Goal: Task Accomplishment & Management: Manage account settings

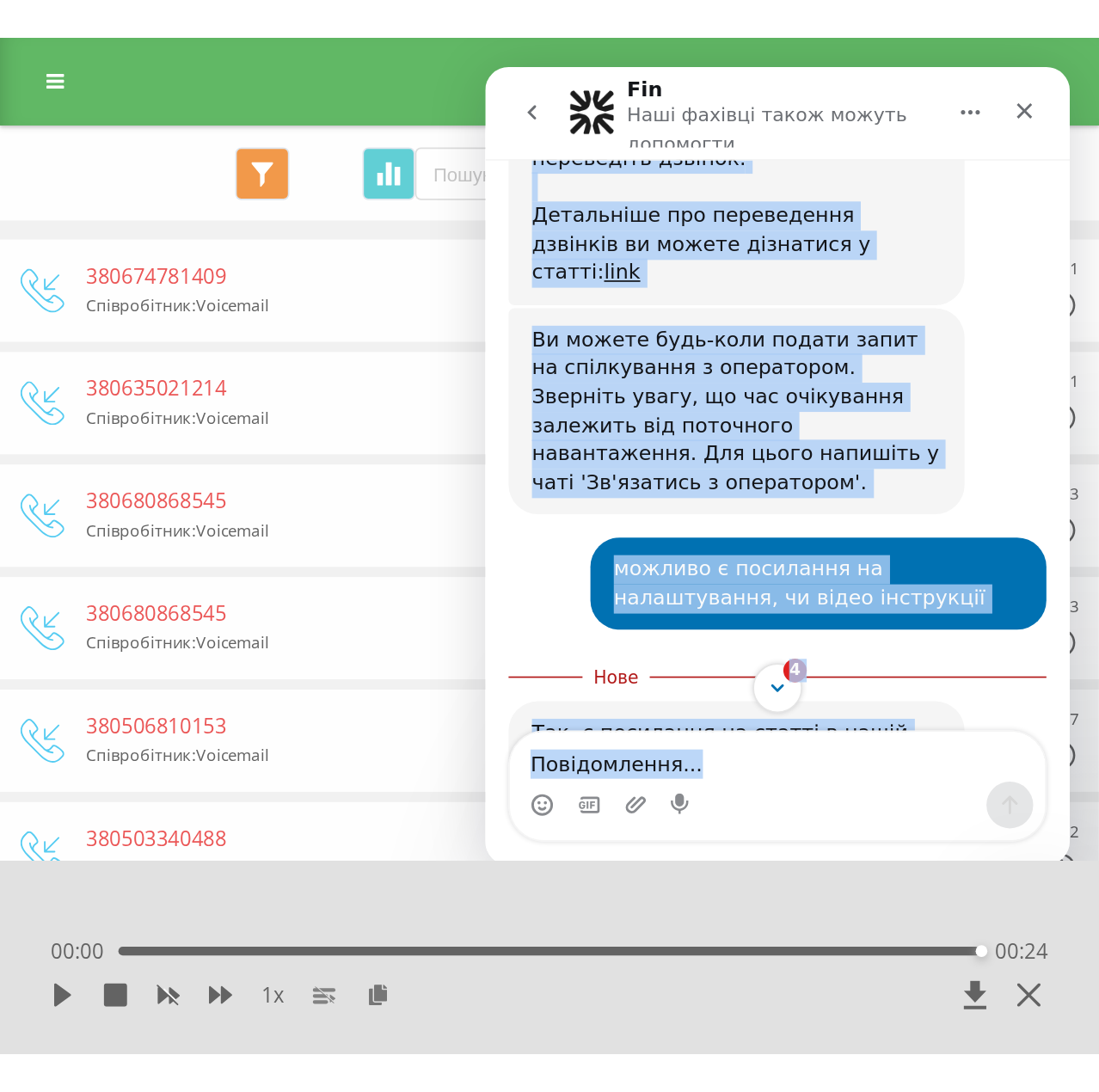
scroll to position [2604, 0]
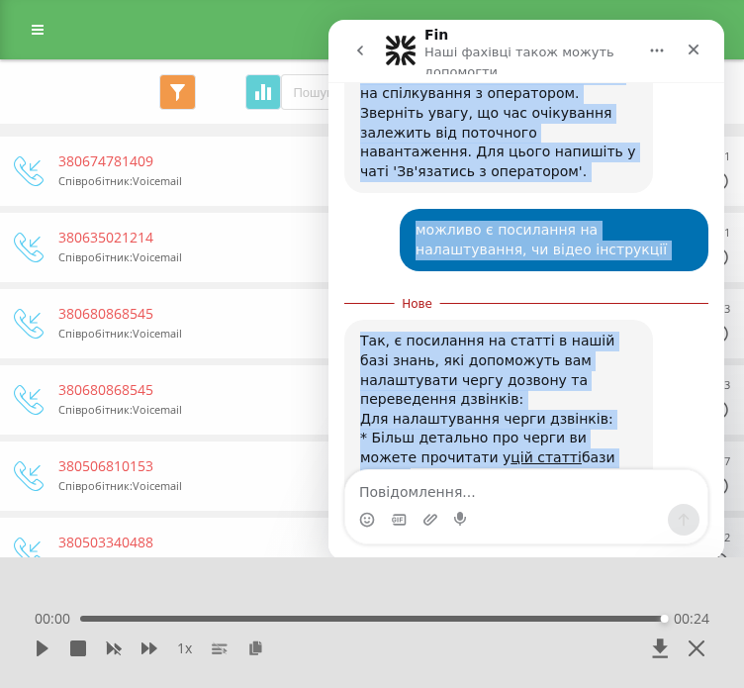
drag, startPoint x: 361, startPoint y: 166, endPoint x: 578, endPoint y: 240, distance: 229.0
copy div "Добрий день! Щоб вирішити поставлені завдання, а саме налаштувати чергу дозвону…"
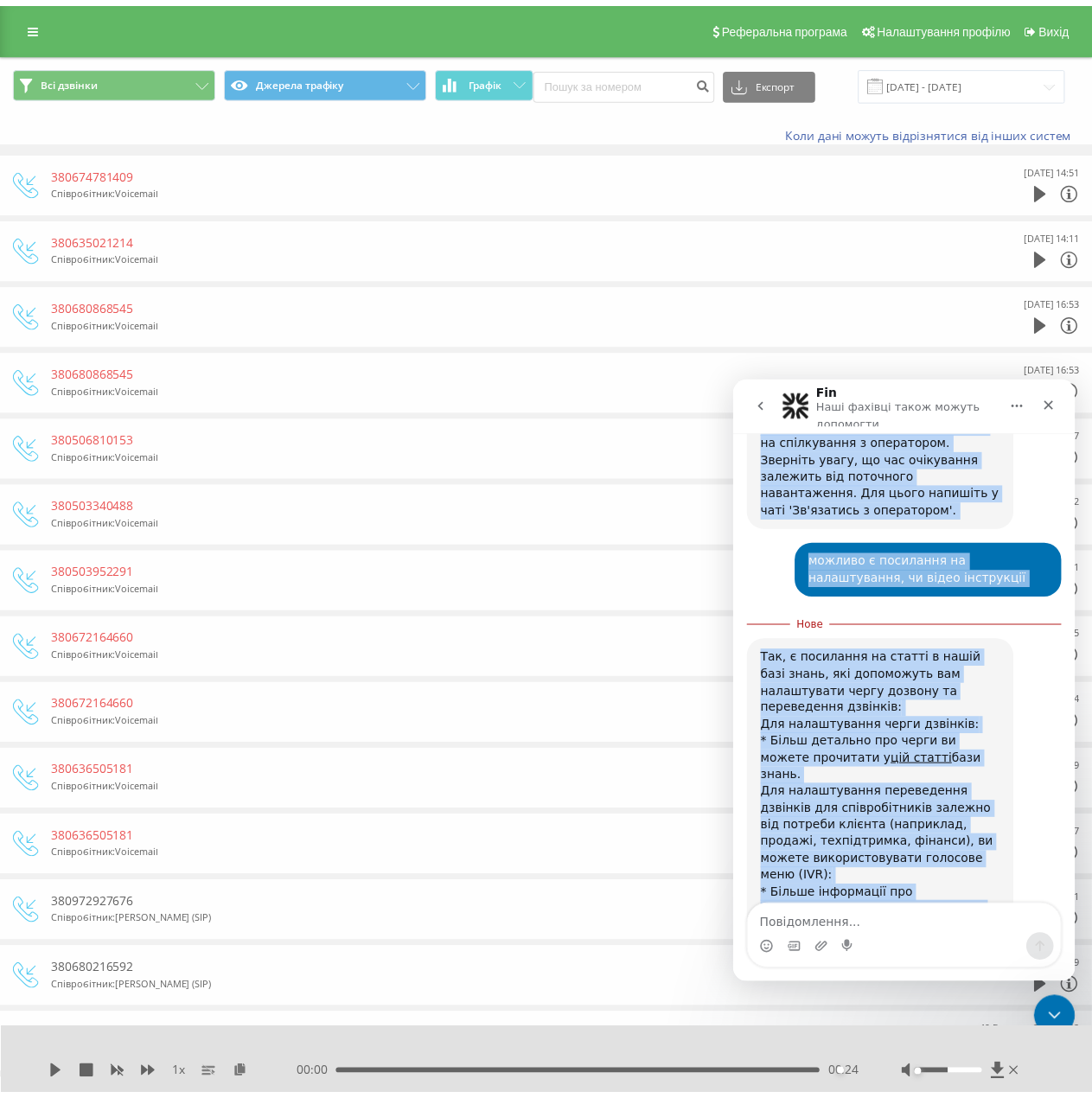
scroll to position [2483, 0]
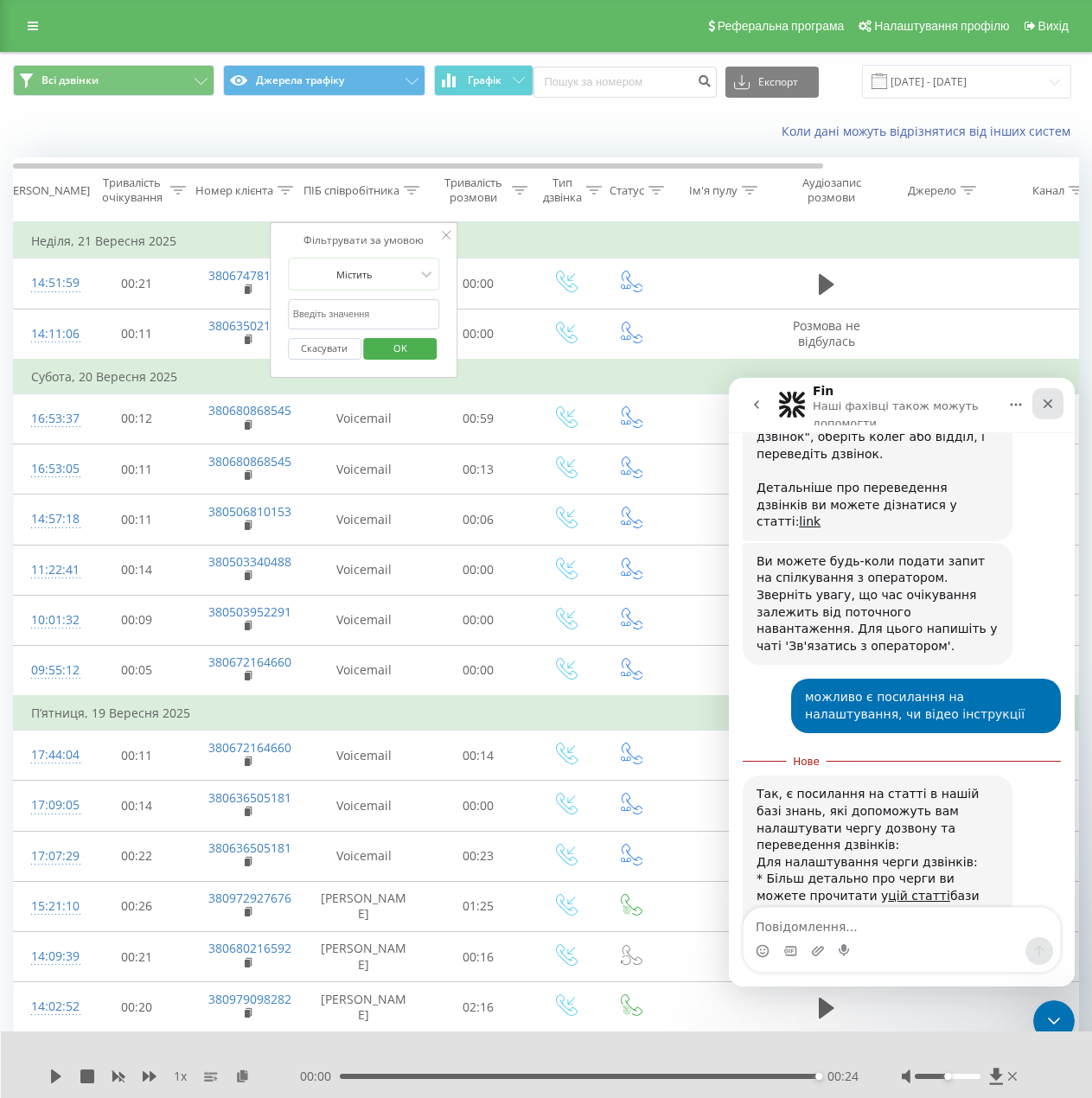
click at [650, 400] on icon "Закрити" at bounding box center [1048, 404] width 14 height 14
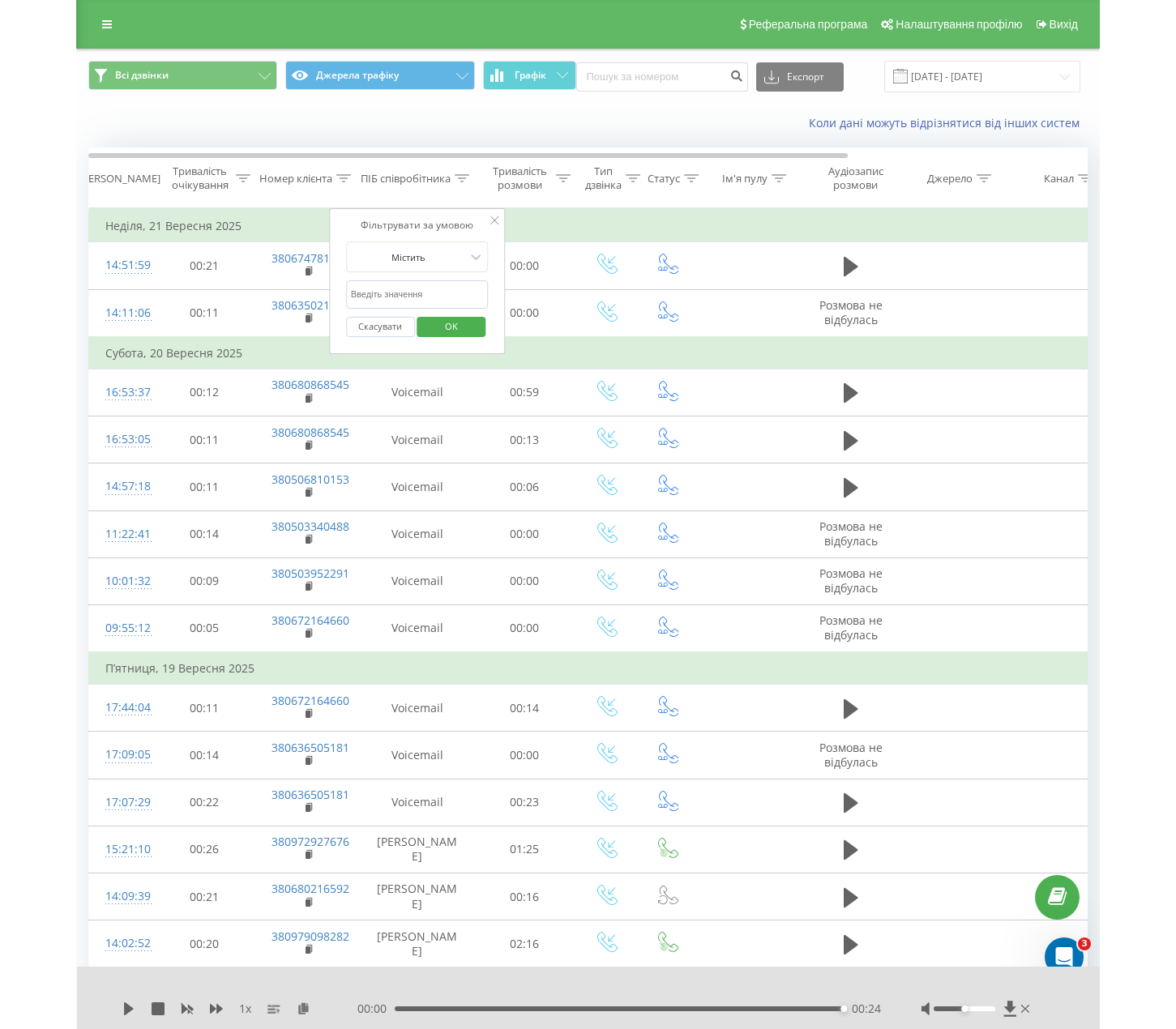
scroll to position [2301, 0]
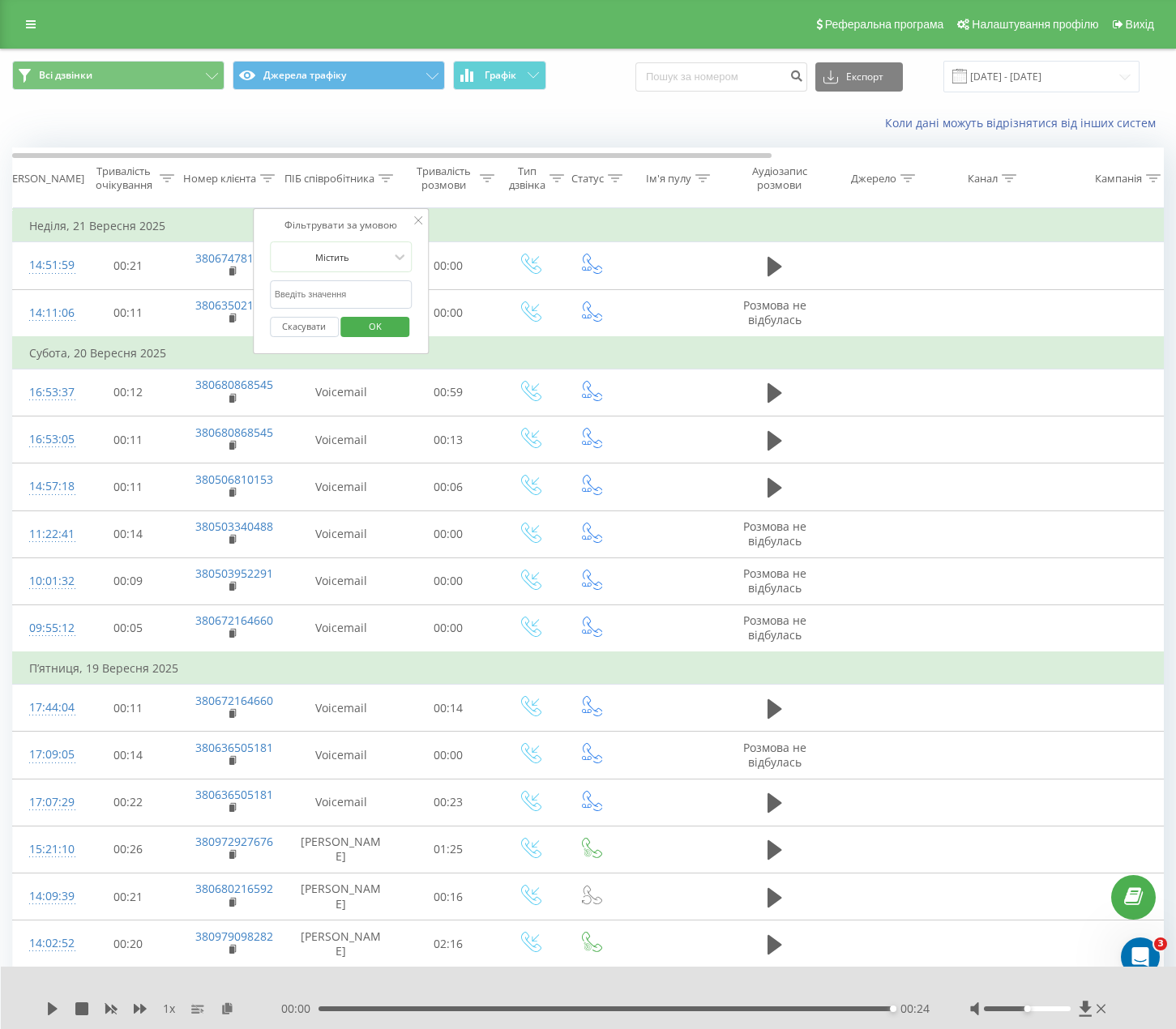
click at [420, 219] on icon at bounding box center [419, 220] width 8 height 8
click at [609, 121] on div "Коли дані можуть відрізнятися вiд інших систем" at bounding box center [808, 123] width 734 height 16
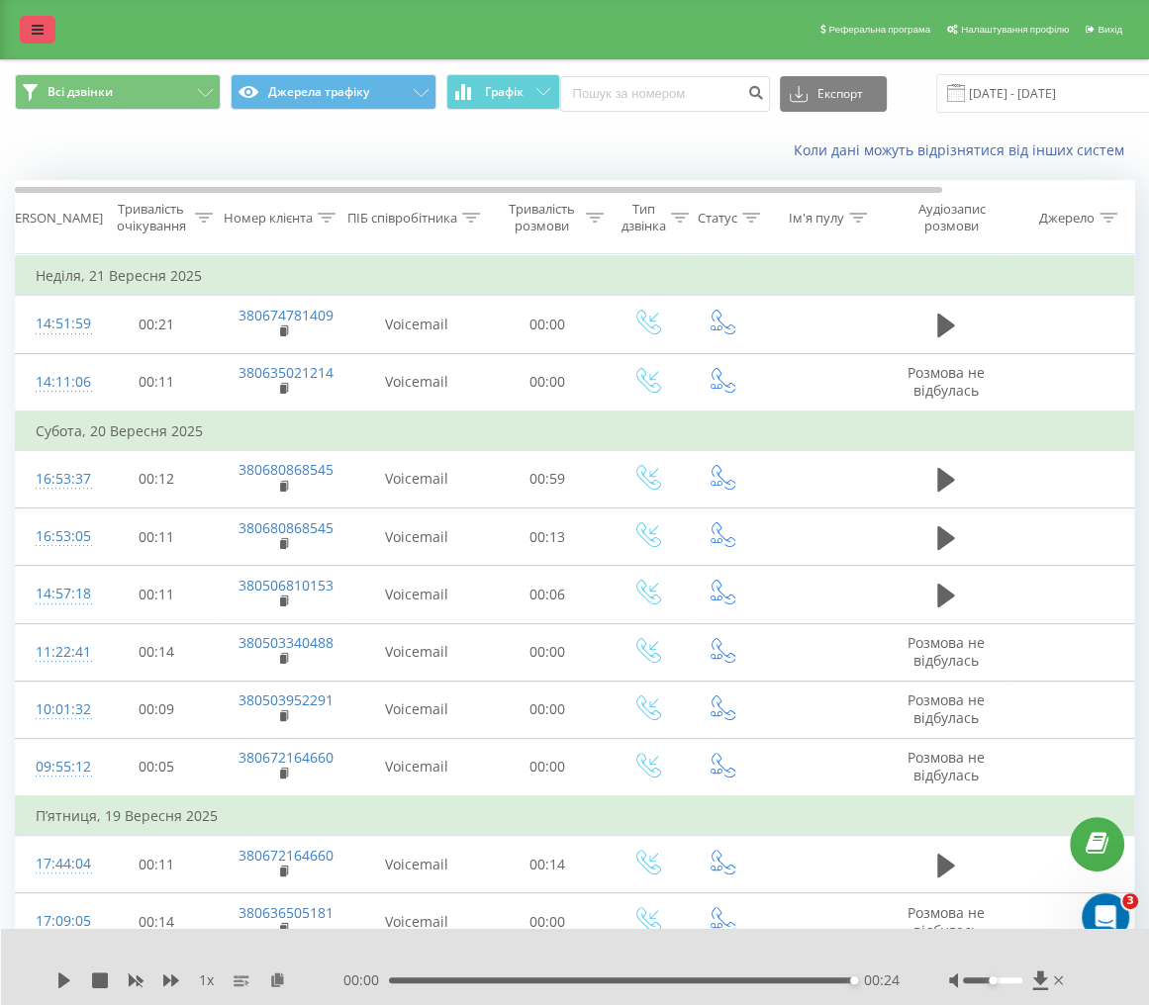
click at [38, 36] on icon at bounding box center [38, 30] width 12 height 14
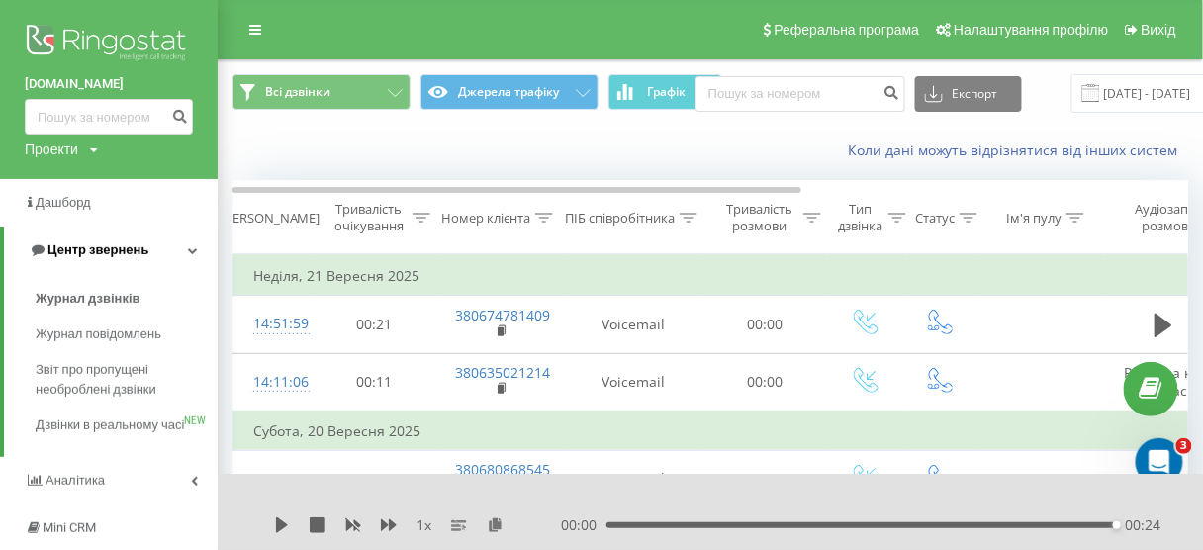
scroll to position [79, 0]
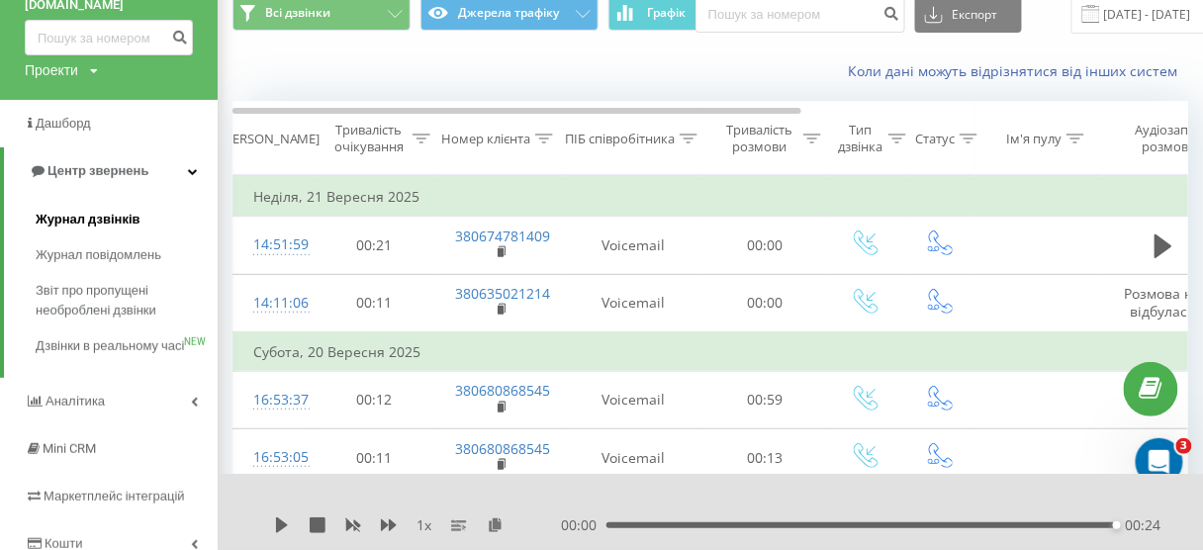
click at [99, 219] on span "Журнал дзвінків" at bounding box center [88, 220] width 105 height 20
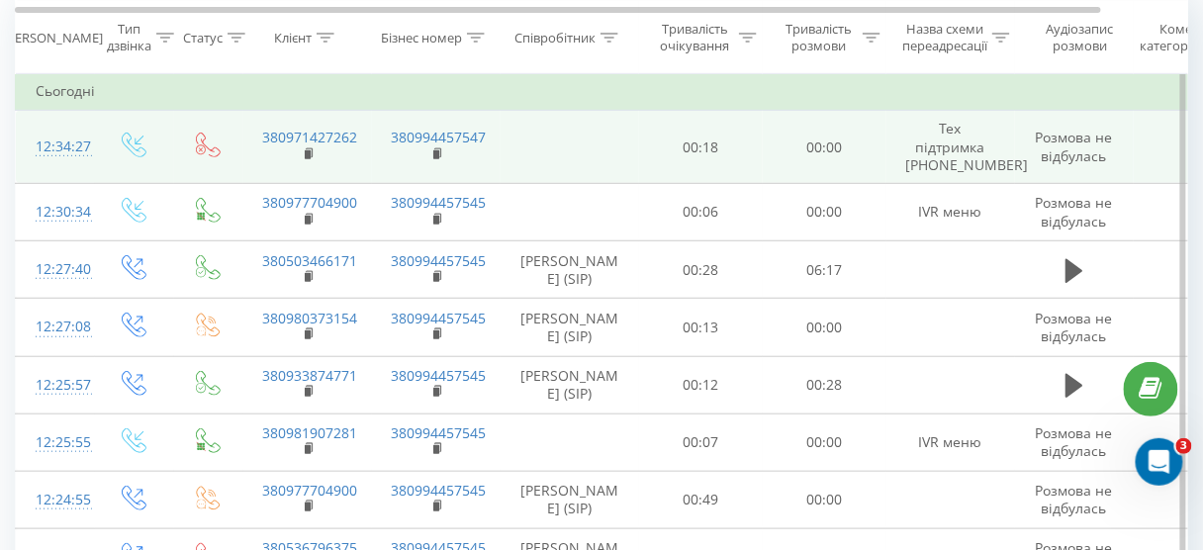
scroll to position [158, 0]
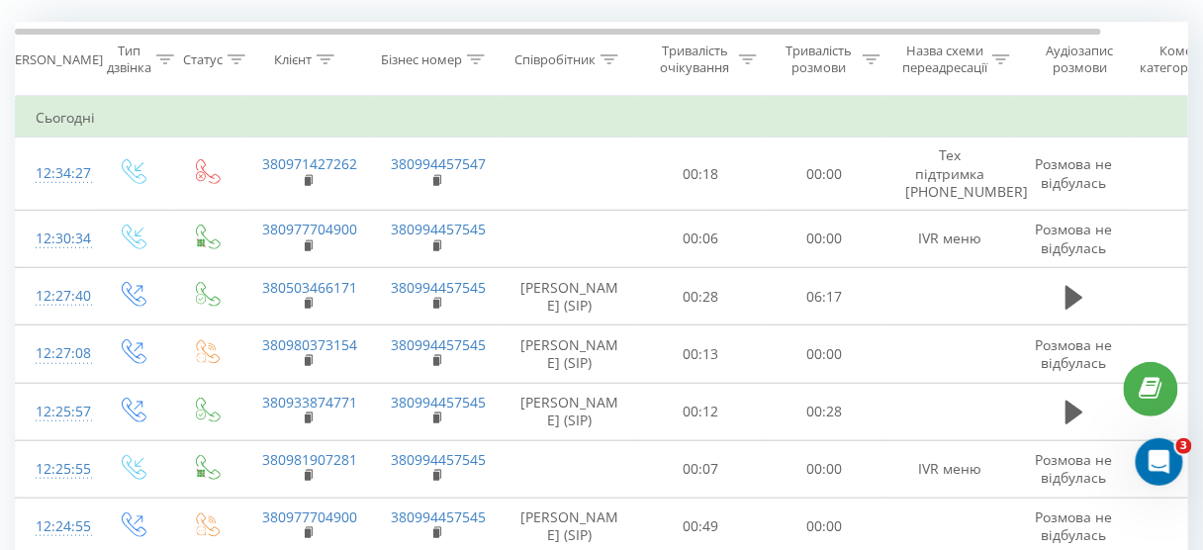
click at [232, 61] on icon at bounding box center [237, 59] width 18 height 10
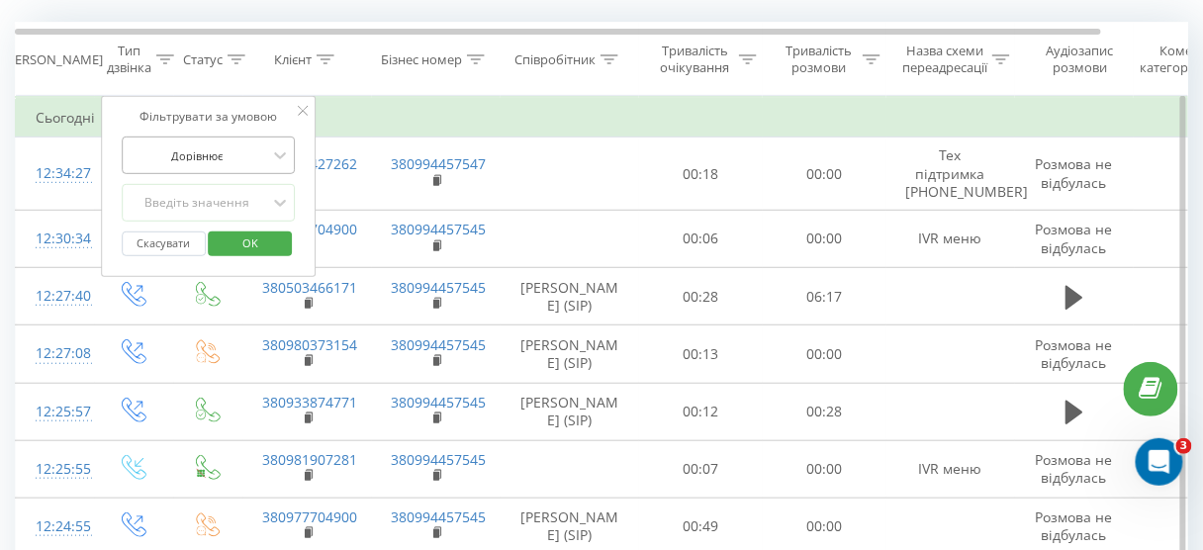
click at [233, 152] on div at bounding box center [198, 155] width 140 height 19
click at [217, 148] on div at bounding box center [198, 155] width 140 height 19
click at [191, 199] on div "Введіть значення" at bounding box center [198, 203] width 140 height 16
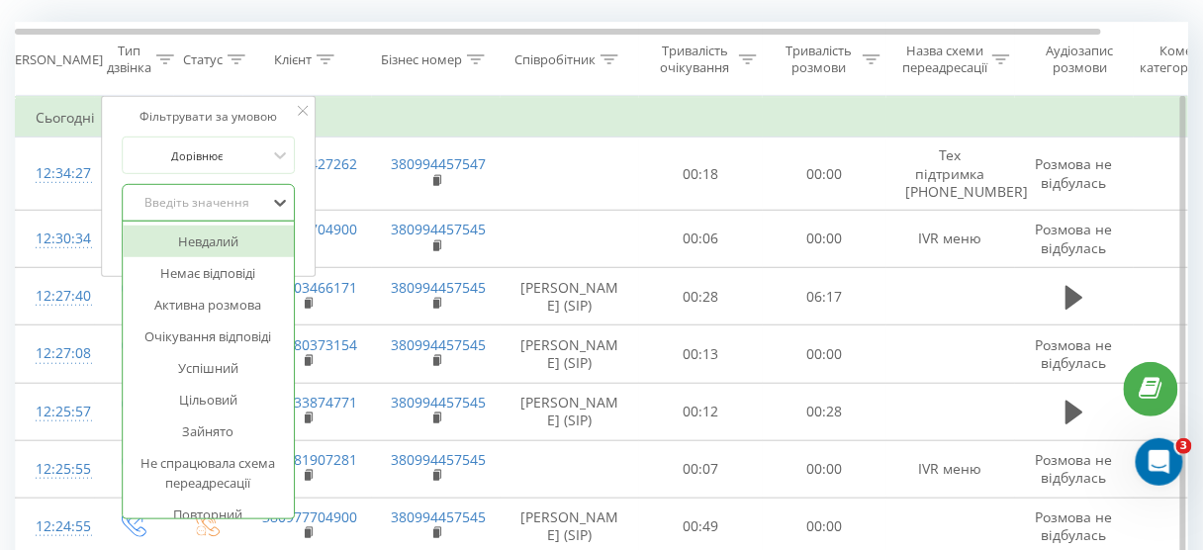
click at [191, 199] on div "Введіть значення" at bounding box center [198, 203] width 140 height 16
click at [209, 53] on div "Статус" at bounding box center [203, 59] width 40 height 17
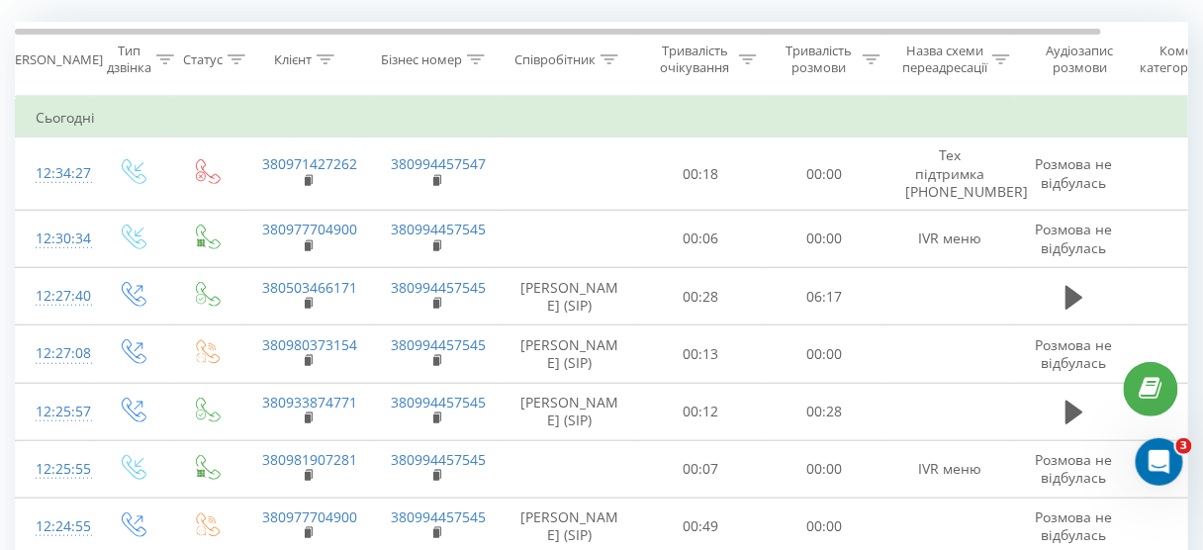
click at [209, 53] on div "Статус" at bounding box center [203, 59] width 40 height 17
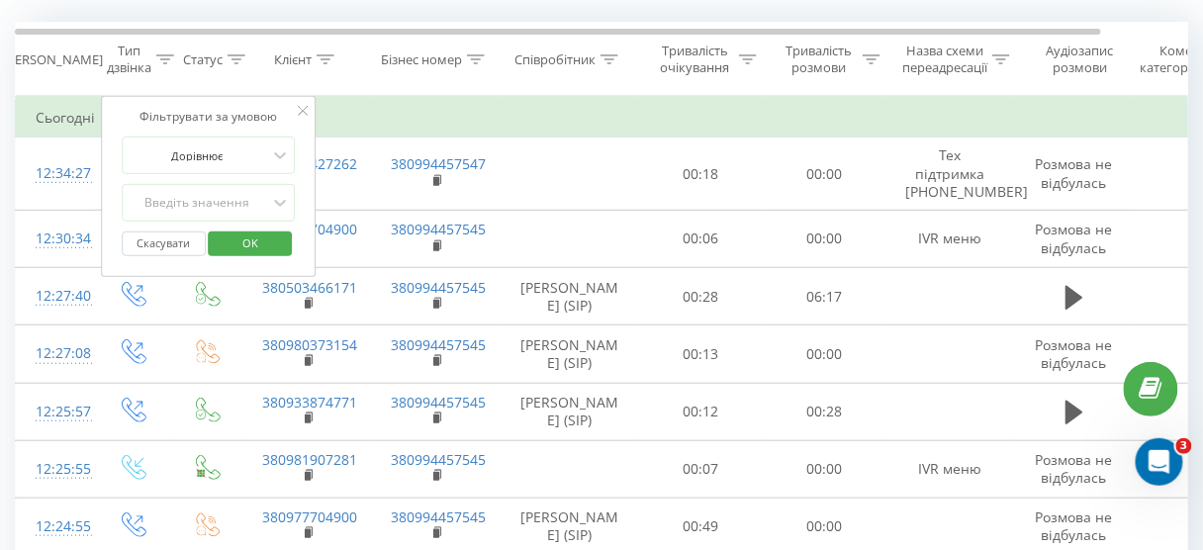
click at [118, 56] on div "Тип дзвінка" at bounding box center [129, 60] width 45 height 34
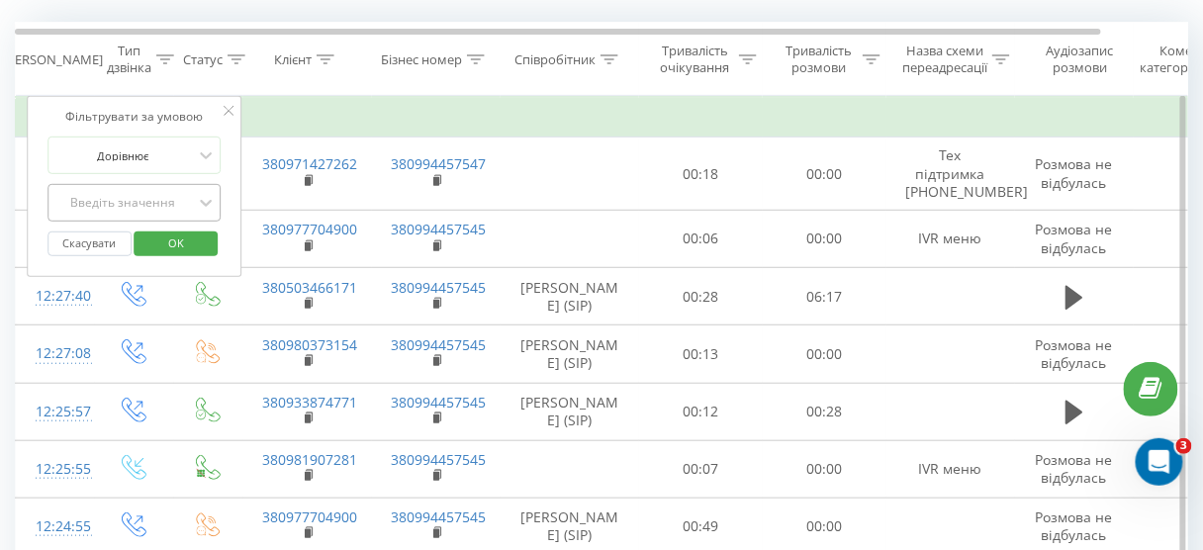
click at [96, 207] on div "Введіть значення" at bounding box center [123, 203] width 140 height 16
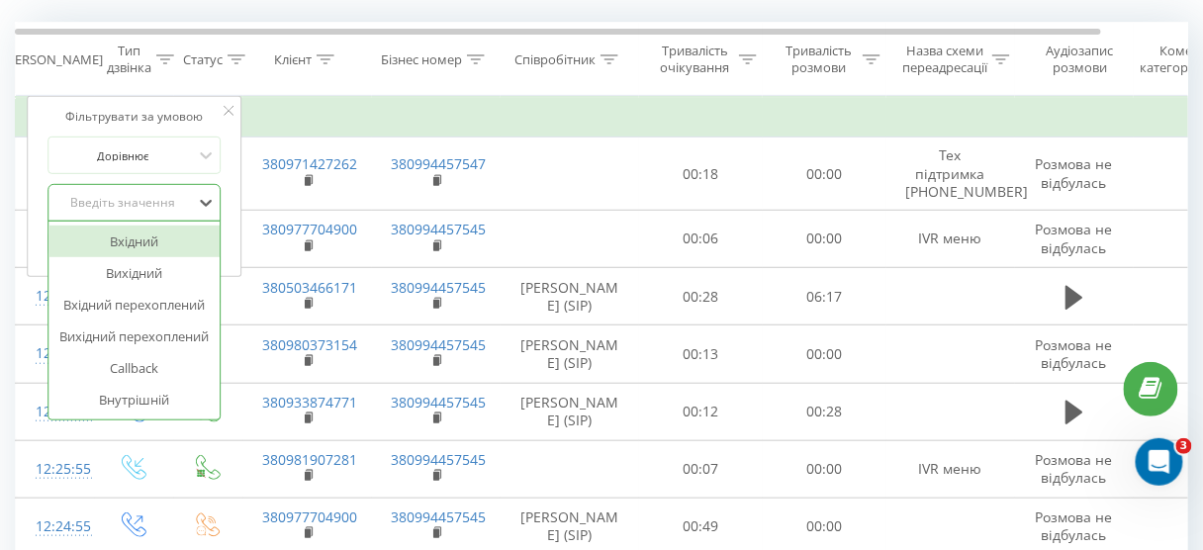
click at [356, 88] on th "Клієнт" at bounding box center [307, 59] width 129 height 73
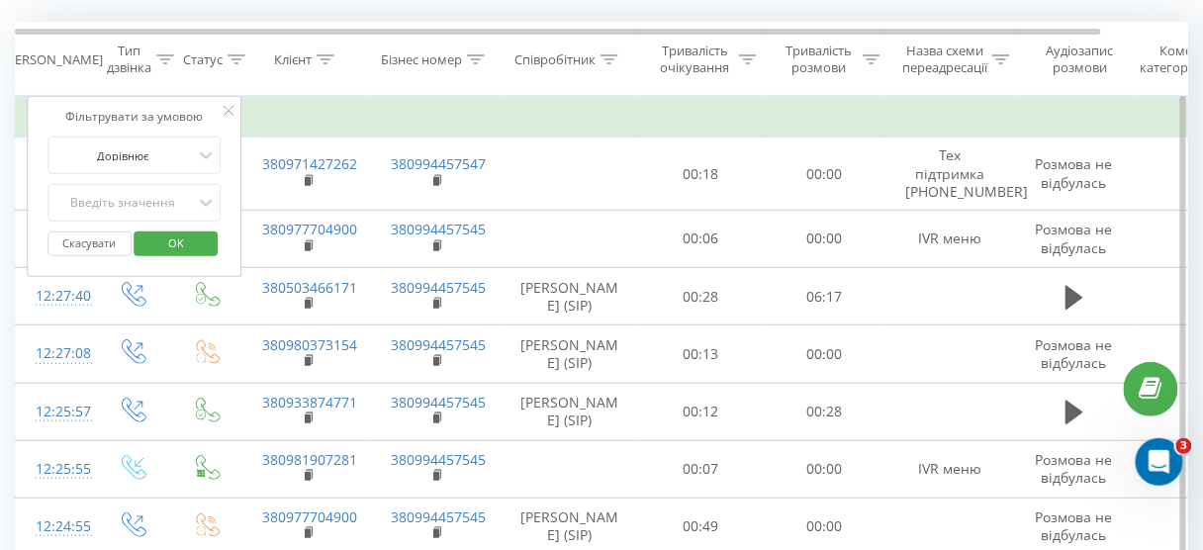
click at [228, 112] on icon at bounding box center [229, 111] width 10 height 10
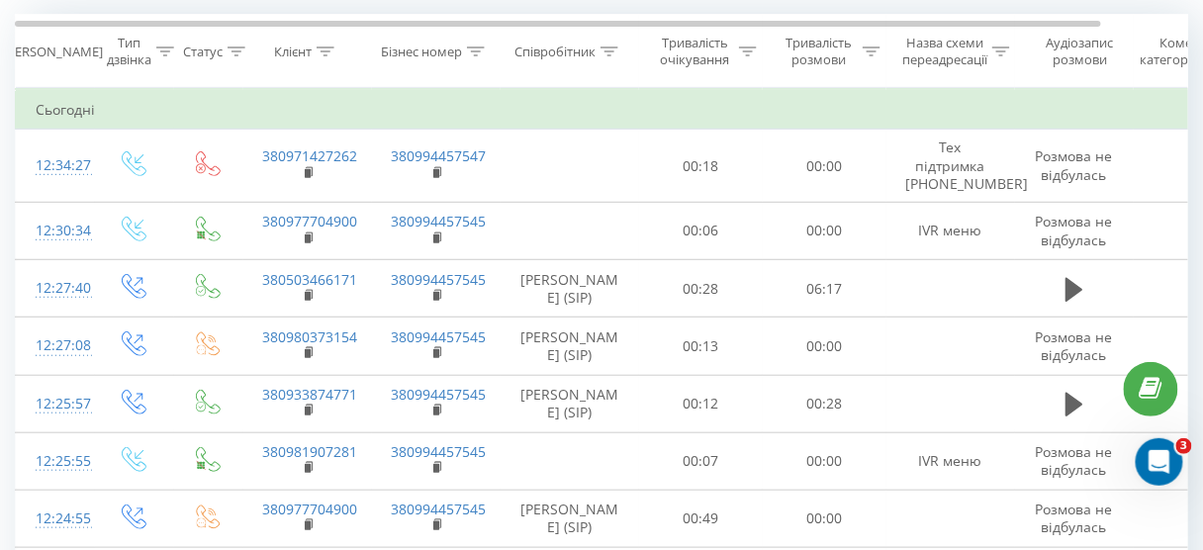
scroll to position [79, 0]
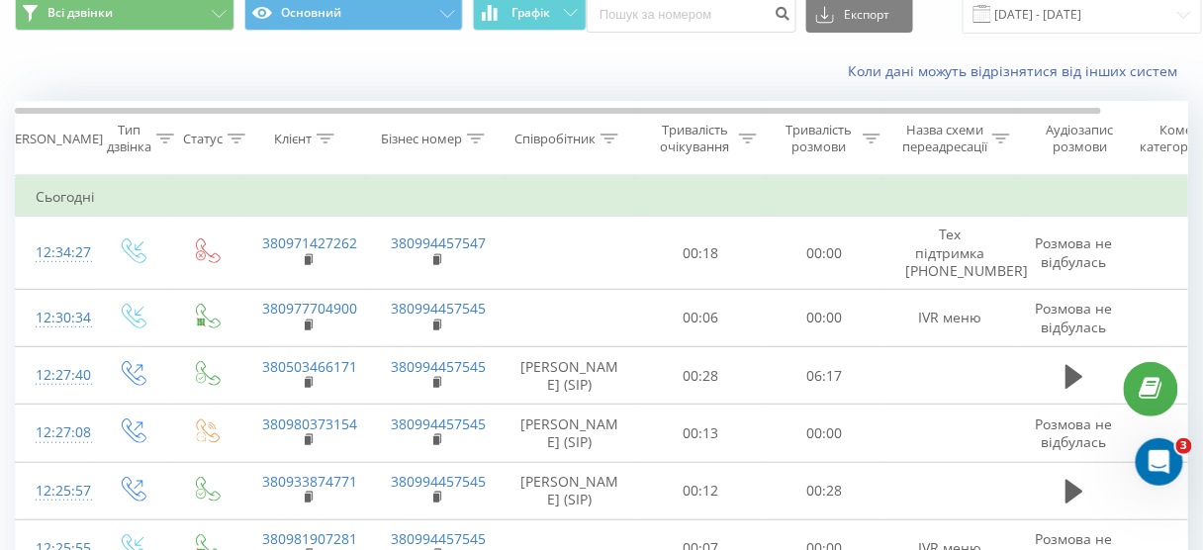
click at [215, 139] on div "Статус" at bounding box center [203, 139] width 40 height 17
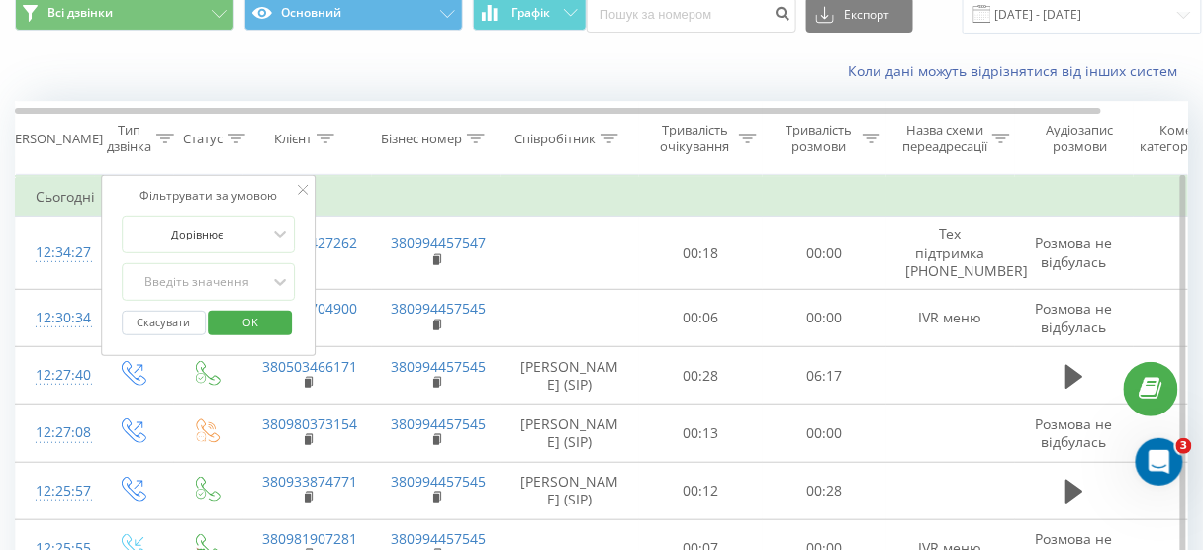
click at [172, 195] on div "Фільтрувати за умовою" at bounding box center [209, 196] width 174 height 20
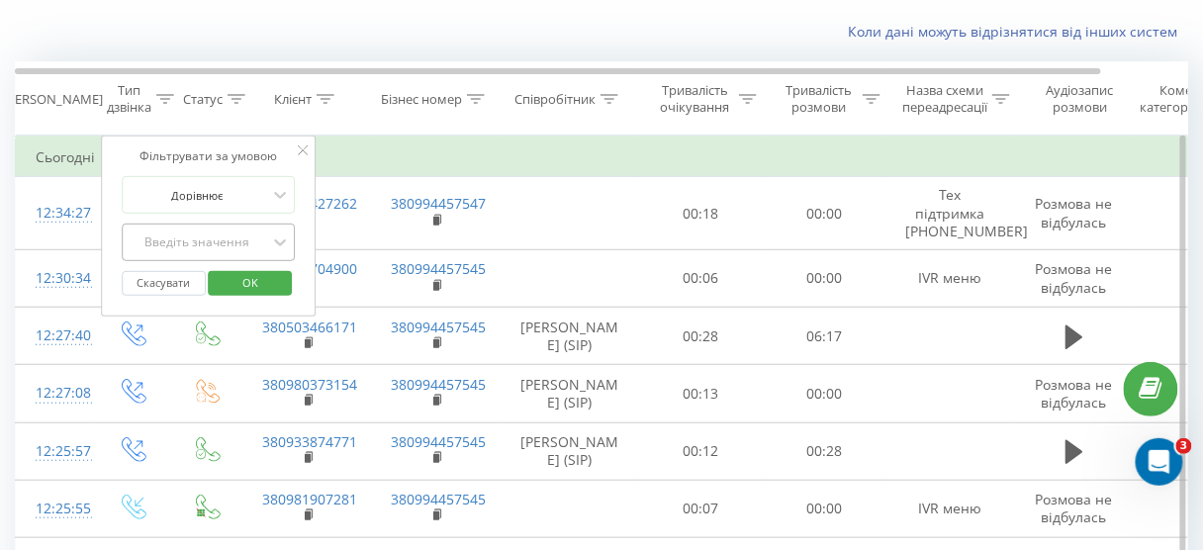
click at [184, 261] on div "Введіть значення" at bounding box center [209, 243] width 174 height 38
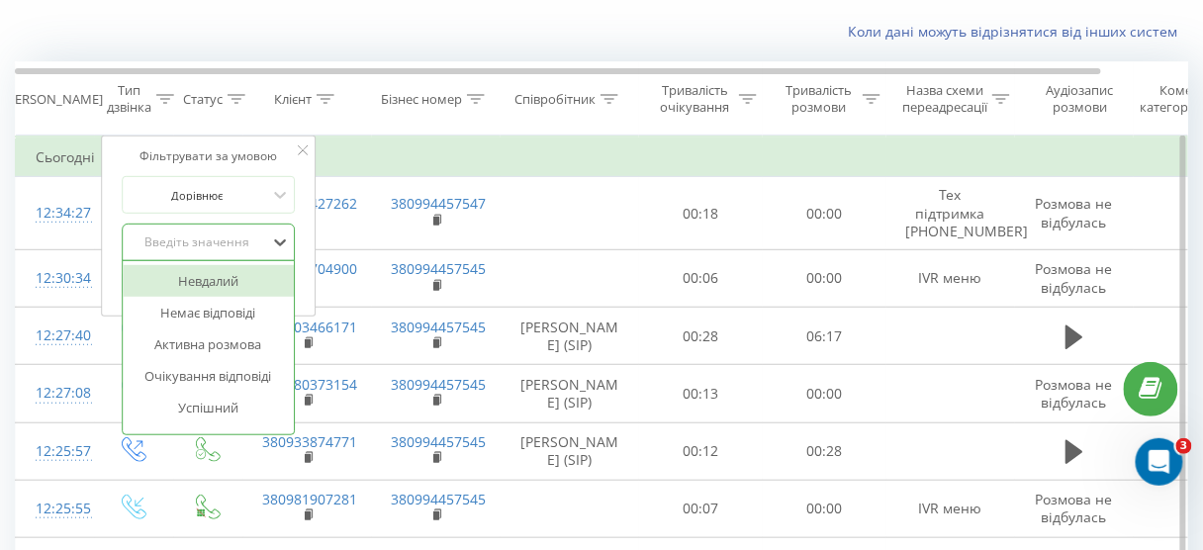
scroll to position [125, 0]
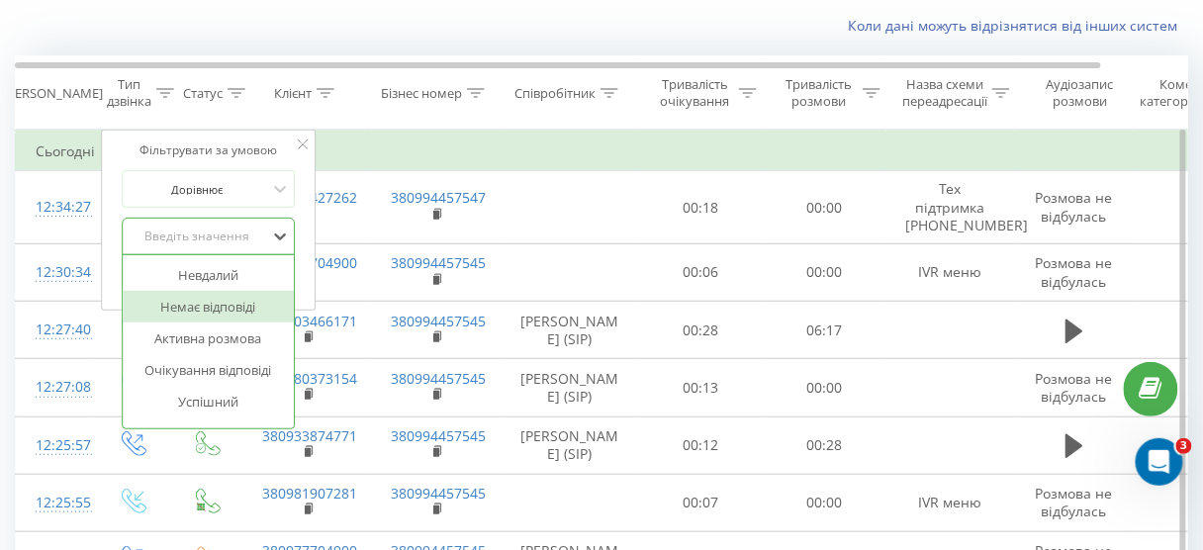
click at [195, 304] on div "Немає відповіді" at bounding box center [209, 307] width 172 height 32
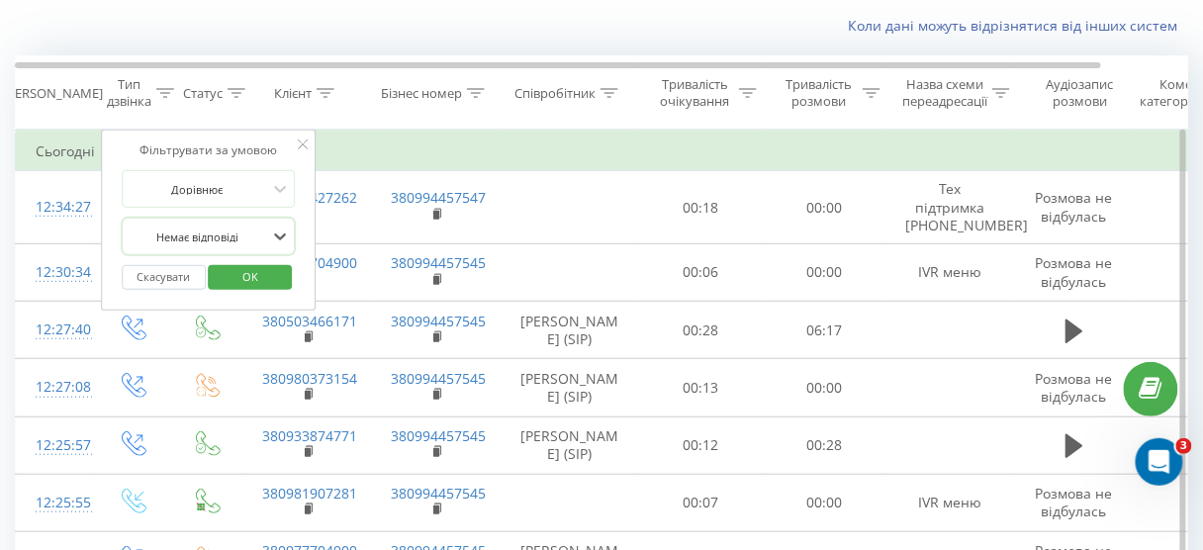
click at [238, 272] on span "OK" at bounding box center [250, 276] width 55 height 31
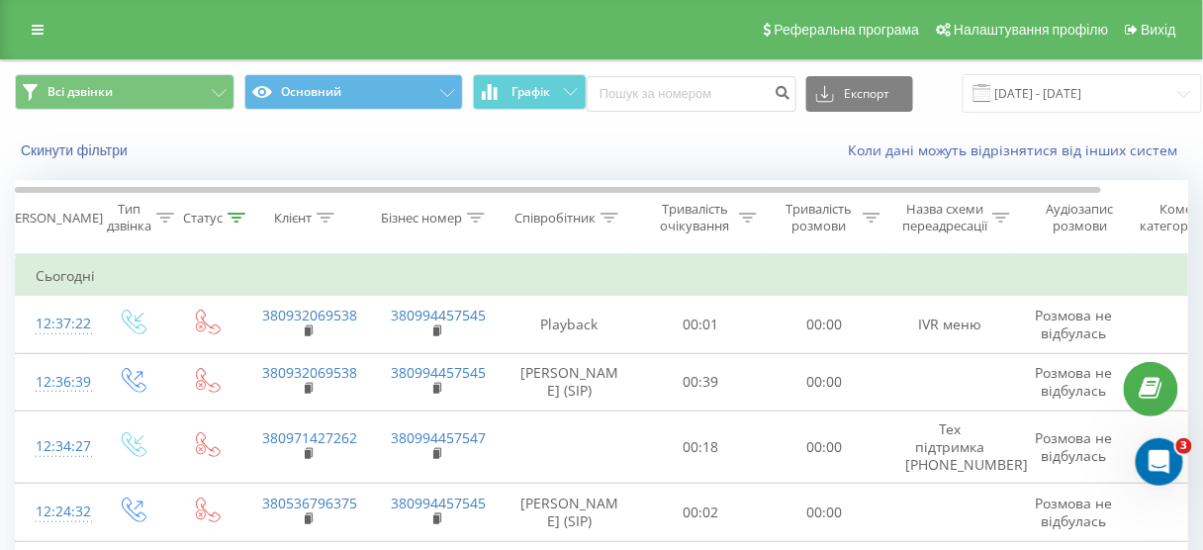
click at [167, 223] on div at bounding box center [165, 218] width 18 height 17
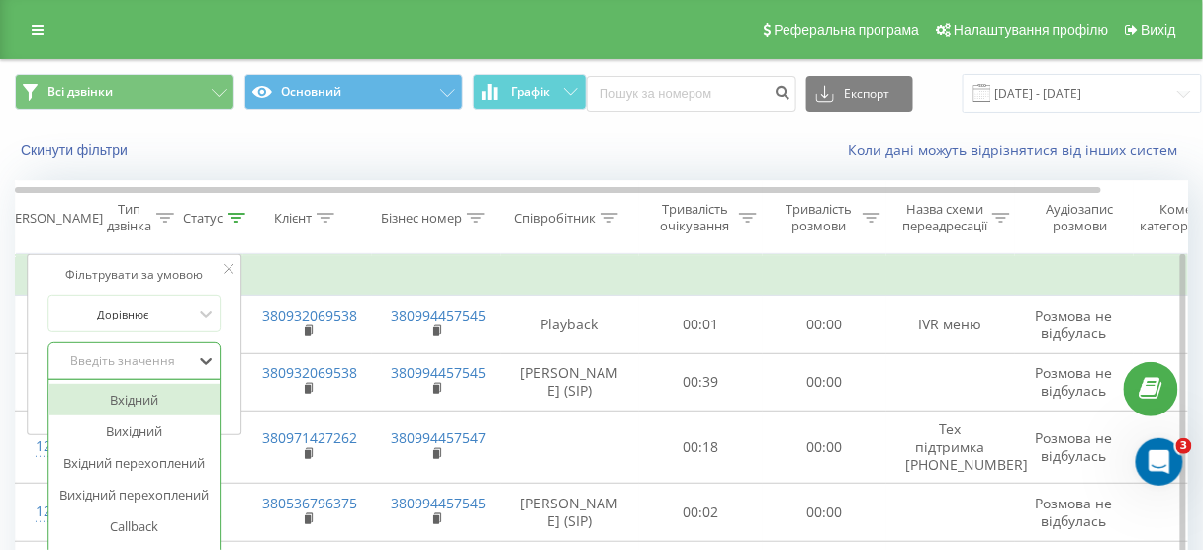
click at [103, 368] on div "6 results available. Use Up and Down to choose options, press Enter to select t…" at bounding box center [134, 361] width 174 height 38
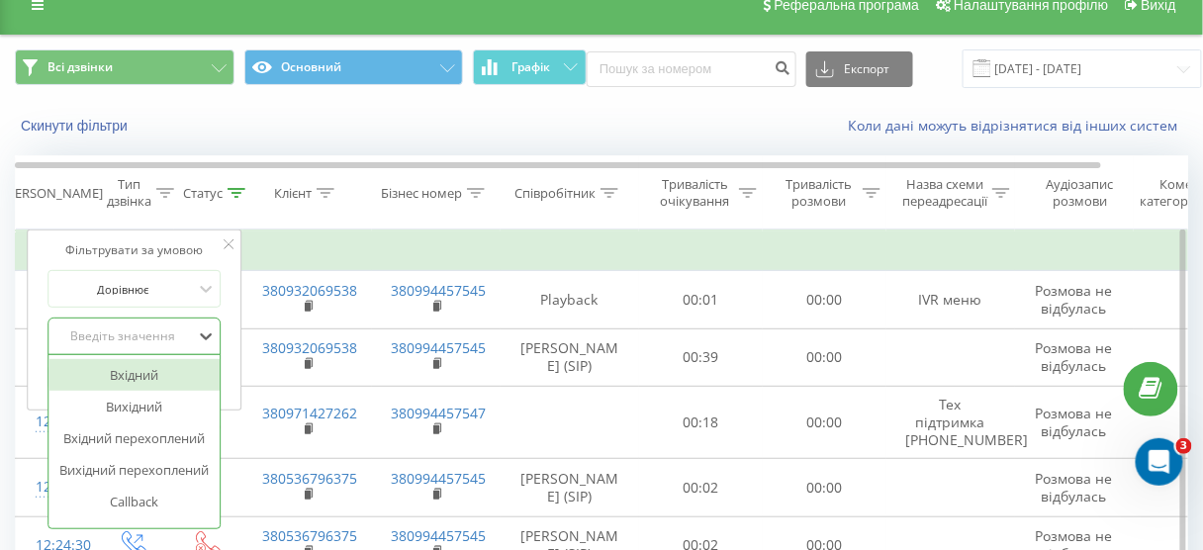
scroll to position [26, 0]
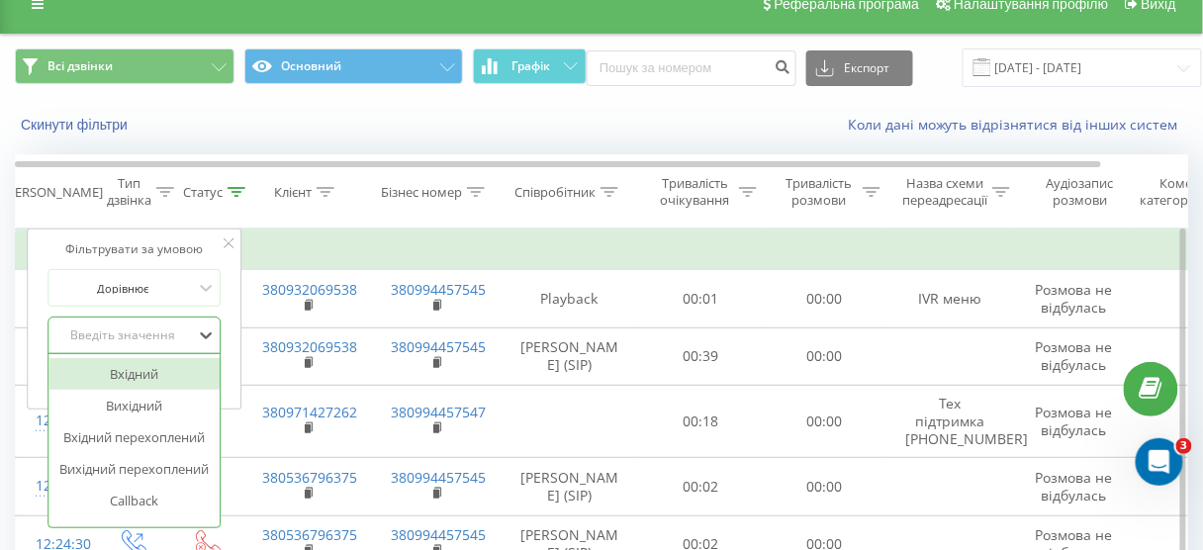
click at [112, 368] on div "Вхідний" at bounding box center [134, 374] width 172 height 32
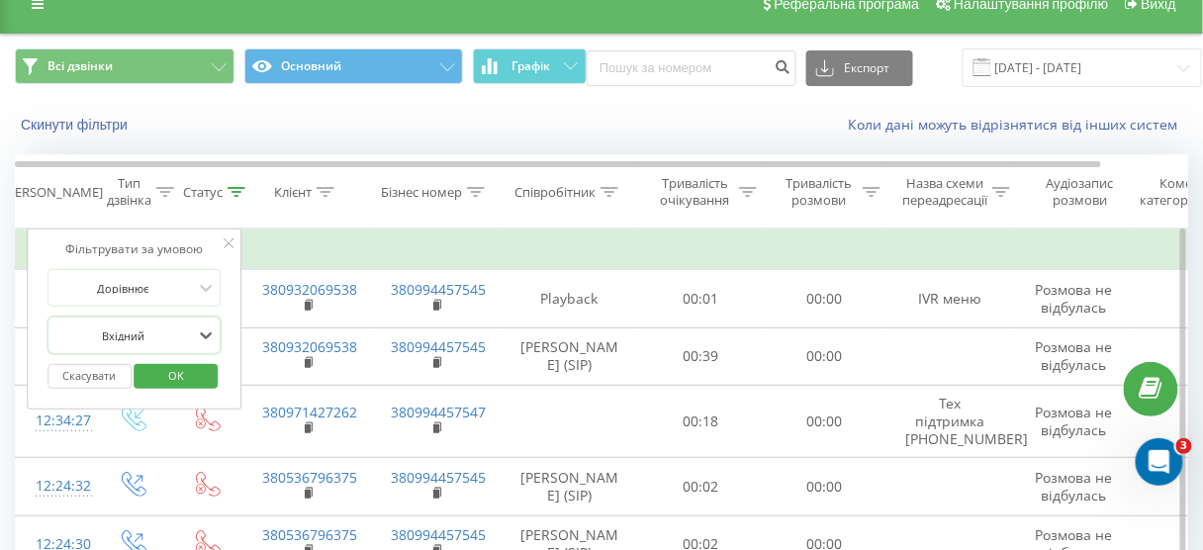
click at [168, 376] on span "OK" at bounding box center [175, 375] width 55 height 31
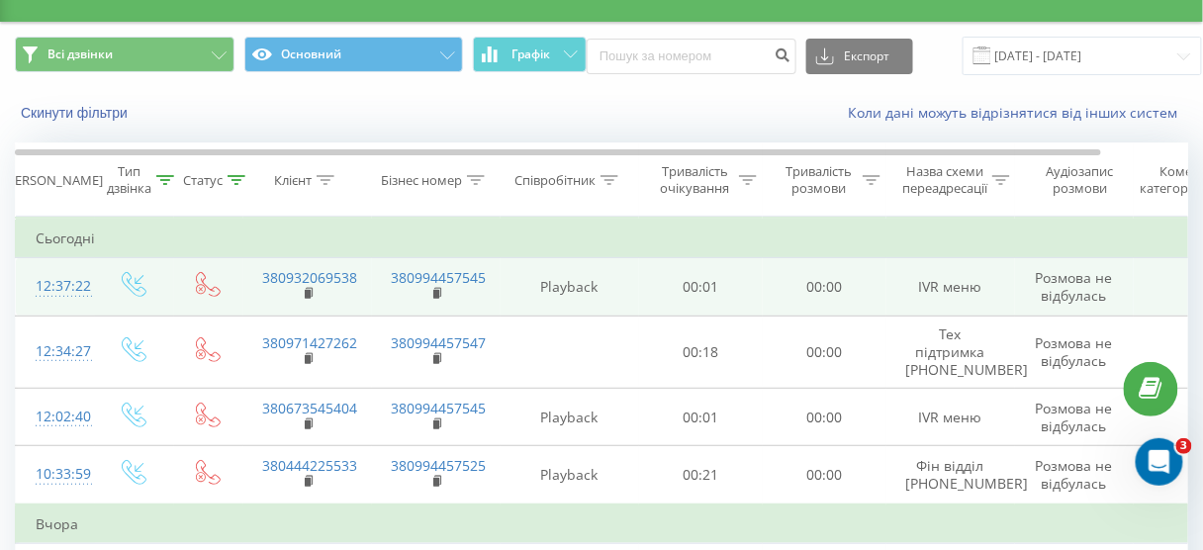
scroll to position [105, 0]
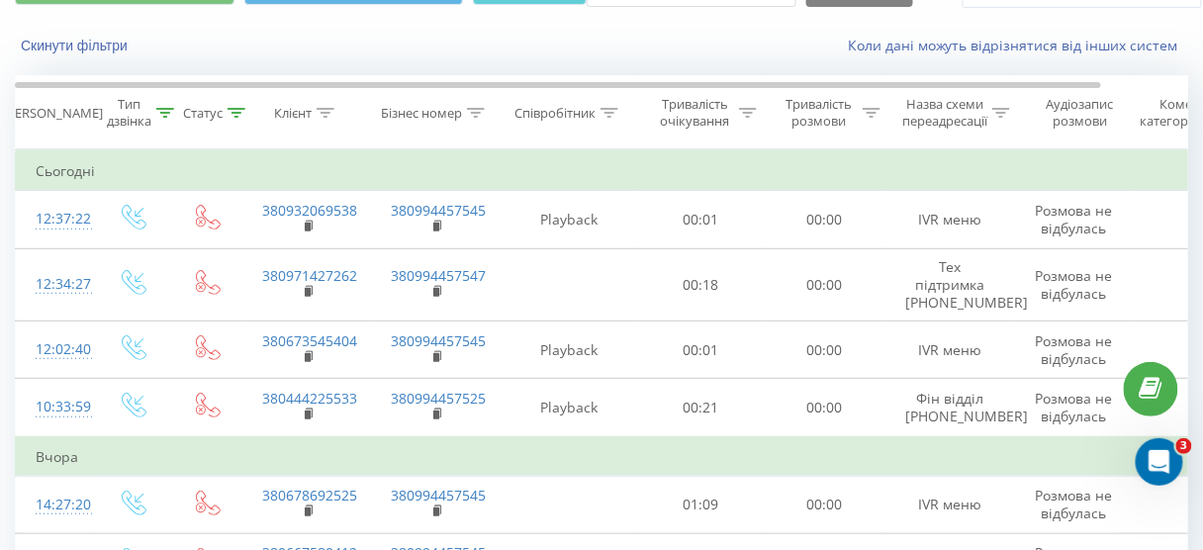
click at [209, 111] on div "Статус" at bounding box center [203, 113] width 40 height 17
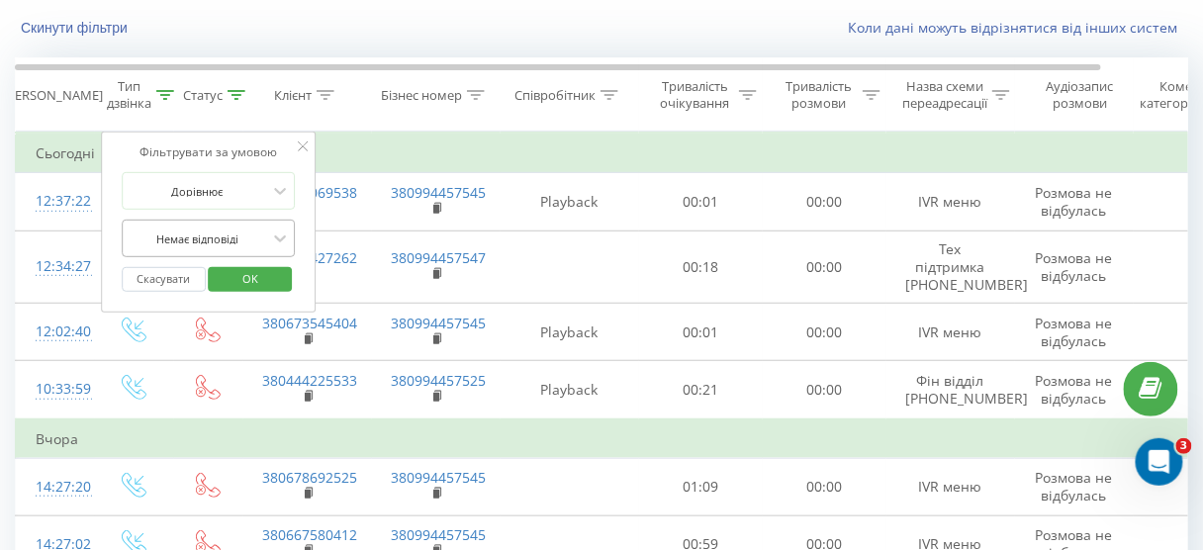
click at [177, 255] on div "Немає відповіді" at bounding box center [209, 239] width 174 height 38
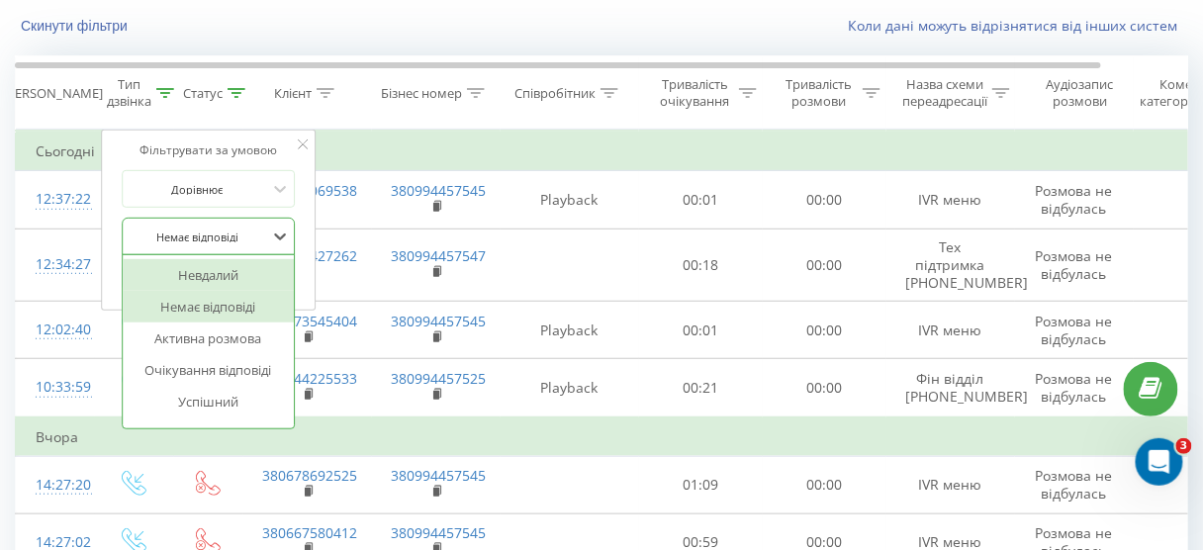
scroll to position [125, 0]
click at [183, 230] on div at bounding box center [198, 237] width 140 height 19
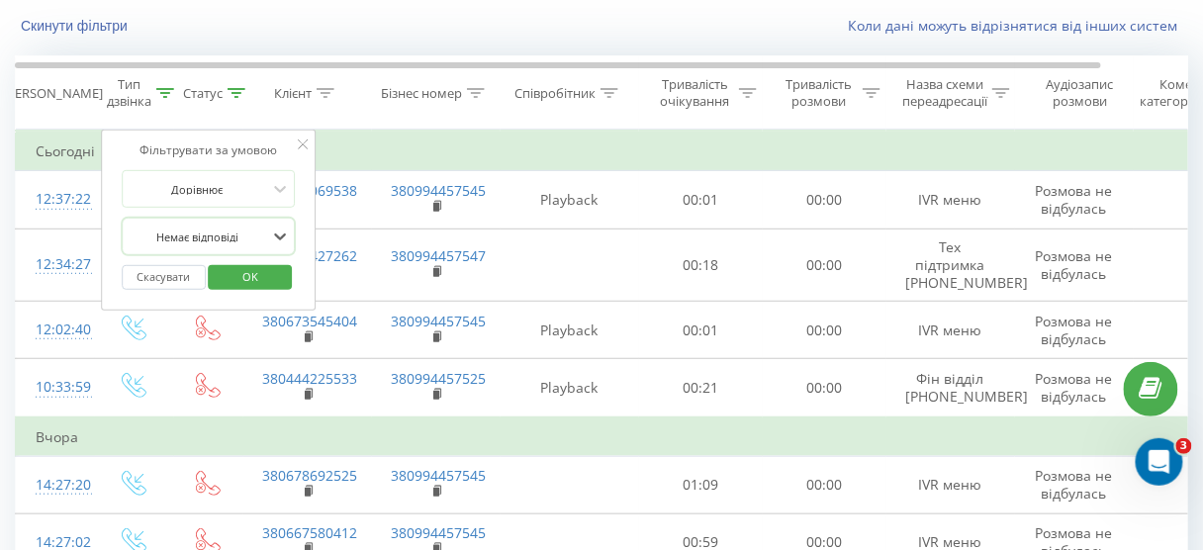
click at [174, 275] on button "Скасувати" at bounding box center [164, 277] width 84 height 25
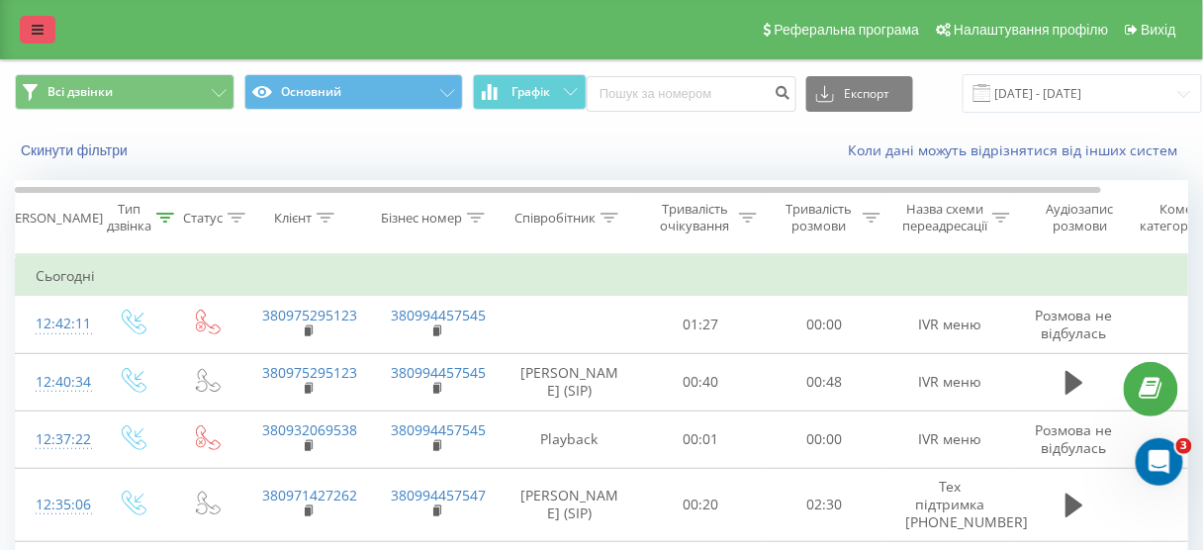
click at [29, 25] on link at bounding box center [38, 30] width 36 height 28
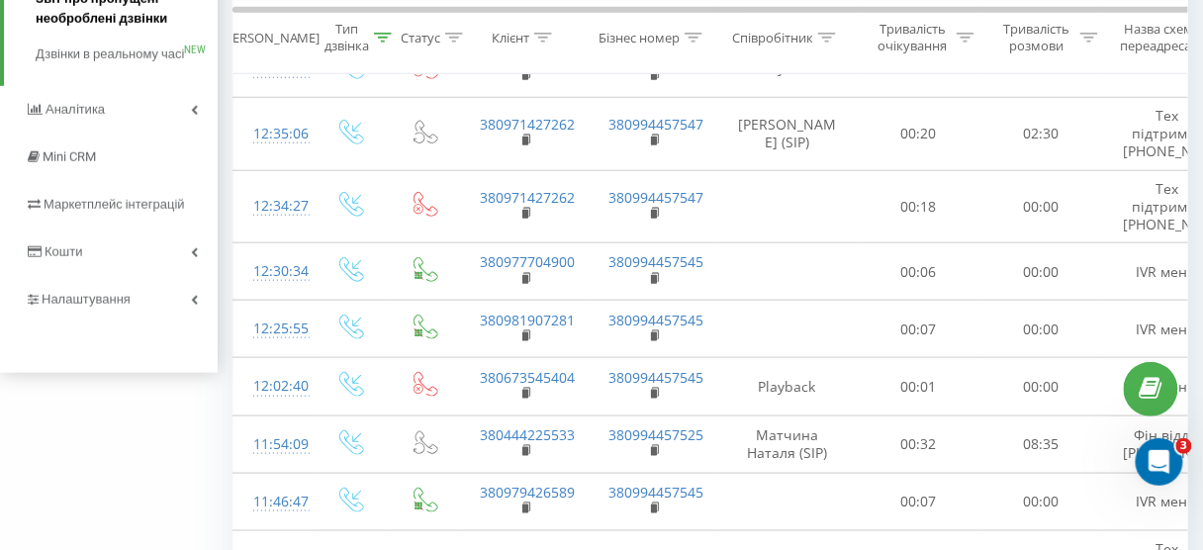
scroll to position [396, 0]
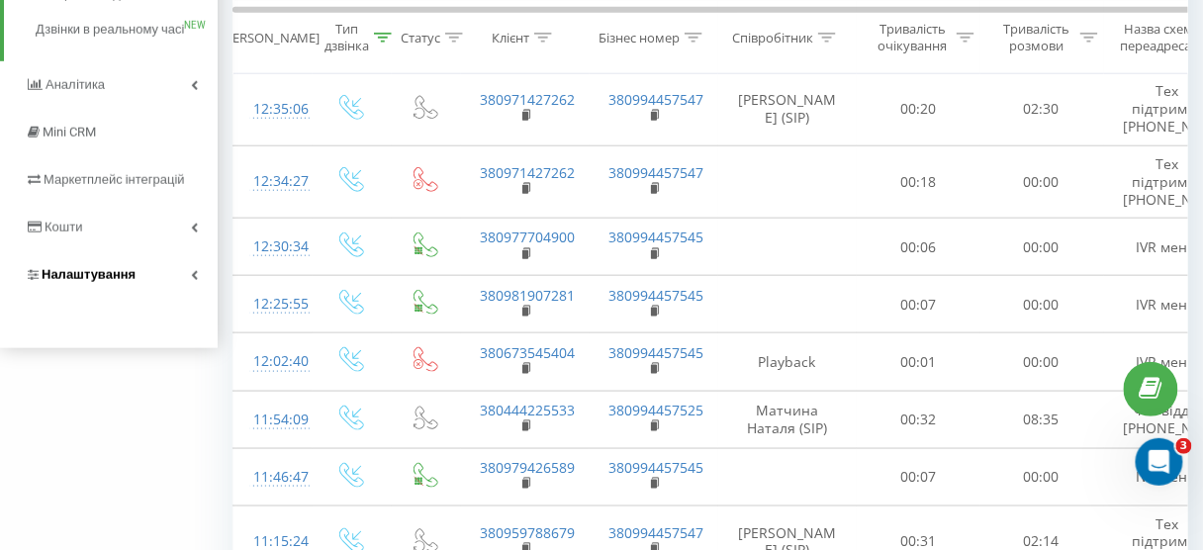
click at [82, 282] on span "Налаштування" at bounding box center [89, 274] width 94 height 15
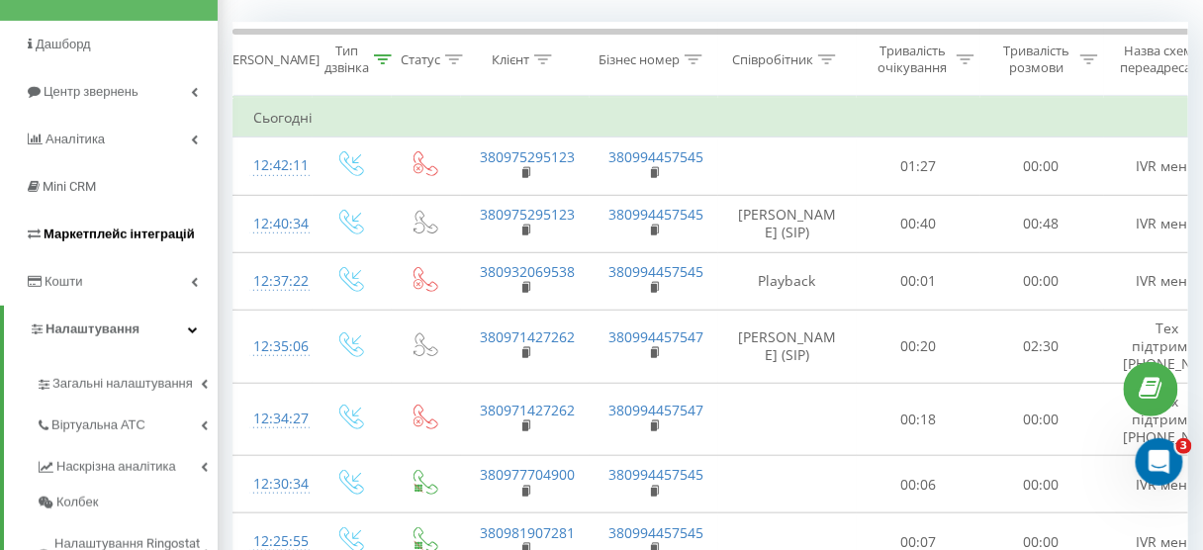
scroll to position [193, 0]
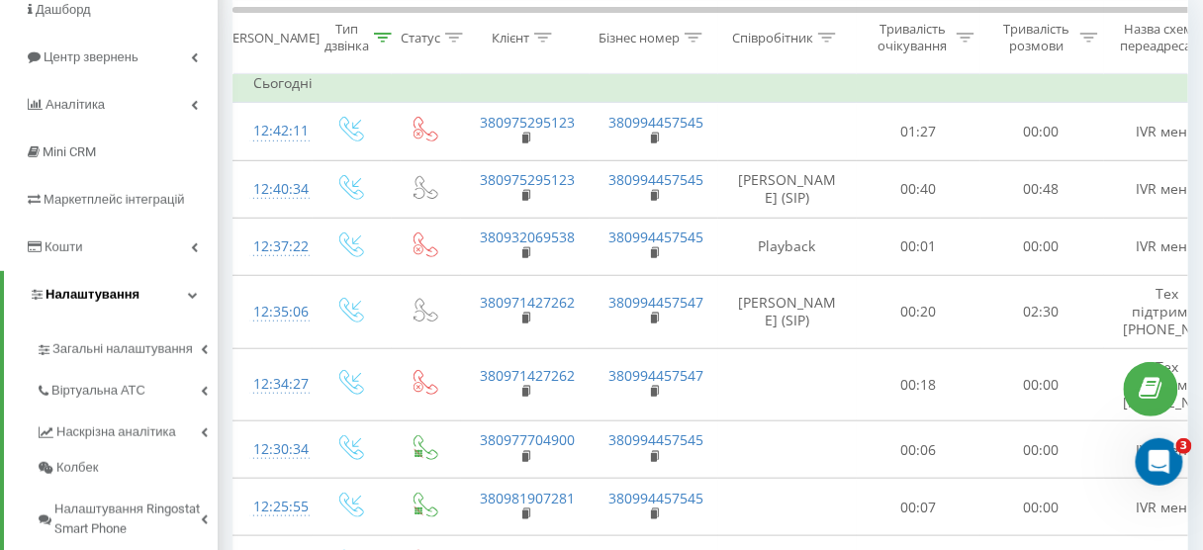
click at [99, 295] on span "Налаштування" at bounding box center [93, 294] width 94 height 15
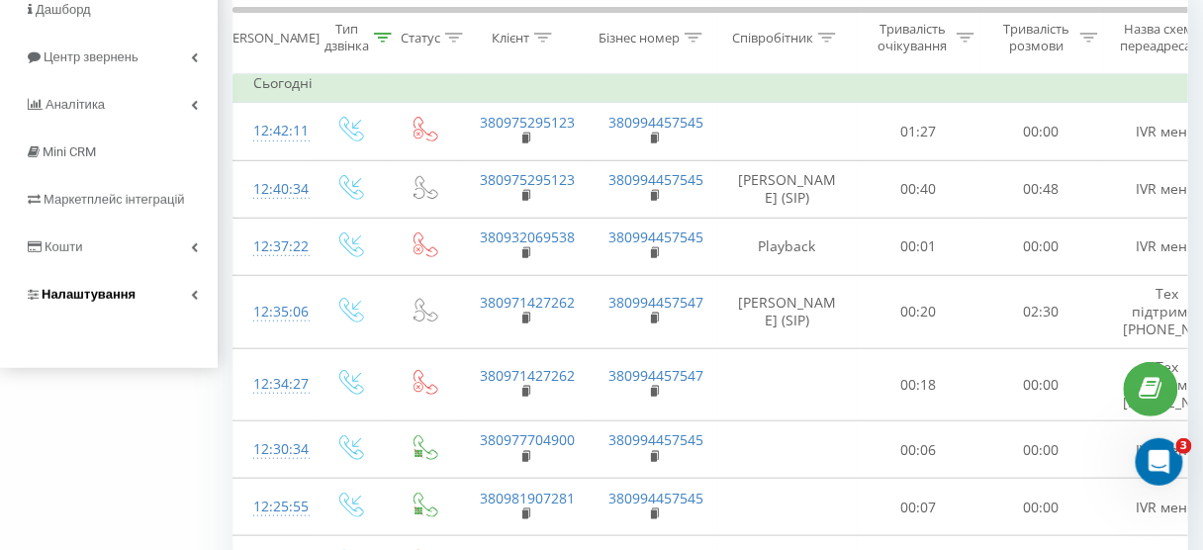
click at [99, 295] on span "Налаштування" at bounding box center [89, 294] width 94 height 15
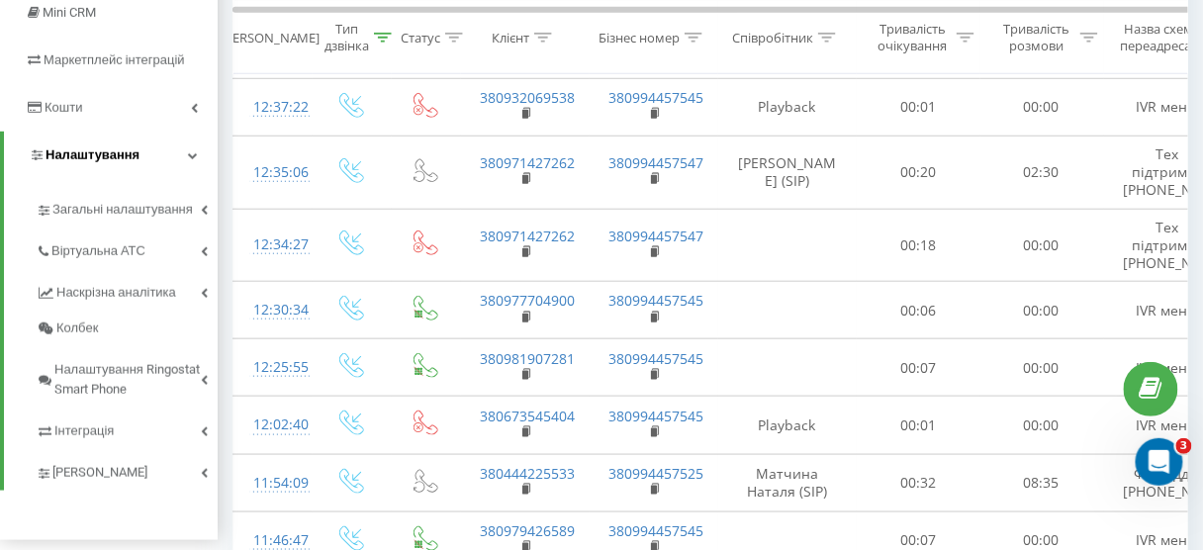
scroll to position [351, 0]
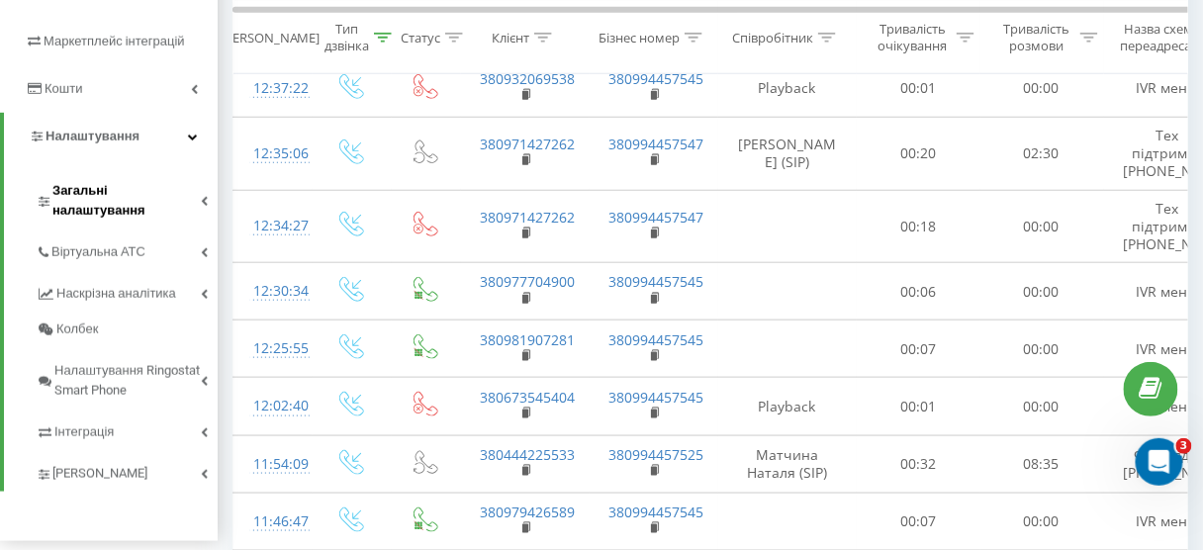
click at [141, 189] on span "Загальні налаштування" at bounding box center [126, 201] width 148 height 40
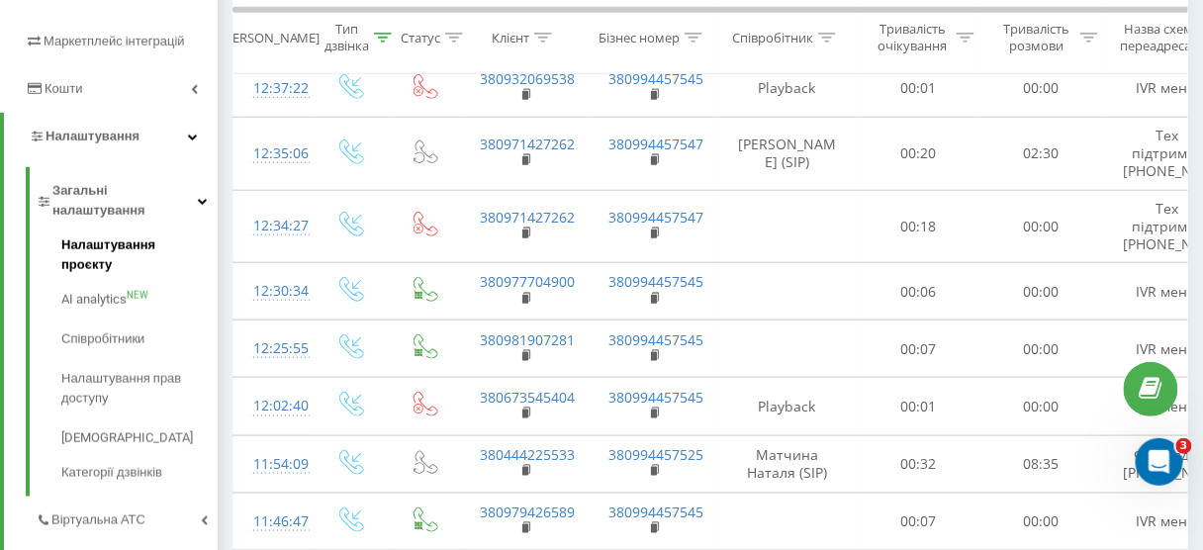
click at [123, 235] on span "Налаштування проєкту" at bounding box center [134, 255] width 146 height 40
click at [149, 235] on span "Налаштування проєкту" at bounding box center [134, 255] width 146 height 40
click at [186, 235] on span "Налаштування проєкту" at bounding box center [134, 255] width 146 height 40
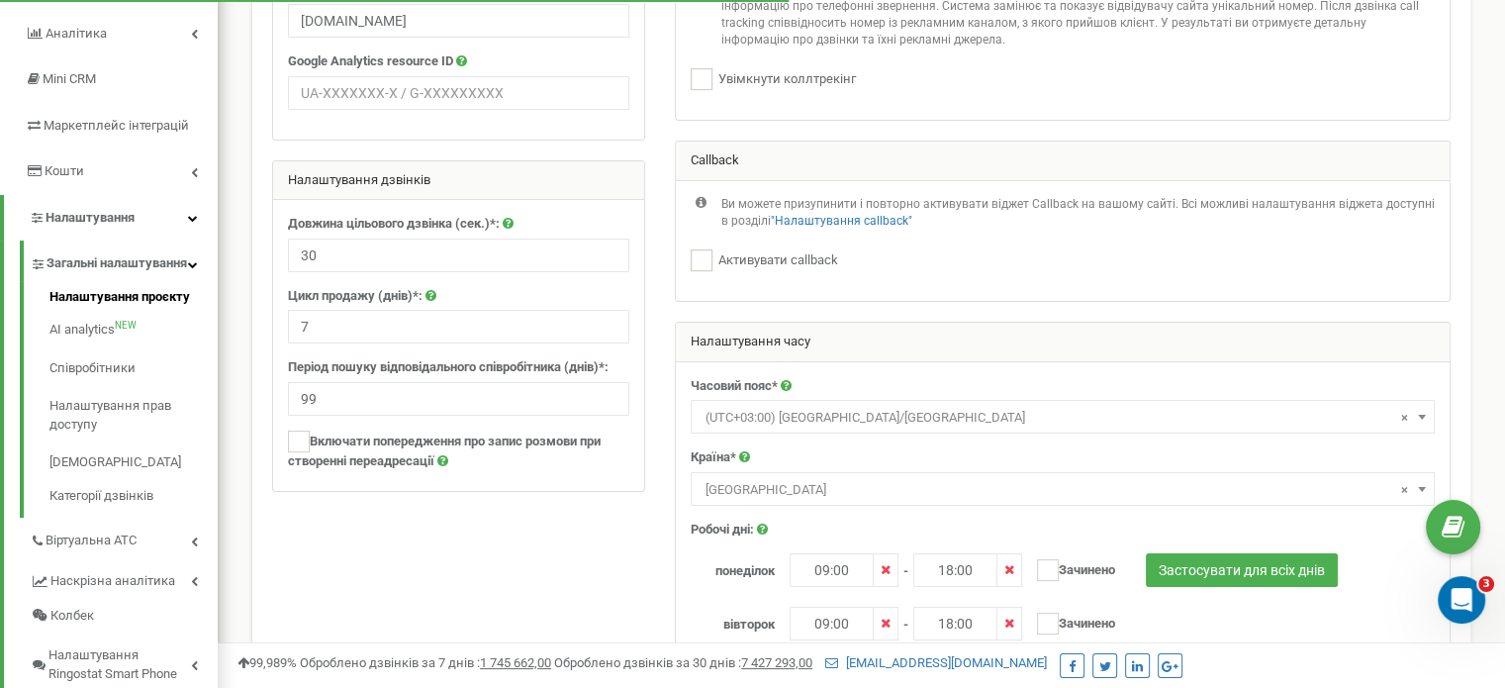
scroll to position [297, 0]
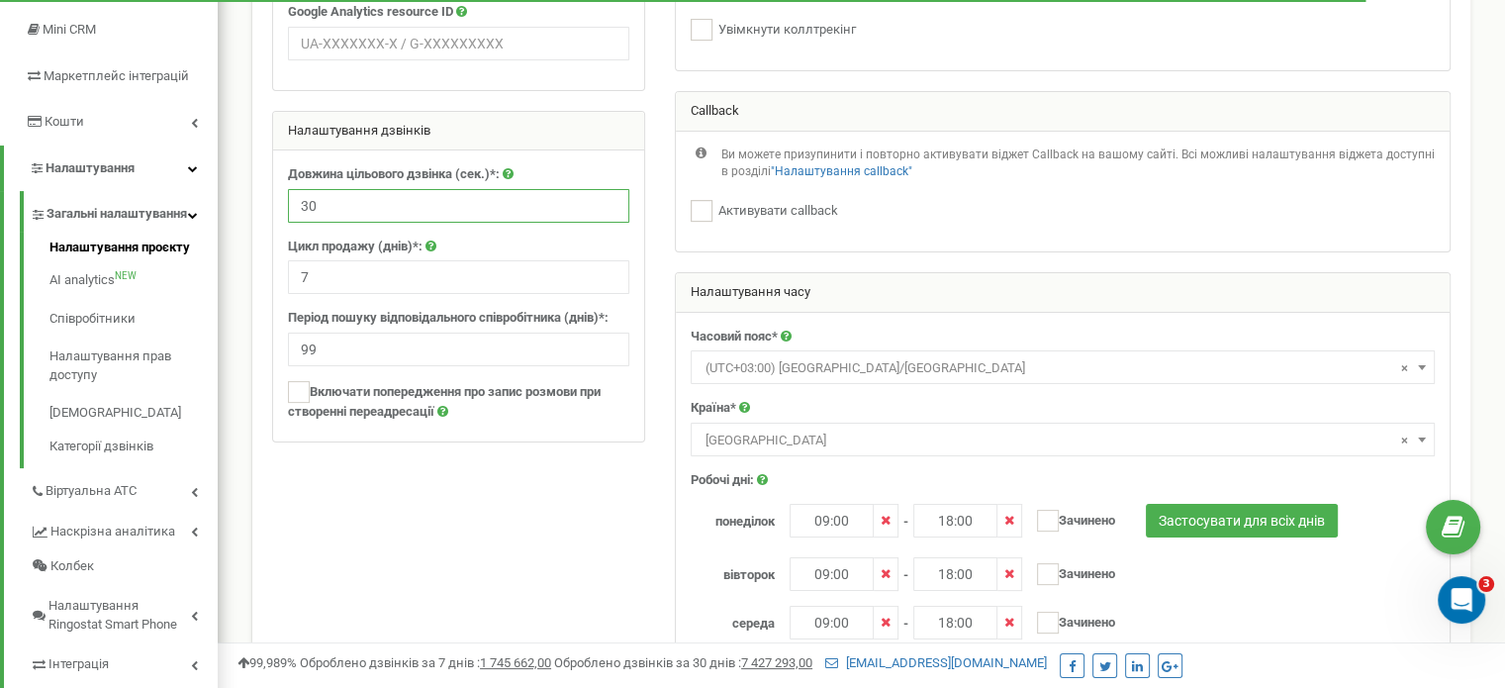
click at [349, 199] on input "30" at bounding box center [458, 206] width 341 height 34
click at [609, 199] on input "31" at bounding box center [458, 206] width 341 height 34
click at [609, 199] on input "32" at bounding box center [458, 206] width 341 height 34
click at [609, 199] on input "33" at bounding box center [458, 206] width 341 height 34
click at [609, 199] on input "34" at bounding box center [458, 206] width 341 height 34
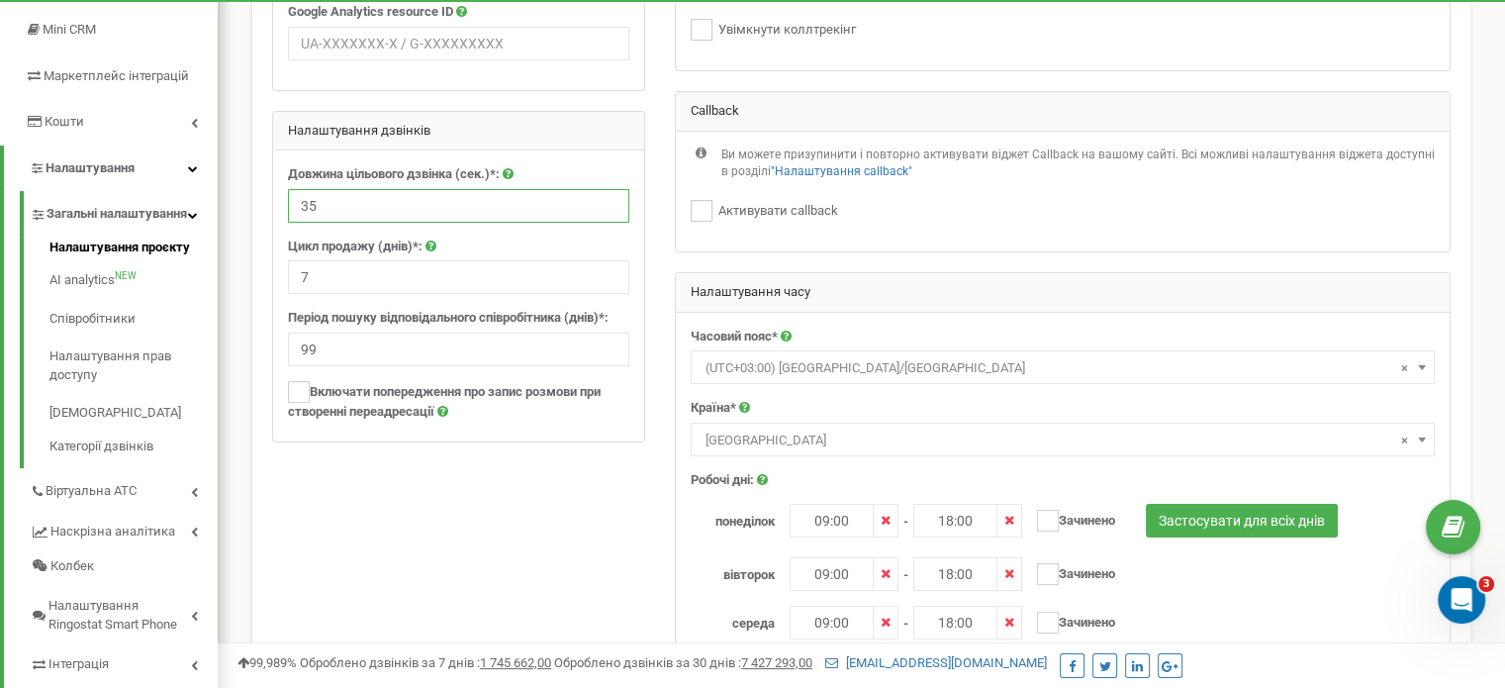
click at [609, 199] on input "35" at bounding box center [458, 206] width 341 height 34
click at [609, 199] on input "36" at bounding box center [458, 206] width 341 height 34
click at [609, 199] on input "37" at bounding box center [458, 206] width 341 height 34
click at [609, 199] on input "38" at bounding box center [458, 206] width 341 height 34
click at [605, 208] on input "37" at bounding box center [458, 206] width 341 height 34
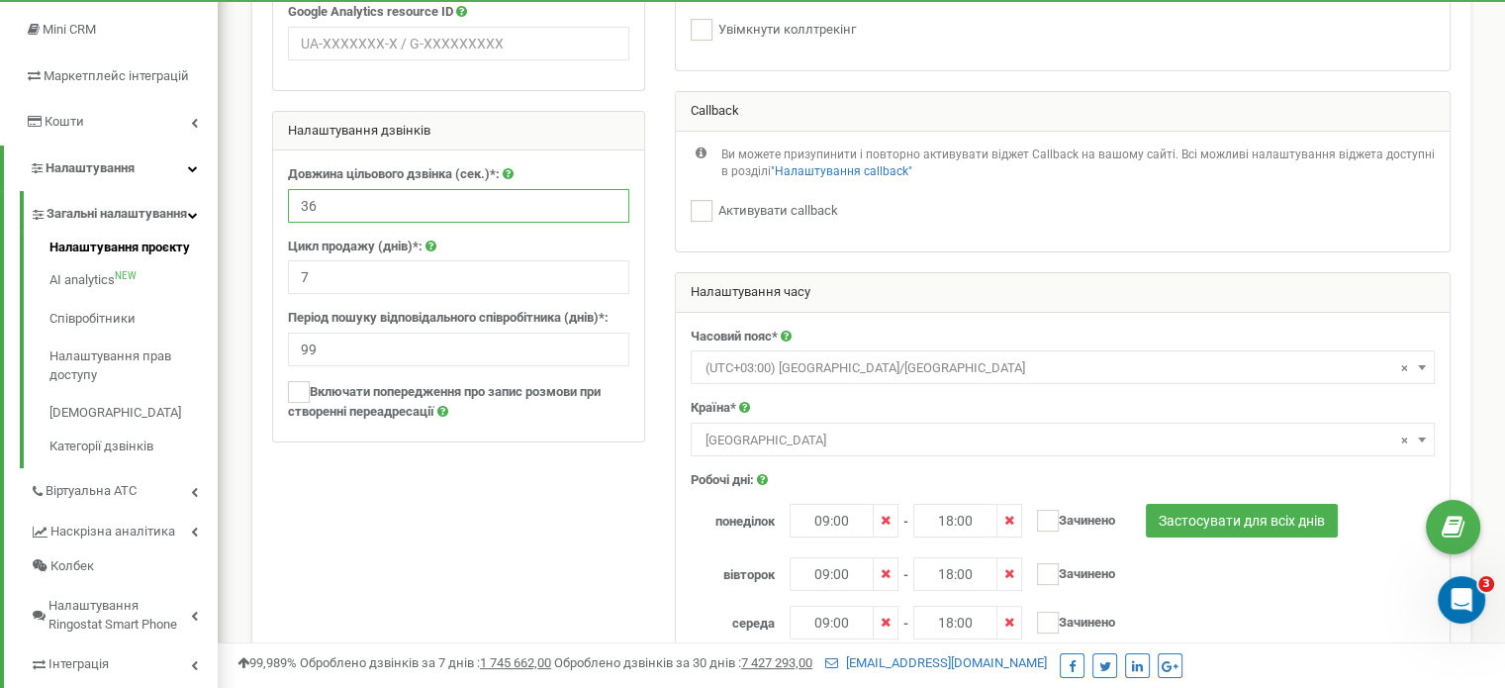
click at [605, 208] on input "36" at bounding box center [458, 206] width 341 height 34
click at [609, 199] on input "37" at bounding box center [458, 206] width 341 height 34
click at [609, 199] on input "38" at bounding box center [458, 206] width 341 height 34
click at [609, 199] on input "39" at bounding box center [458, 206] width 341 height 34
click at [609, 199] on input "40" at bounding box center [458, 206] width 341 height 34
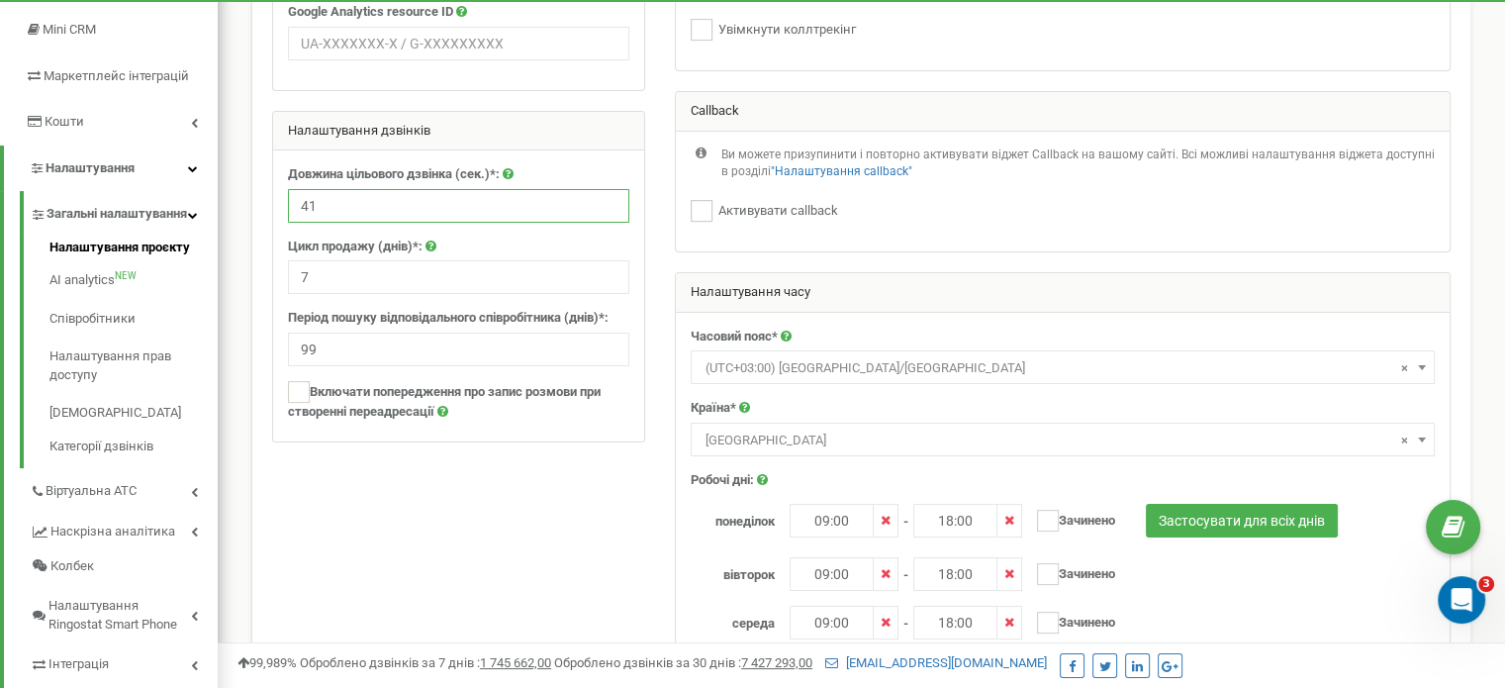
click at [609, 199] on input "41" at bounding box center [458, 206] width 341 height 34
click at [609, 199] on input "42" at bounding box center [458, 206] width 341 height 34
click at [609, 199] on input "43" at bounding box center [458, 206] width 341 height 34
click at [609, 199] on input "44" at bounding box center [458, 206] width 341 height 34
click at [609, 199] on input "45" at bounding box center [458, 206] width 341 height 34
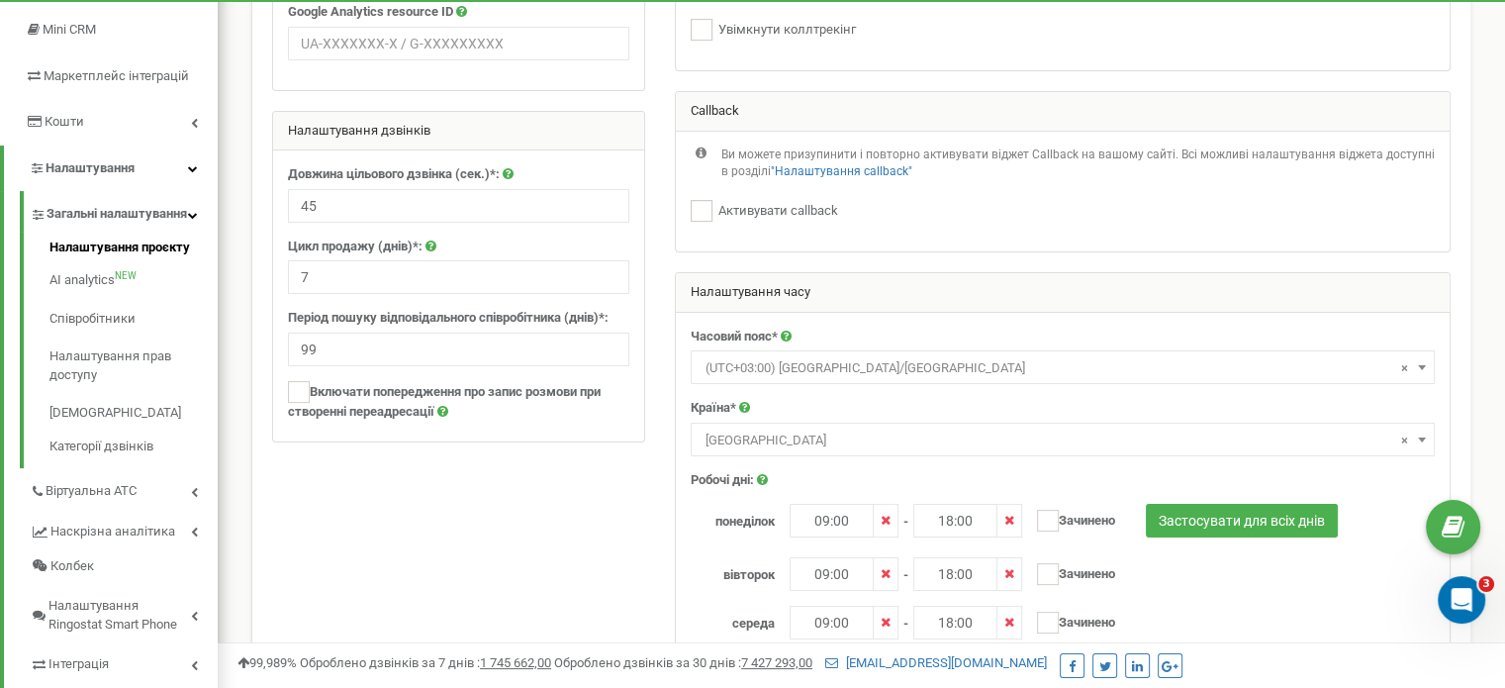
click at [542, 243] on div "Цикл продажу (днів)*: 7" at bounding box center [458, 265] width 341 height 57
click at [538, 204] on input "45" at bounding box center [458, 206] width 341 height 34
click at [607, 212] on input "44" at bounding box center [458, 206] width 341 height 34
click at [607, 212] on input "43" at bounding box center [458, 206] width 341 height 34
click at [607, 212] on input "42" at bounding box center [458, 206] width 341 height 34
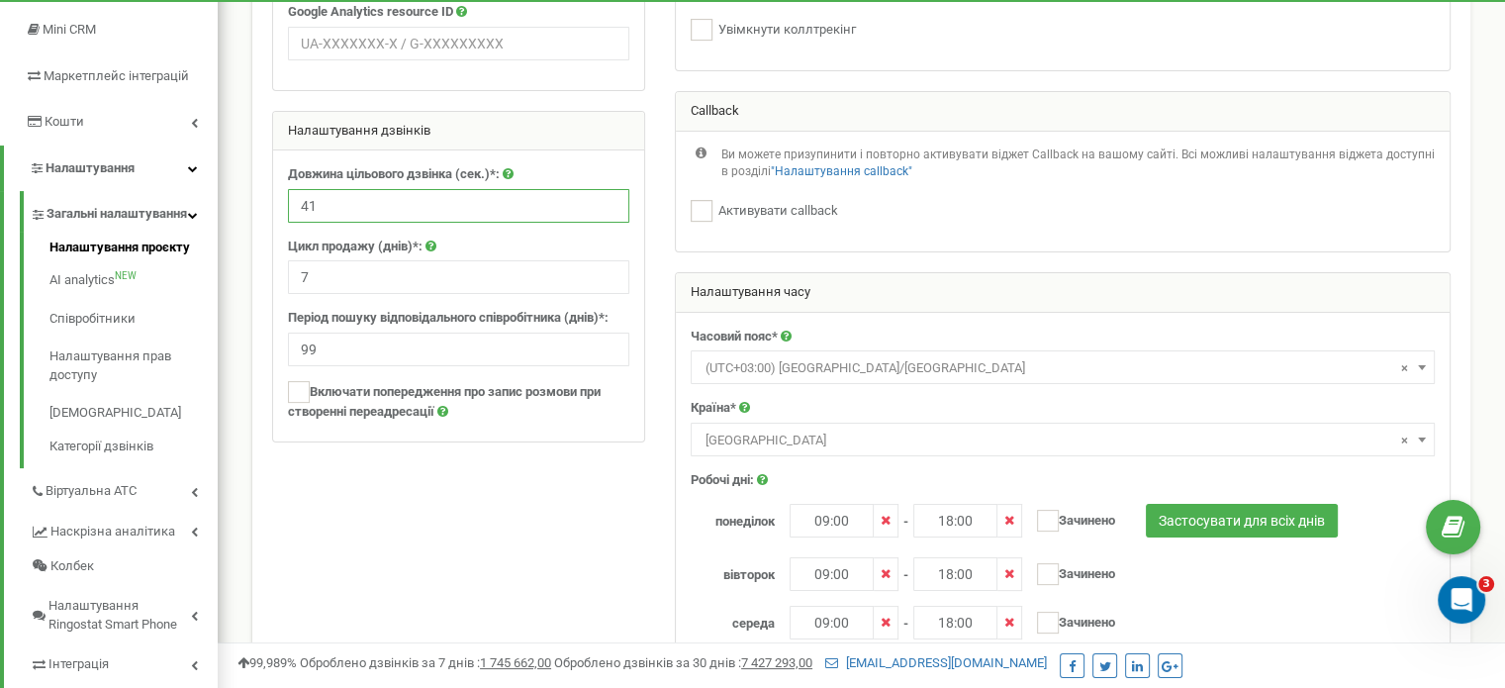
click at [607, 212] on input "41" at bounding box center [458, 206] width 341 height 34
click at [607, 212] on input "40" at bounding box center [458, 206] width 341 height 34
click at [607, 212] on input "39" at bounding box center [458, 206] width 341 height 34
click at [607, 212] on input "38" at bounding box center [458, 206] width 341 height 34
click at [607, 212] on input "37" at bounding box center [458, 206] width 341 height 34
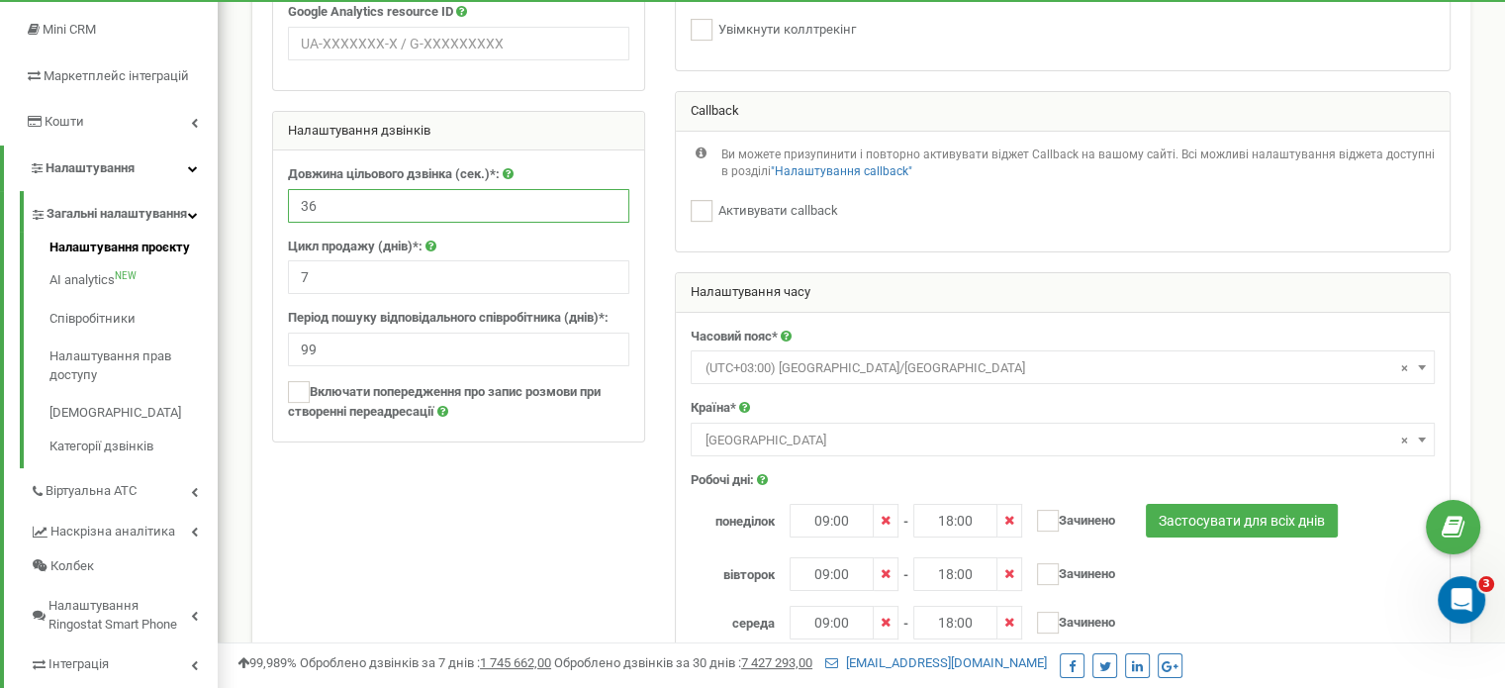
click at [607, 212] on input "36" at bounding box center [458, 206] width 341 height 34
click at [607, 212] on input "35" at bounding box center [458, 206] width 341 height 34
click at [607, 212] on input "34" at bounding box center [458, 206] width 341 height 34
click at [607, 212] on input "33" at bounding box center [458, 206] width 341 height 34
click at [607, 212] on input "32" at bounding box center [458, 206] width 341 height 34
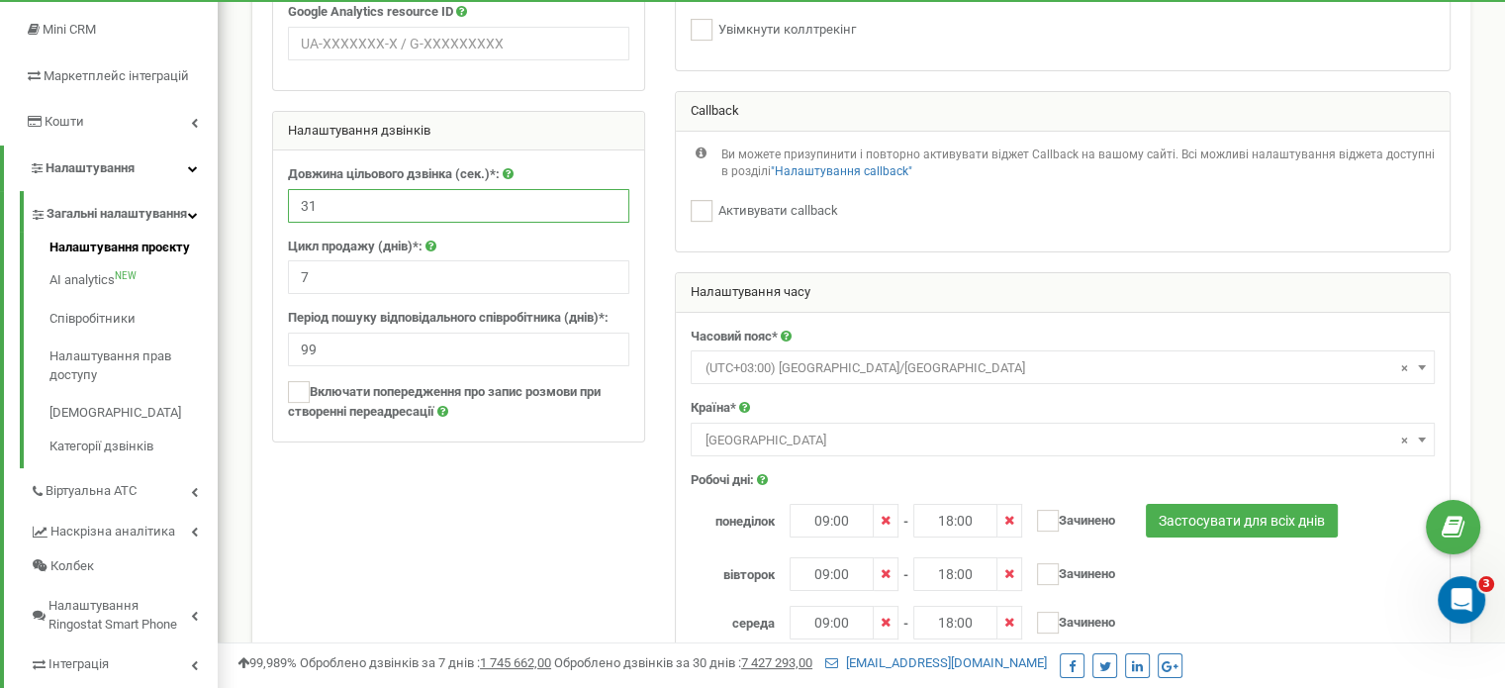
click at [607, 212] on input "31" at bounding box center [458, 206] width 341 height 34
type input "30"
click at [607, 212] on input "30" at bounding box center [458, 206] width 341 height 34
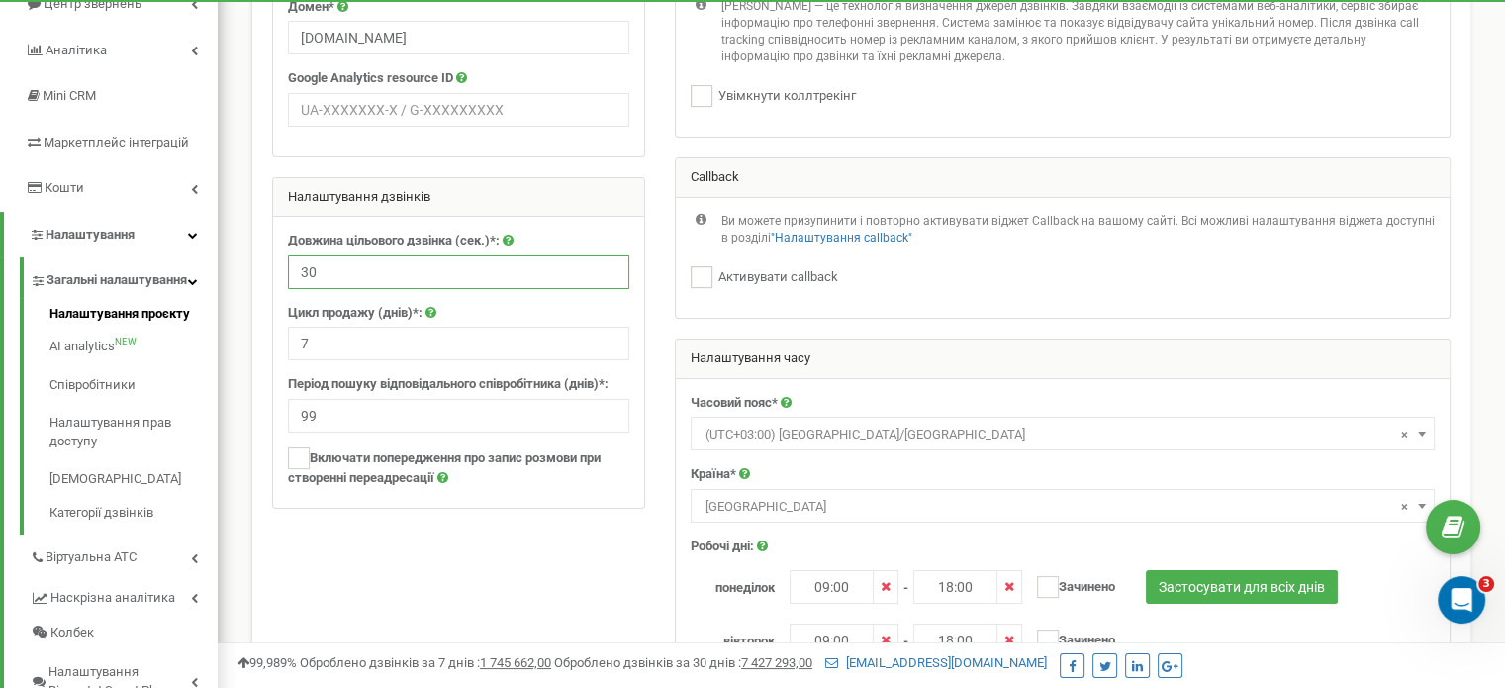
scroll to position [396, 0]
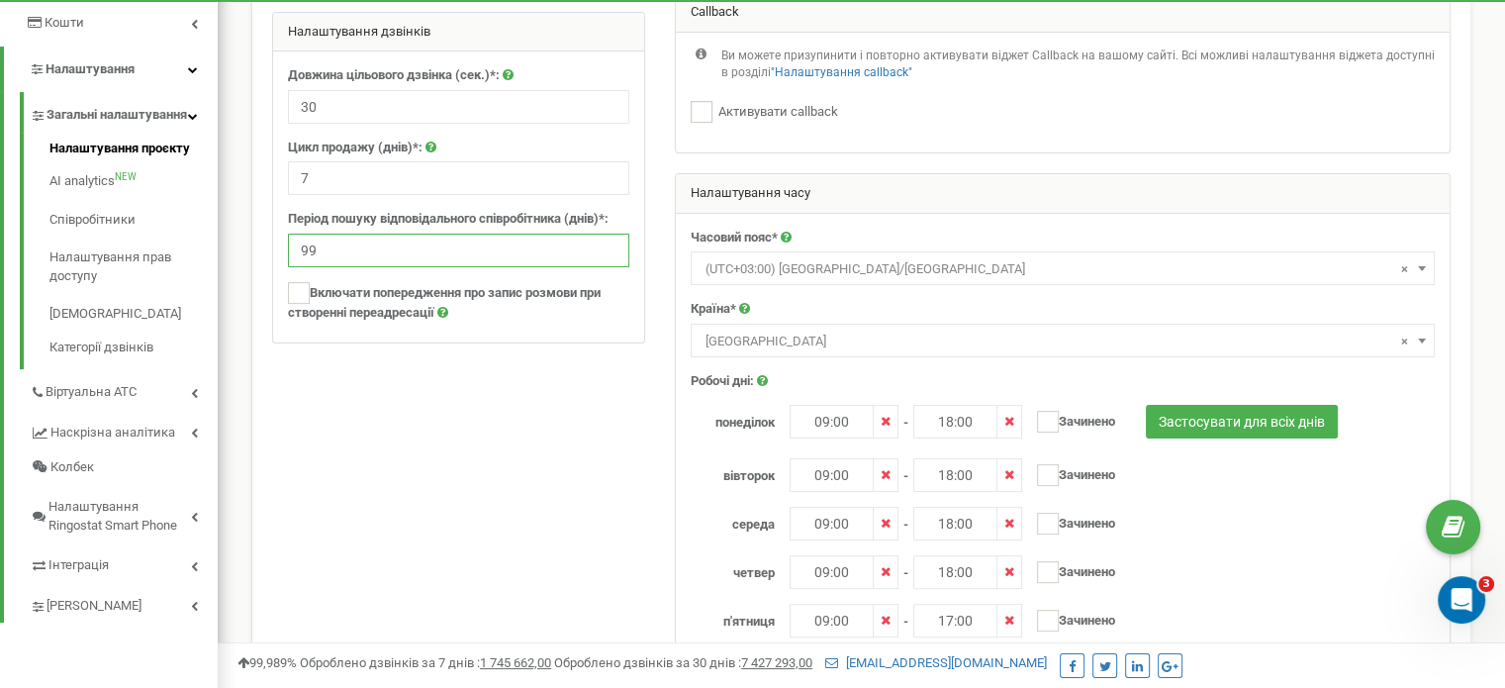
click at [320, 256] on input "99" at bounding box center [458, 250] width 341 height 34
click at [607, 244] on input "100" at bounding box center [458, 250] width 341 height 34
click at [607, 244] on input "101" at bounding box center [458, 250] width 341 height 34
click at [608, 255] on input "100" at bounding box center [458, 250] width 341 height 34
type input "99"
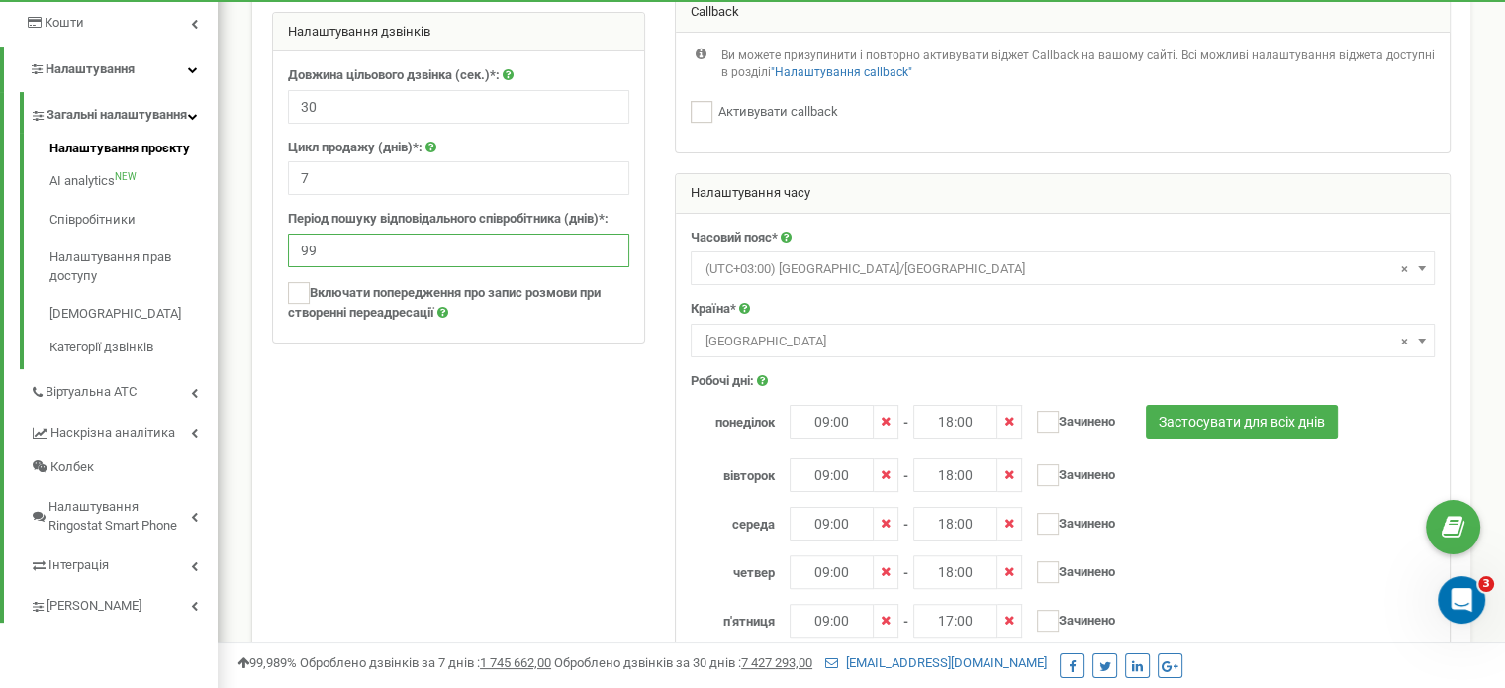
click at [608, 255] on input "99" at bounding box center [458, 250] width 341 height 34
click at [65, 231] on link "Співробітники" at bounding box center [133, 220] width 168 height 39
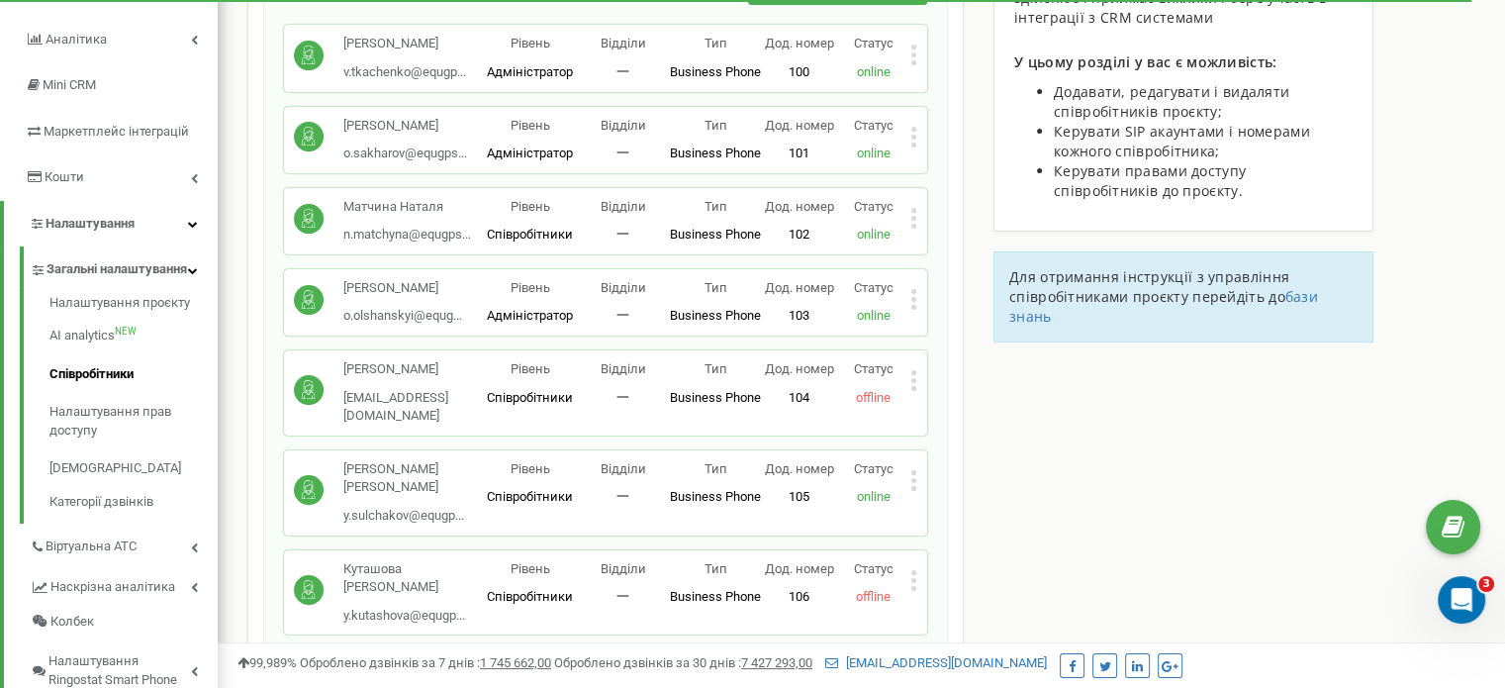
scroll to position [198, 0]
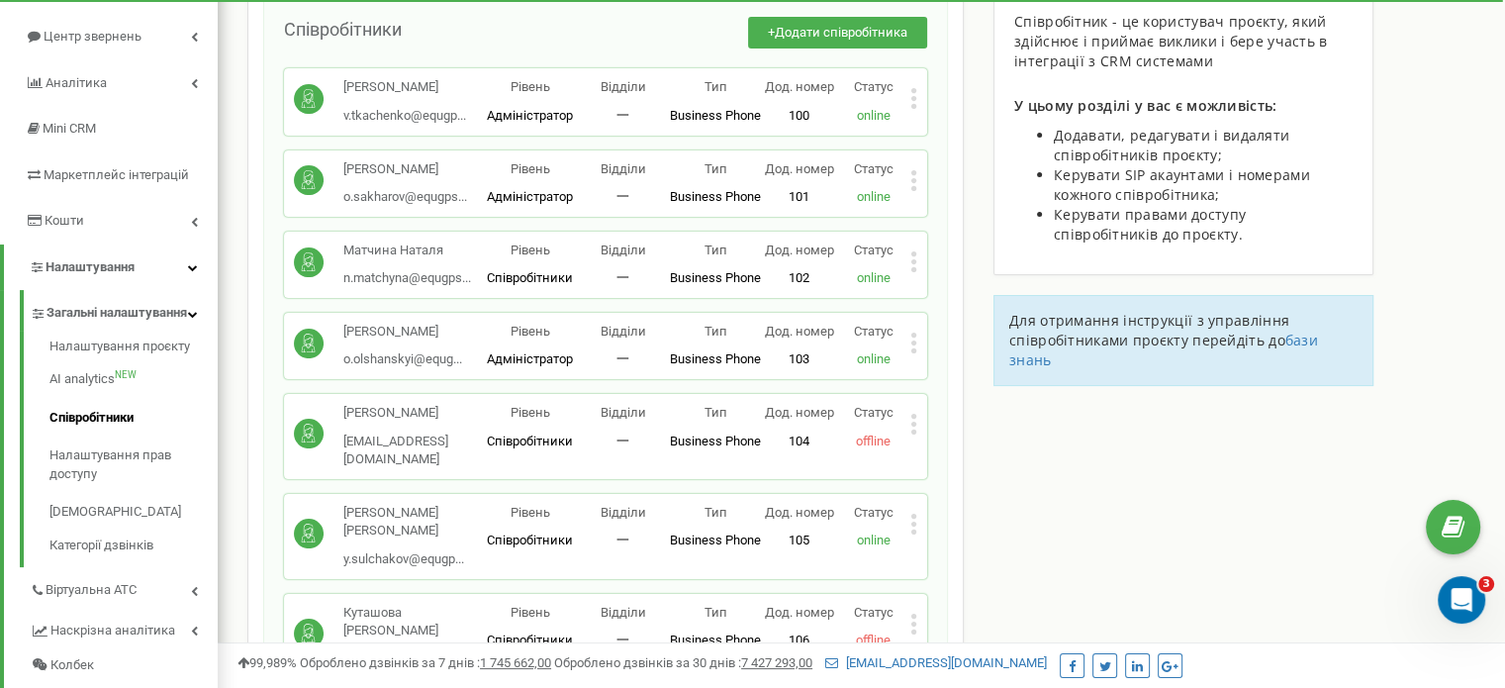
click at [621, 169] on span "Відділи" at bounding box center [623, 168] width 46 height 15
click at [914, 178] on icon at bounding box center [913, 179] width 5 height 5
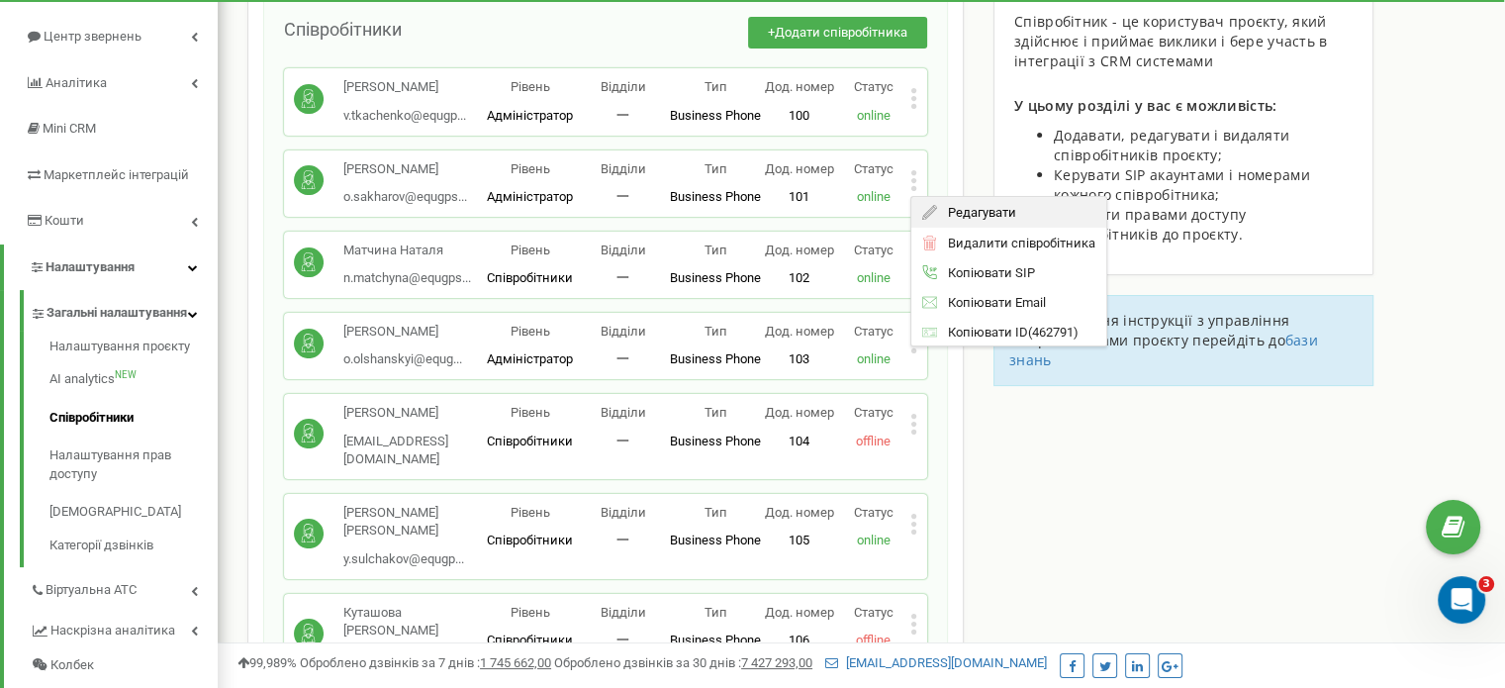
click at [962, 206] on span "Редагувати" at bounding box center [976, 212] width 78 height 13
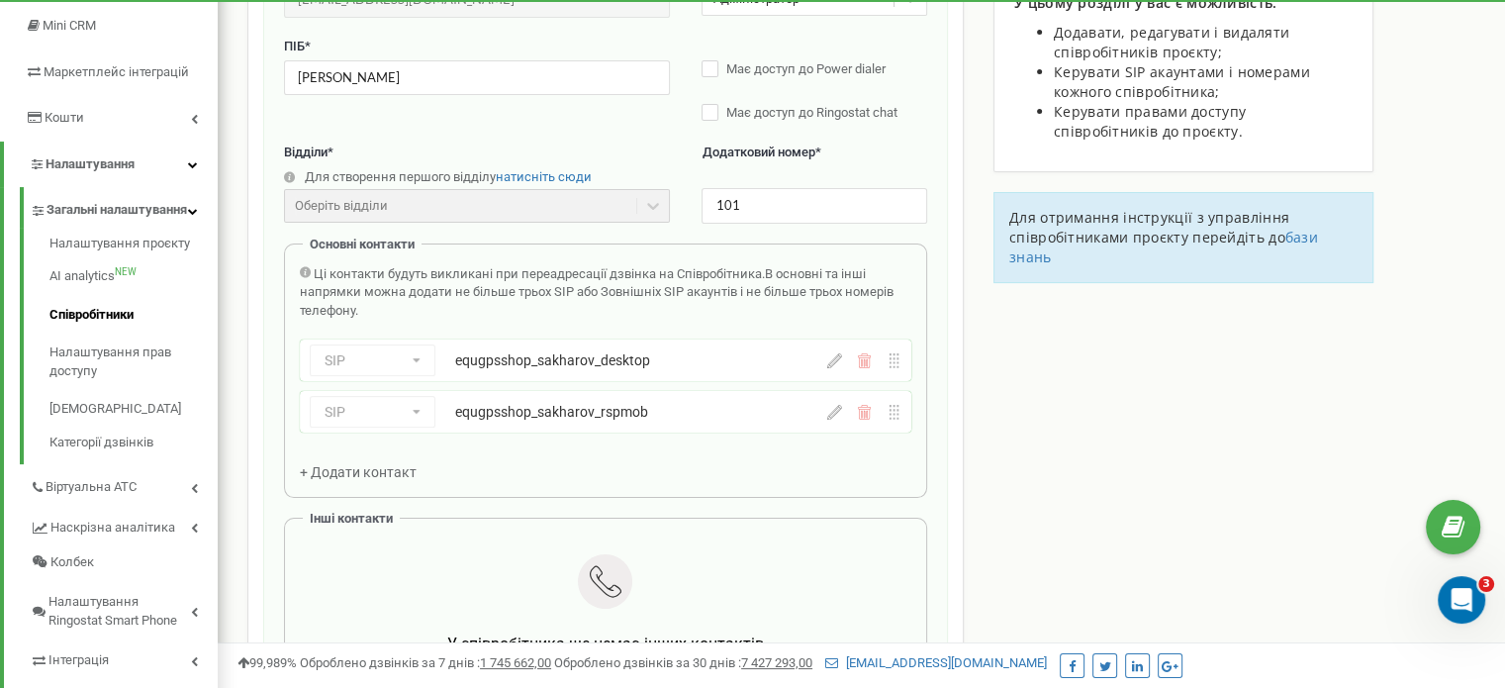
scroll to position [297, 0]
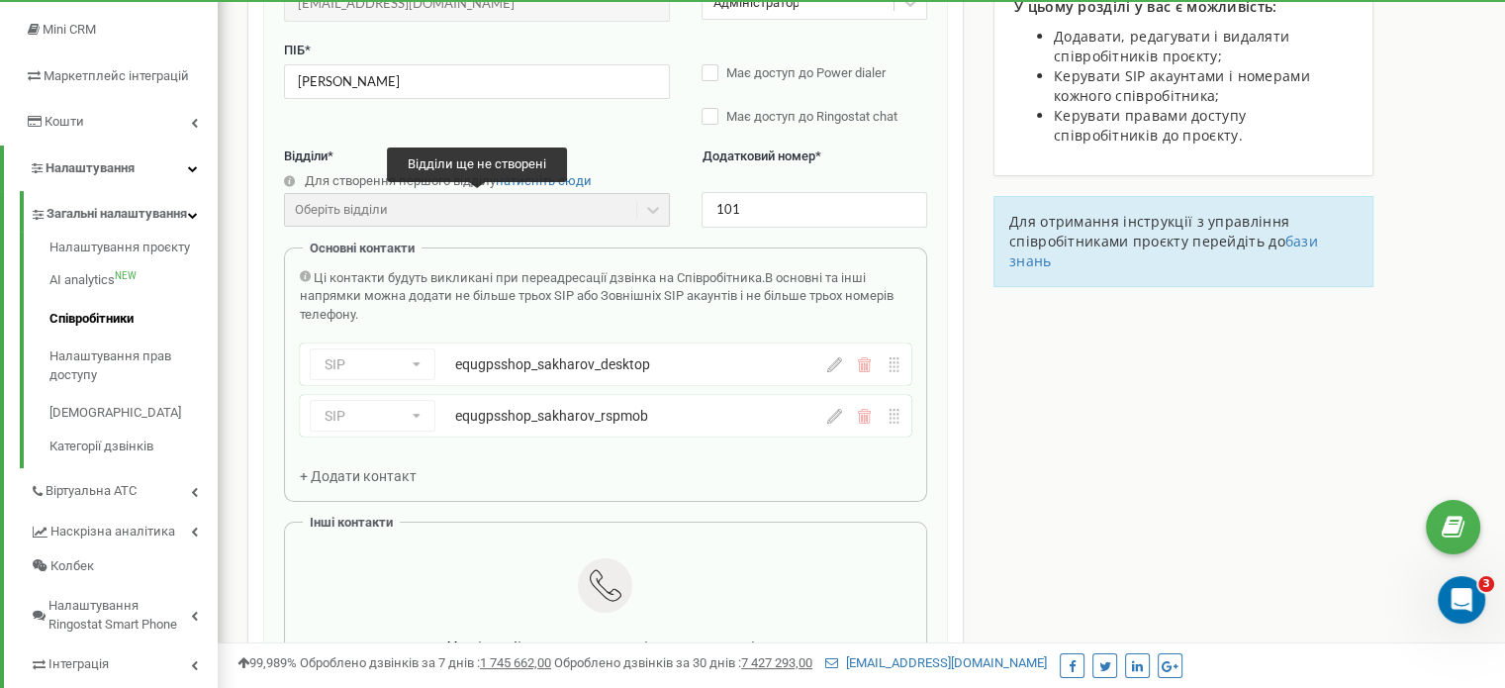
click at [328, 208] on div "Оберіть відділи" at bounding box center [477, 210] width 386 height 34
click at [355, 208] on div "Оберіть відділи" at bounding box center [477, 210] width 386 height 34
click at [541, 181] on span "натисніть сюди" at bounding box center [544, 180] width 96 height 15
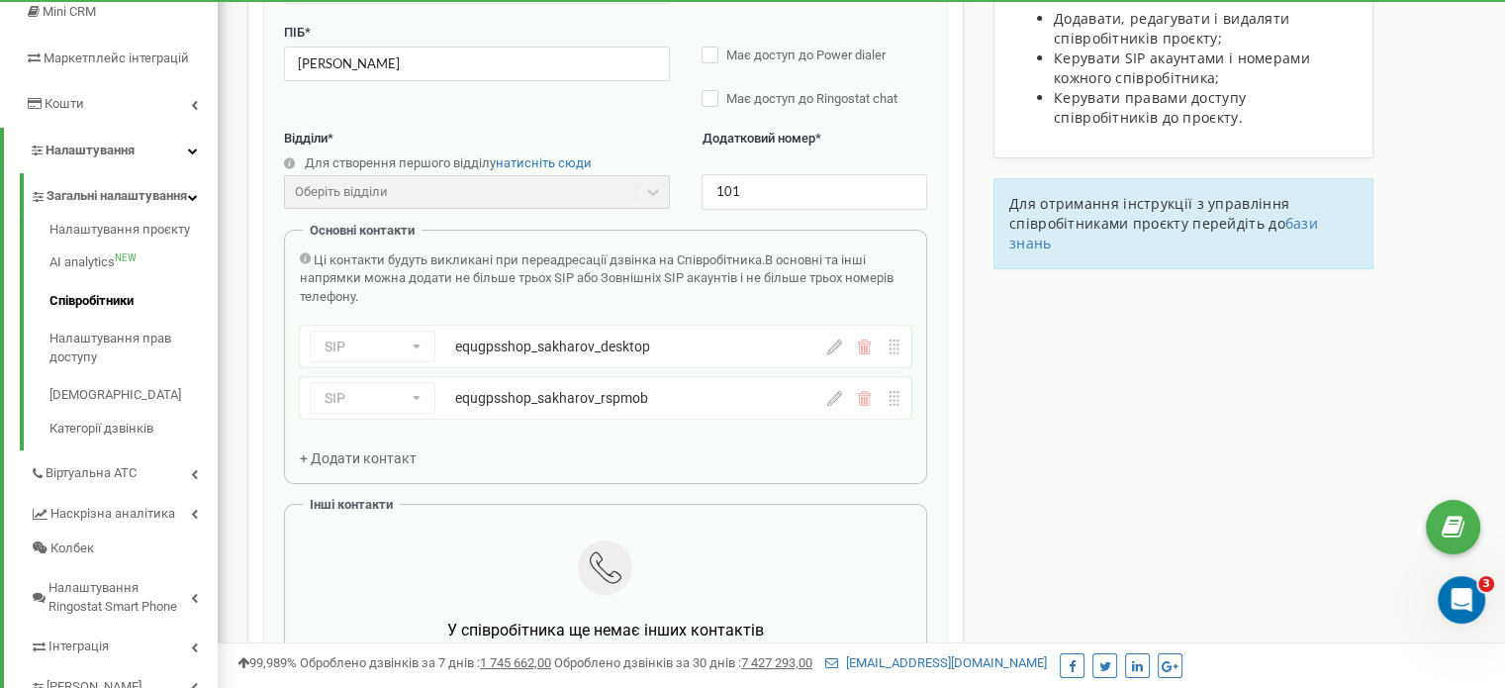
scroll to position [303, 0]
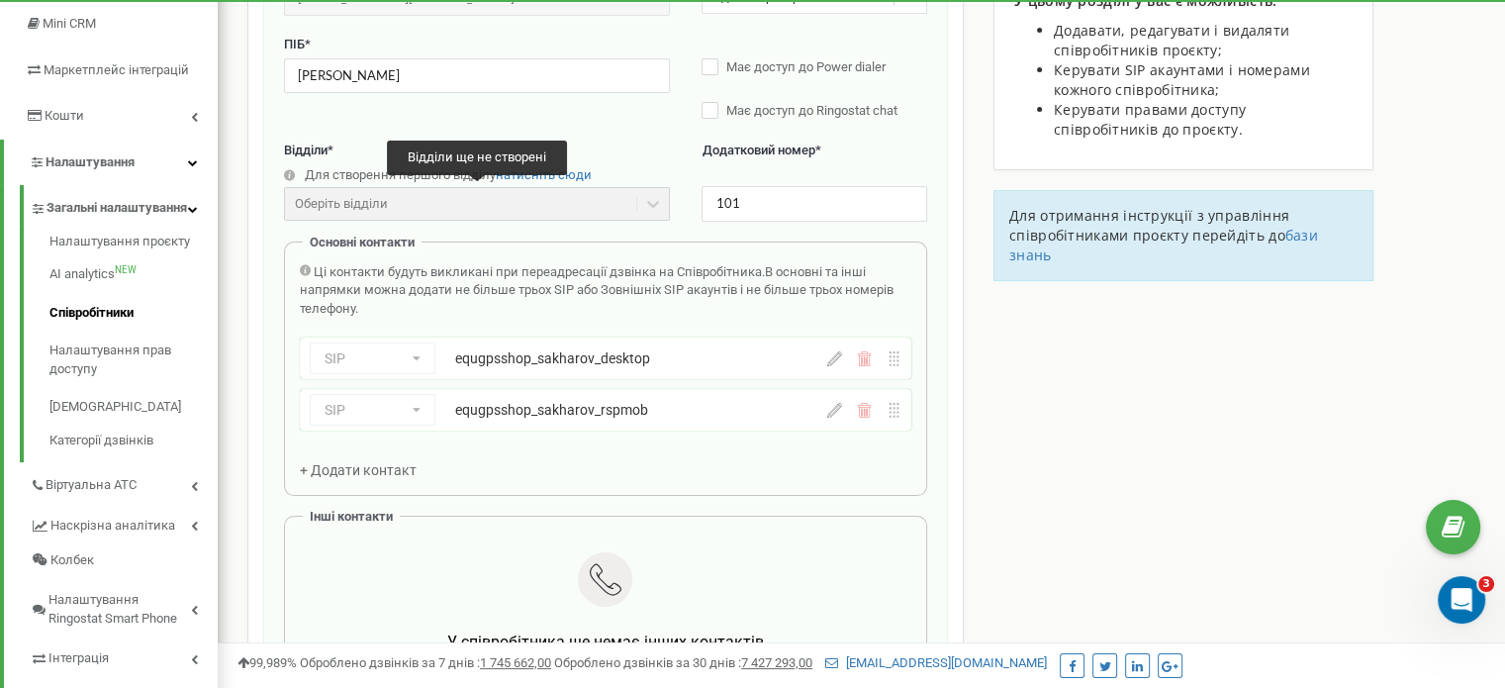
click at [598, 199] on div "Оберіть відділи" at bounding box center [477, 204] width 386 height 34
click at [572, 173] on span "натисніть сюди" at bounding box center [544, 174] width 96 height 15
click at [376, 201] on div "Оберіть відділи" at bounding box center [477, 204] width 386 height 34
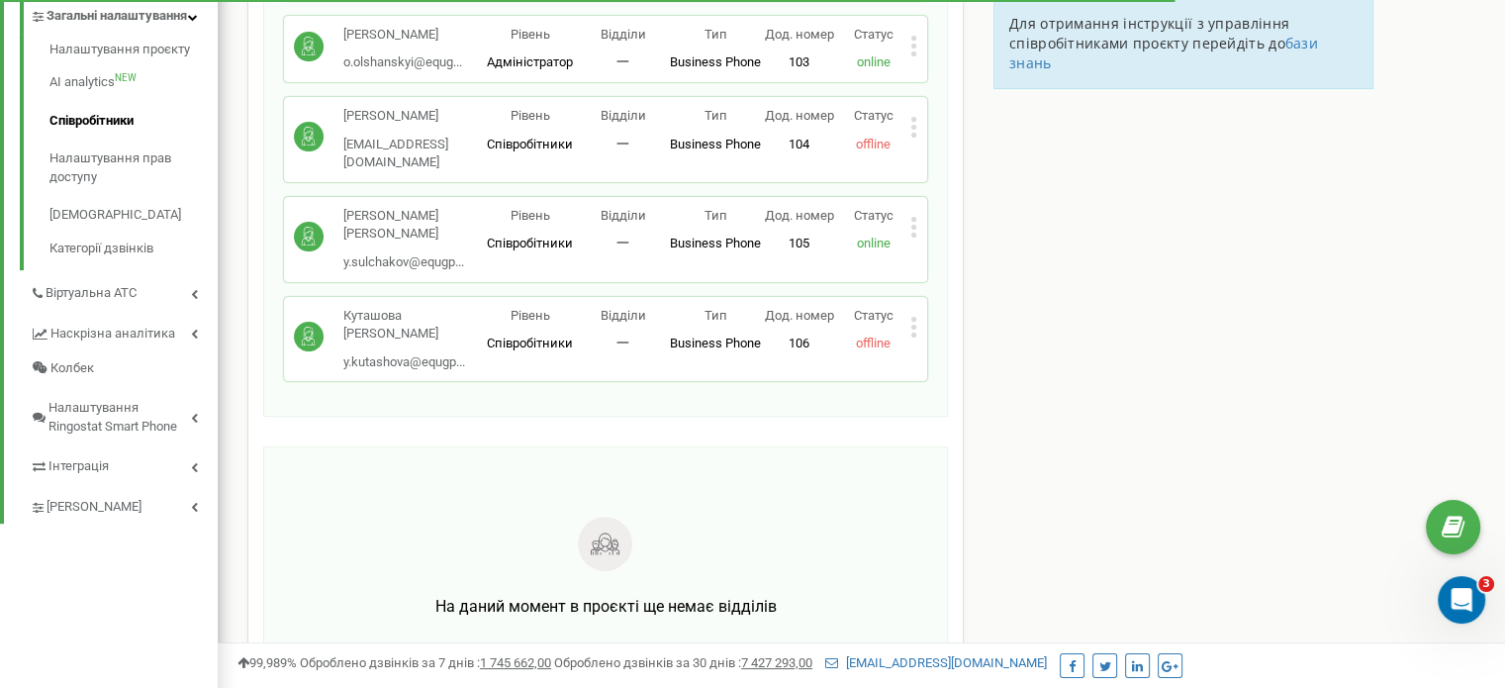
scroll to position [678, 0]
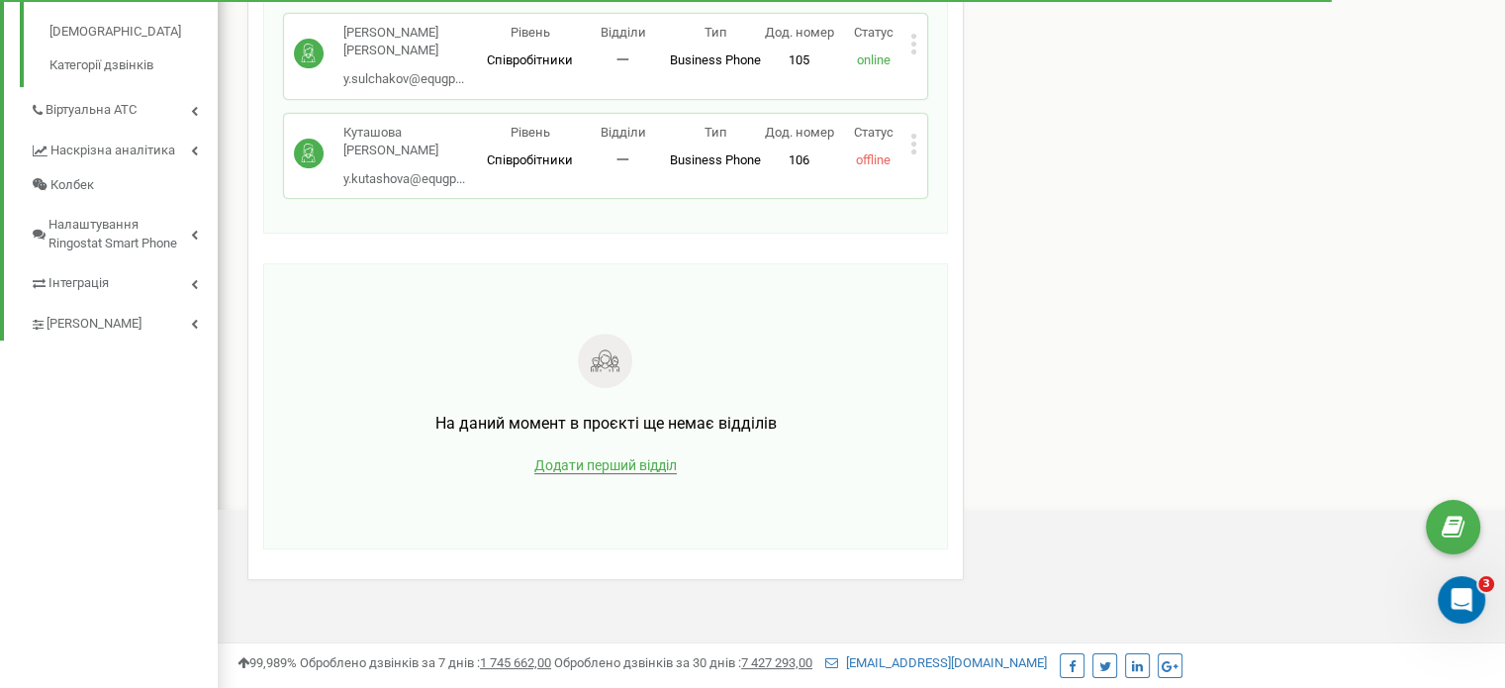
click at [598, 457] on span "Додати перший відділ" at bounding box center [605, 465] width 142 height 17
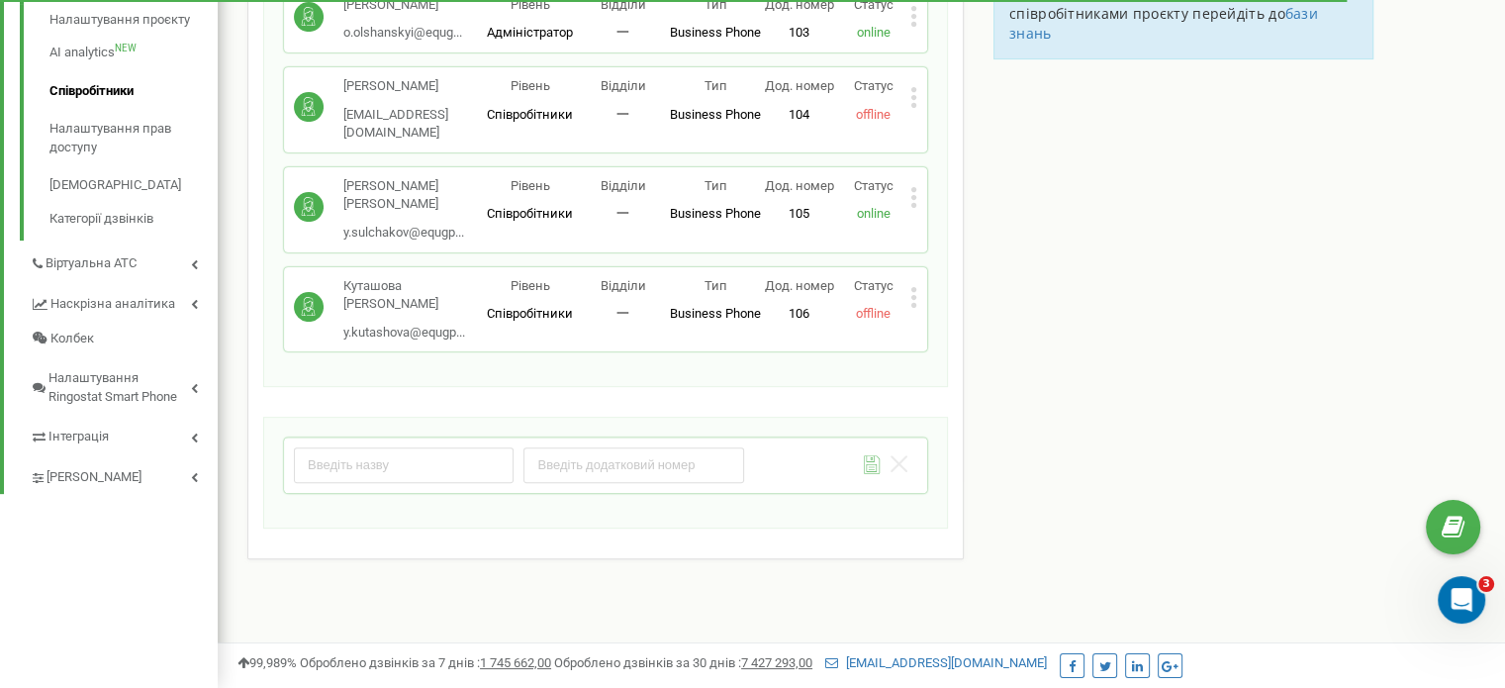
scroll to position [503, 0]
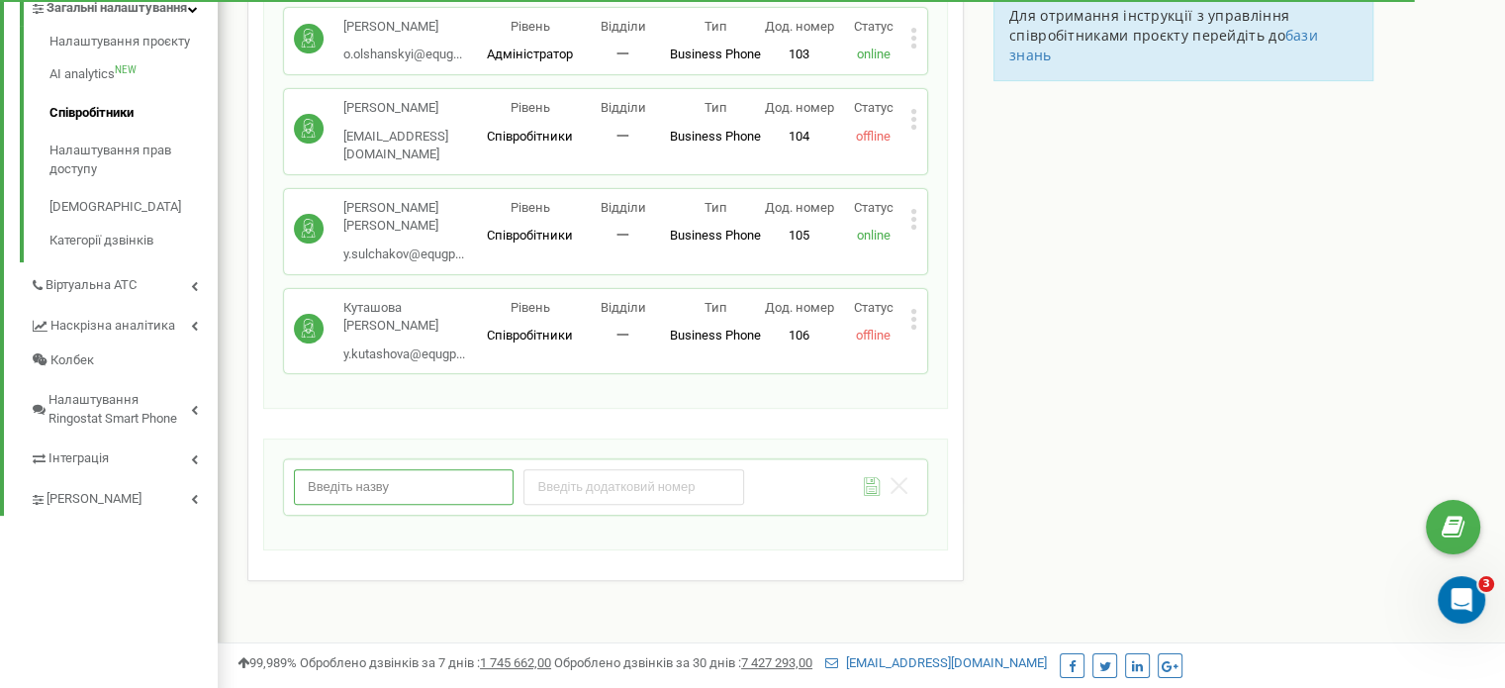
click at [336, 469] on input "text" at bounding box center [404, 486] width 220 height 35
type input "Відділ продажу"
click at [575, 469] on input "number" at bounding box center [633, 486] width 220 height 35
click at [564, 471] on input "number" at bounding box center [633, 486] width 220 height 35
type input "01"
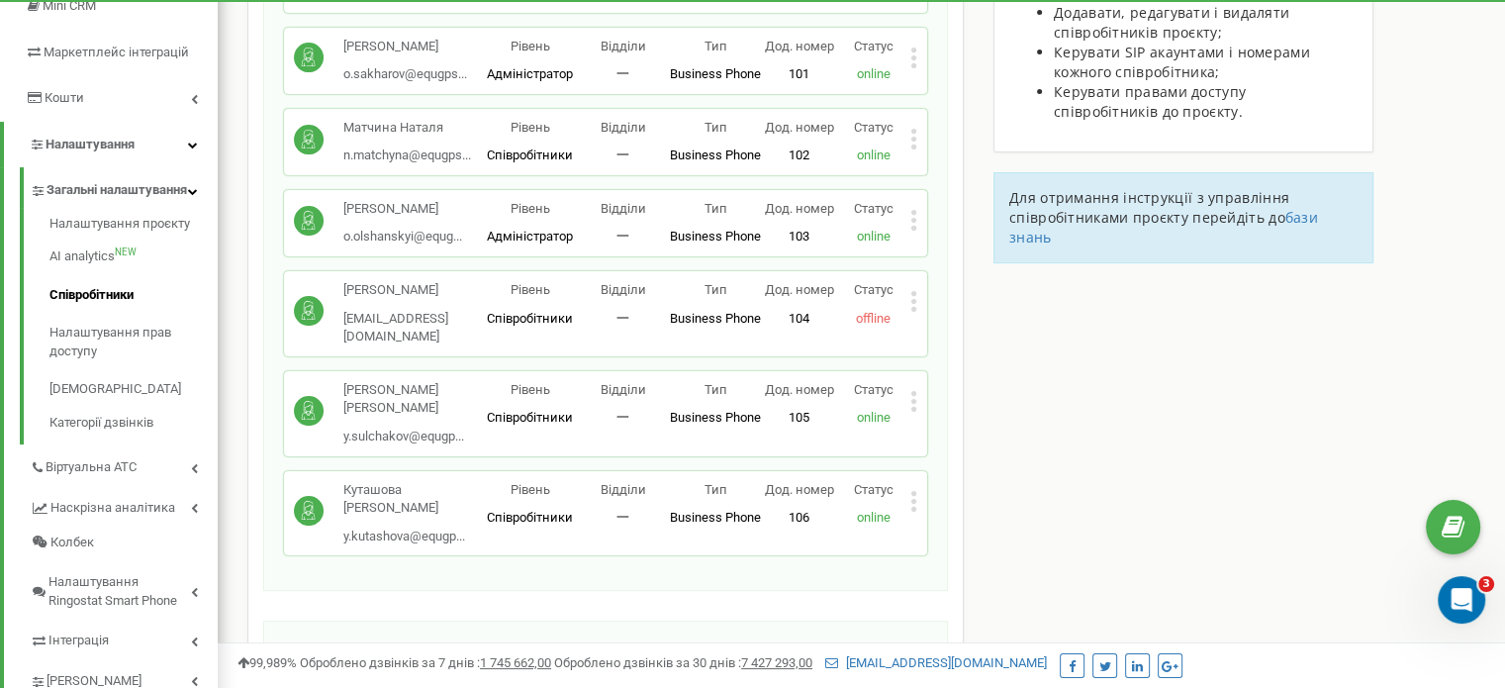
scroll to position [396, 0]
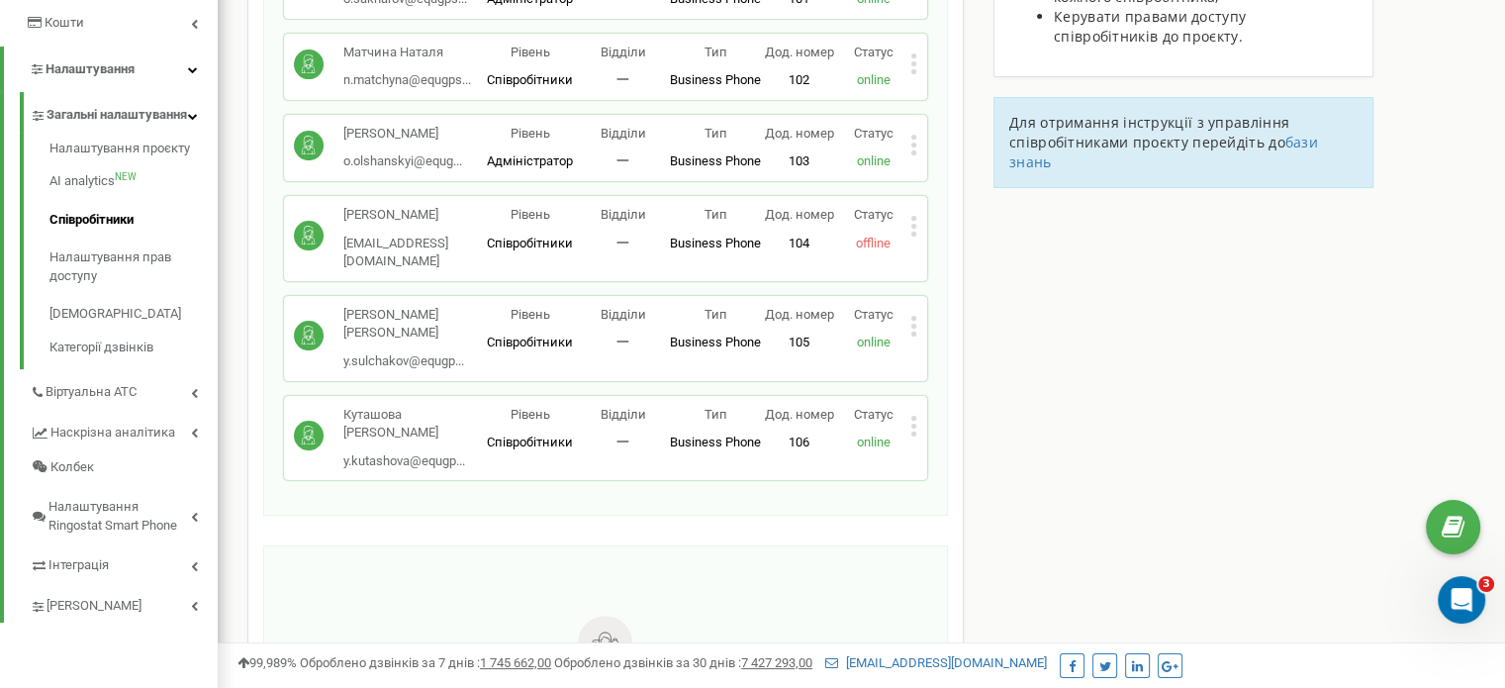
click at [917, 407] on div "Куташова [PERSON_NAME] y.kutashova@equgp... [EMAIL_ADDRESS][DOMAIN_NAME] Рівень…" at bounding box center [605, 438] width 643 height 85
click at [914, 415] on icon at bounding box center [913, 417] width 5 height 5
click at [787, 566] on div "На даний момент в проєкті ще немає відділів Додати перший відділ" at bounding box center [605, 688] width 643 height 244
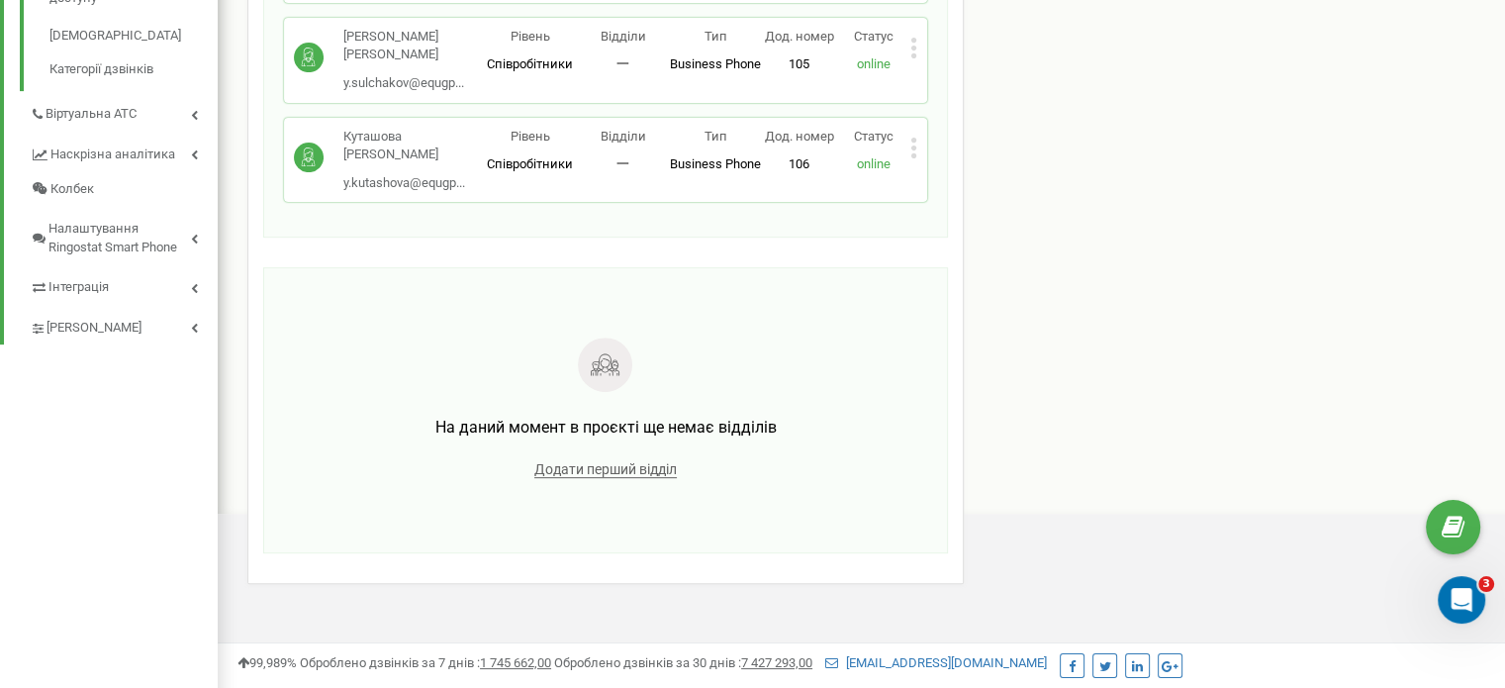
scroll to position [678, 0]
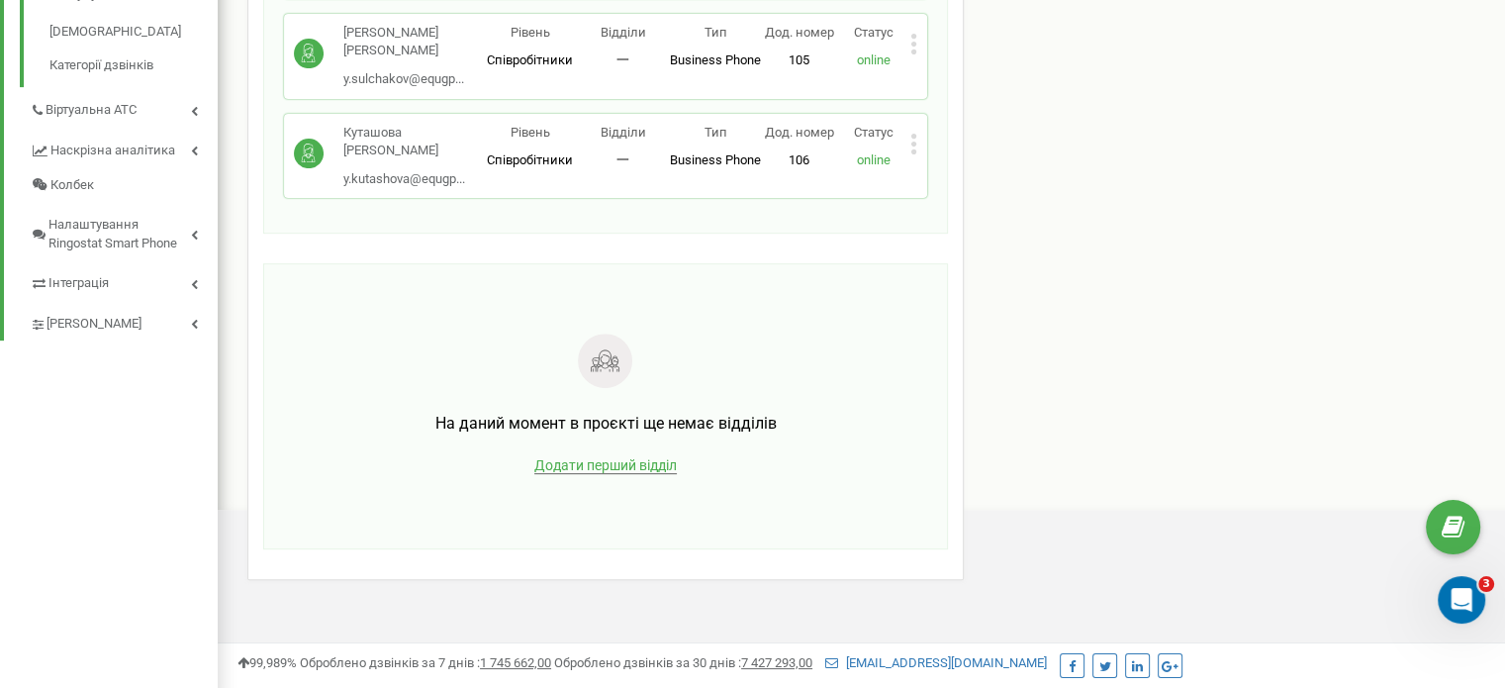
click at [584, 457] on span "Додати перший відділ" at bounding box center [605, 465] width 142 height 17
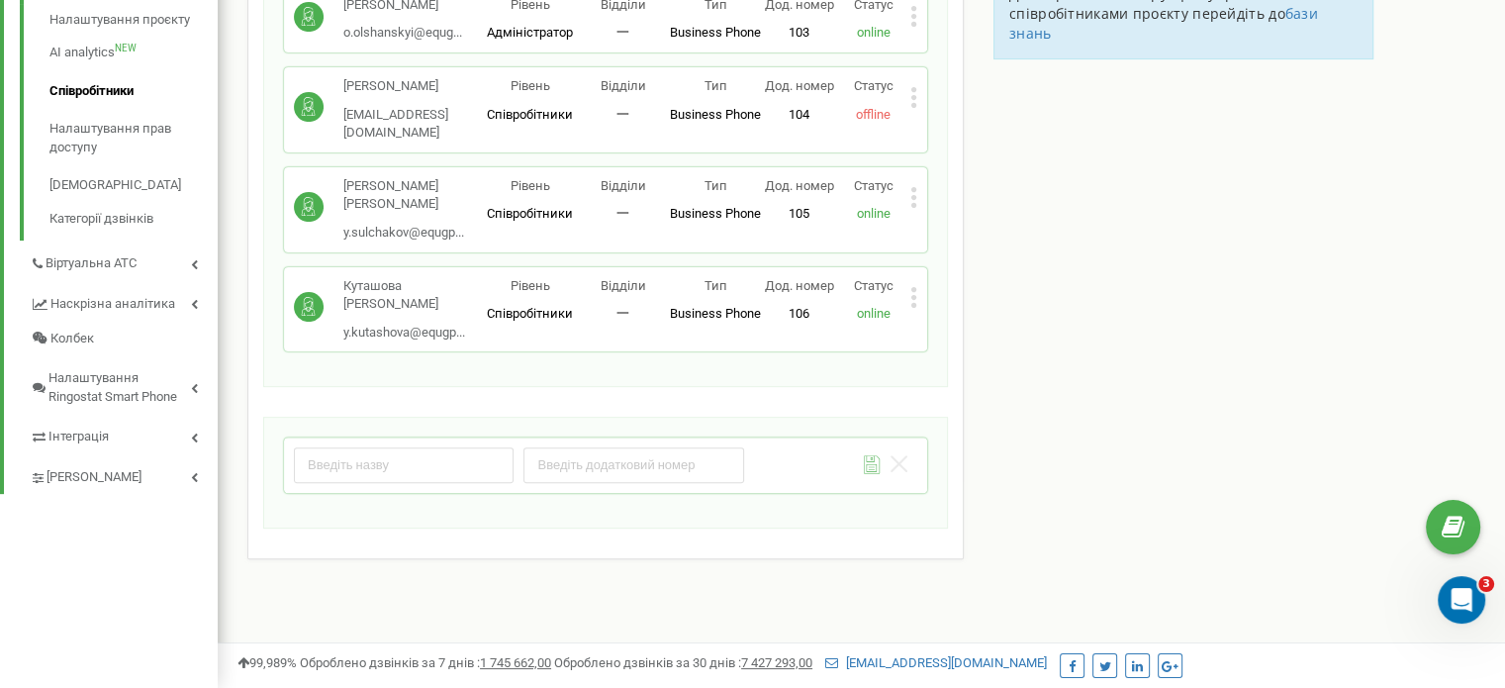
scroll to position [503, 0]
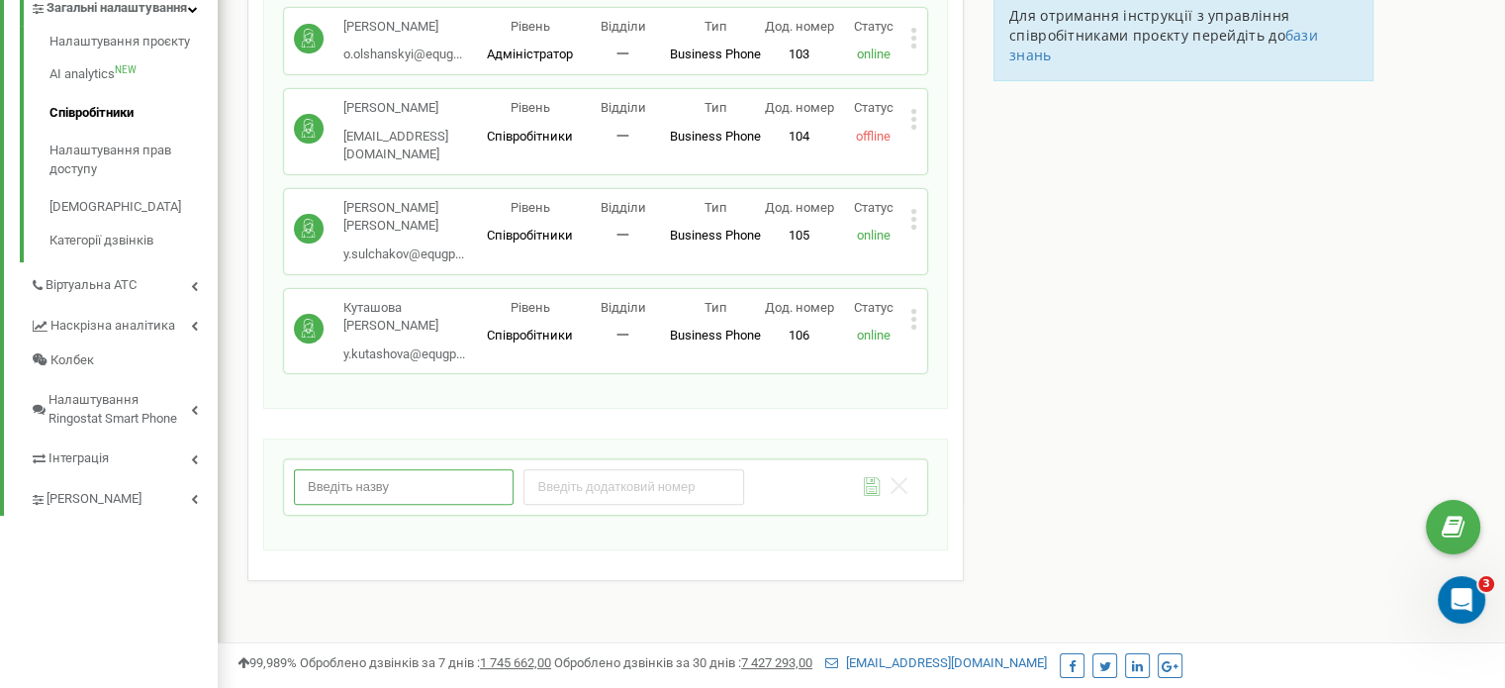
click at [400, 469] on input "text" at bounding box center [404, 486] width 220 height 35
type input "П"
type input "Відділ продажів"
click at [646, 470] on input "number" at bounding box center [633, 486] width 220 height 35
click at [652, 469] on input "number" at bounding box center [633, 486] width 220 height 35
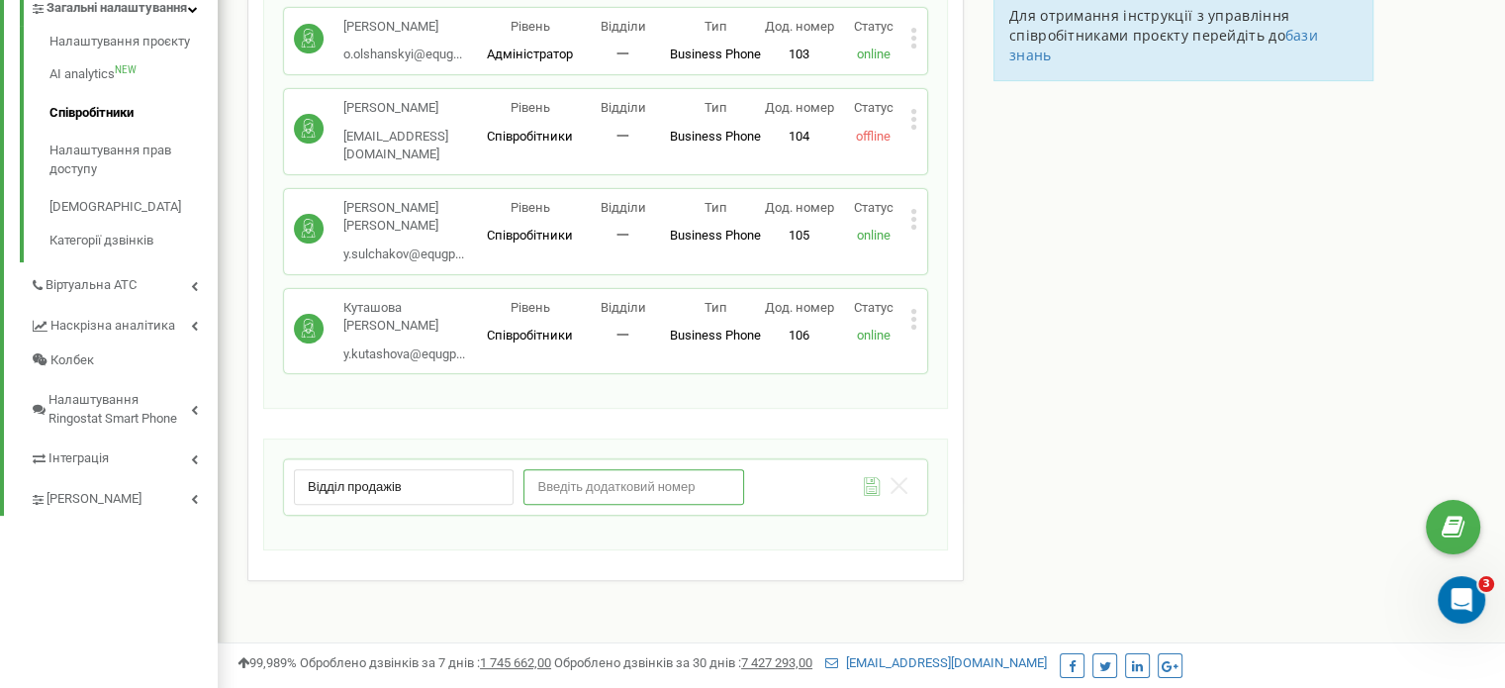
click at [725, 469] on input "number" at bounding box center [633, 486] width 220 height 35
click at [718, 469] on input "1" at bounding box center [633, 486] width 220 height 35
click at [719, 480] on input "1" at bounding box center [633, 486] width 220 height 35
click at [723, 474] on input "1" at bounding box center [633, 486] width 220 height 35
click at [722, 469] on input "0" at bounding box center [633, 486] width 220 height 35
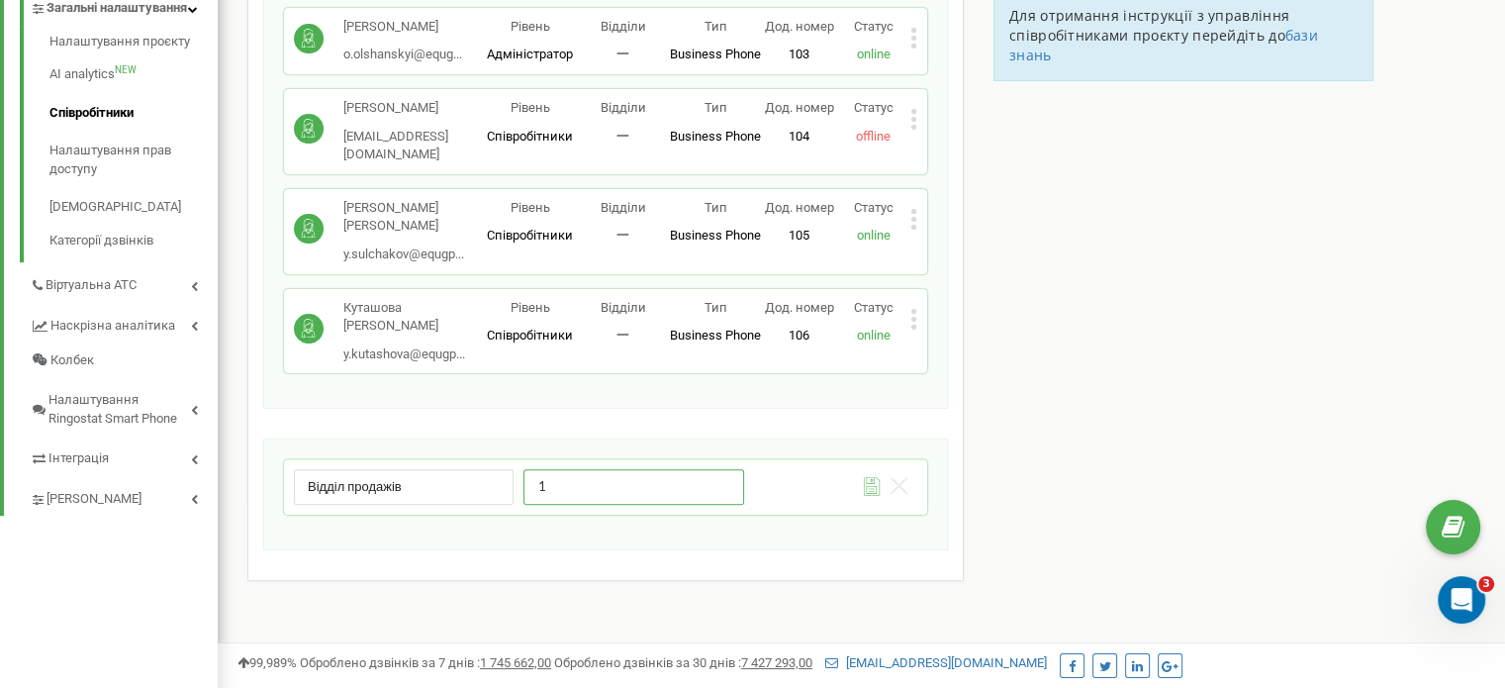
click at [722, 469] on input "1" at bounding box center [633, 486] width 220 height 35
click at [722, 469] on input "0" at bounding box center [633, 486] width 220 height 35
type input "1"
click at [722, 469] on input "1" at bounding box center [633, 486] width 220 height 35
click at [726, 469] on input "1" at bounding box center [633, 486] width 220 height 35
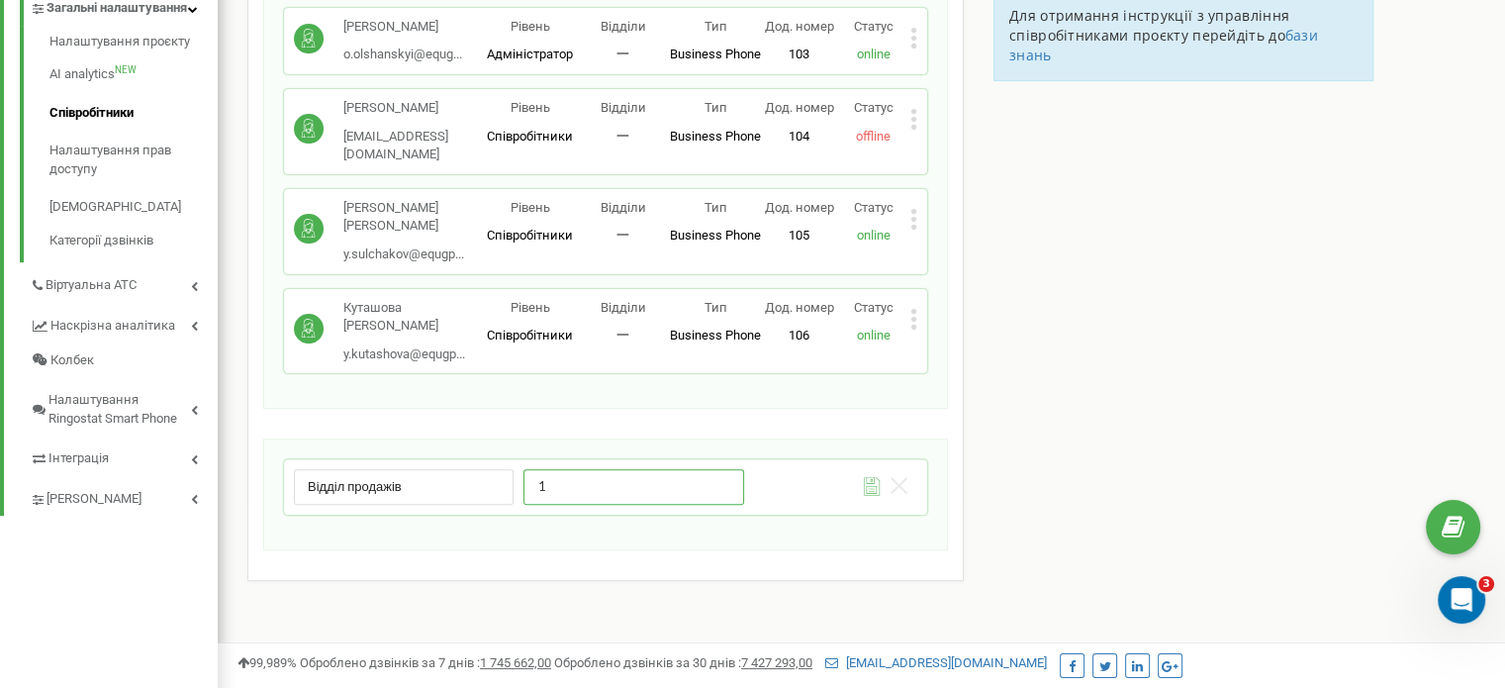
drag, startPoint x: 612, startPoint y: 461, endPoint x: 434, endPoint y: 435, distance: 179.9
click at [434, 438] on div "Відділ продажів 1 Зберегти відділ Скасувати" at bounding box center [605, 493] width 685 height 111
click at [581, 469] on input "number" at bounding box center [633, 486] width 220 height 35
click at [621, 481] on input "1" at bounding box center [633, 486] width 220 height 35
type input "01"
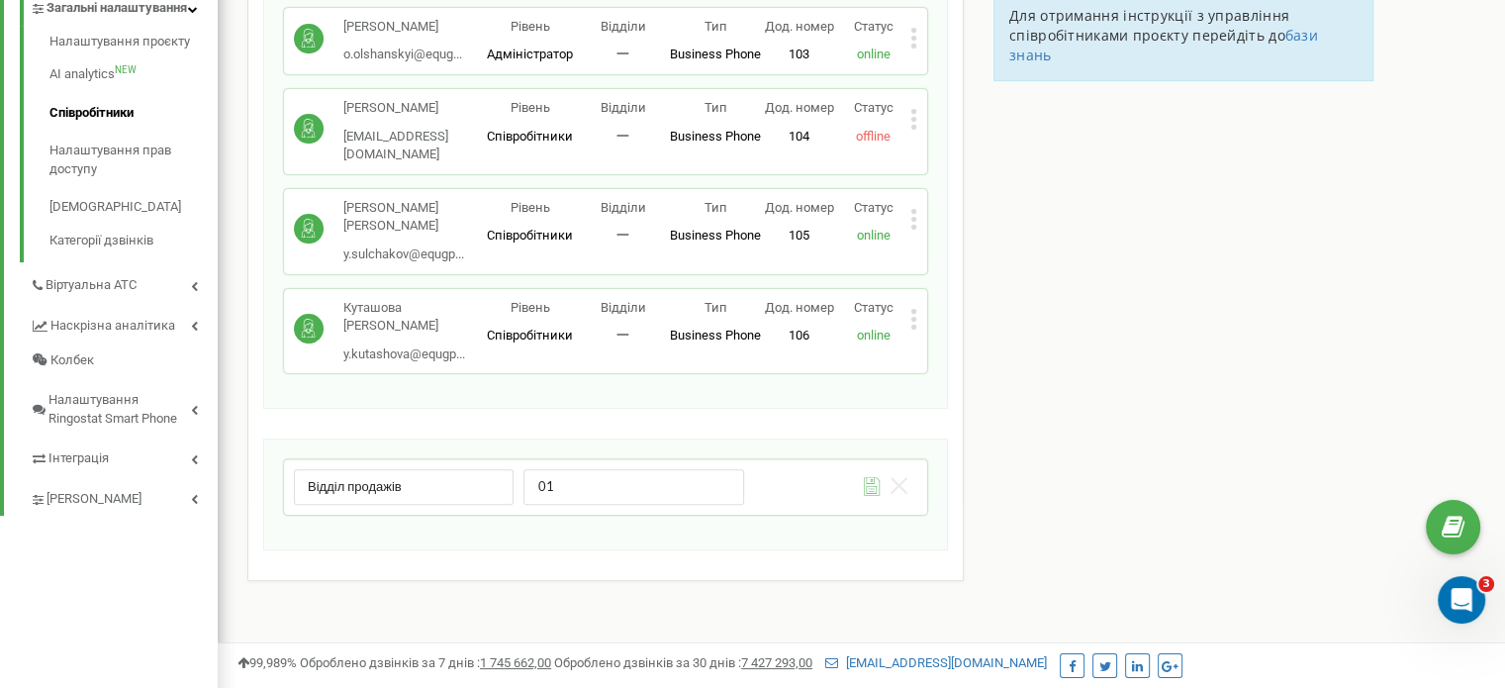
click at [794, 512] on div "Відділ продажів 01 Зберегти відділ Скасувати" at bounding box center [605, 493] width 685 height 111
click at [872, 477] on icon at bounding box center [872, 486] width 17 height 19
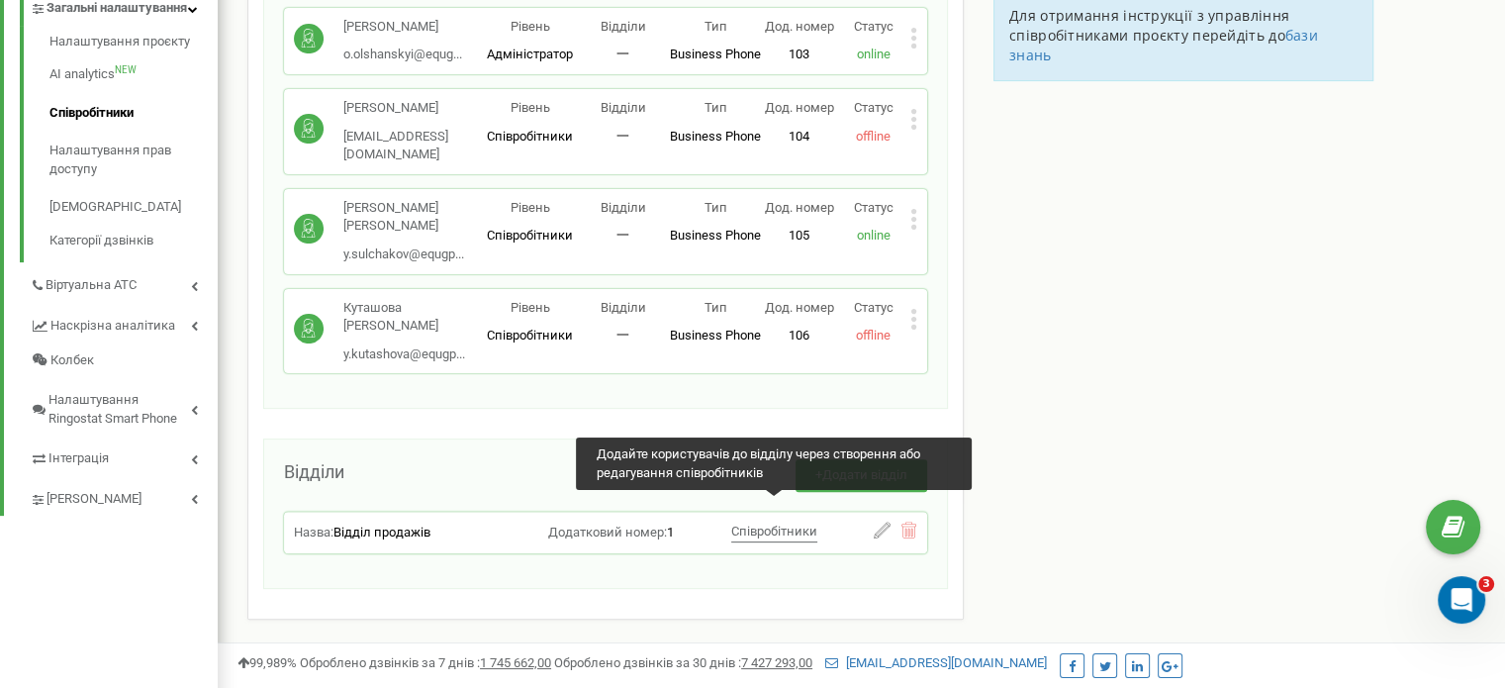
click at [771, 523] on span "Співробітники" at bounding box center [774, 530] width 86 height 15
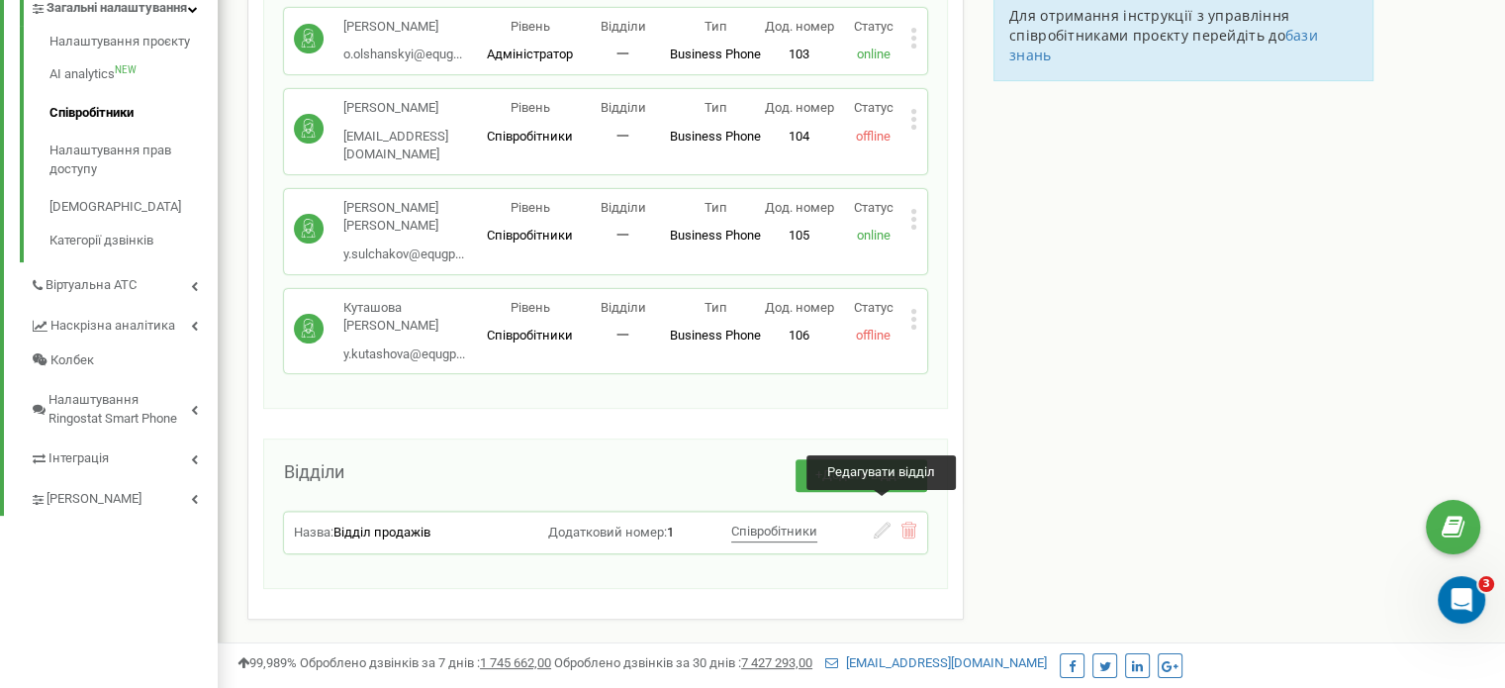
click at [888, 521] on icon at bounding box center [882, 529] width 17 height 17
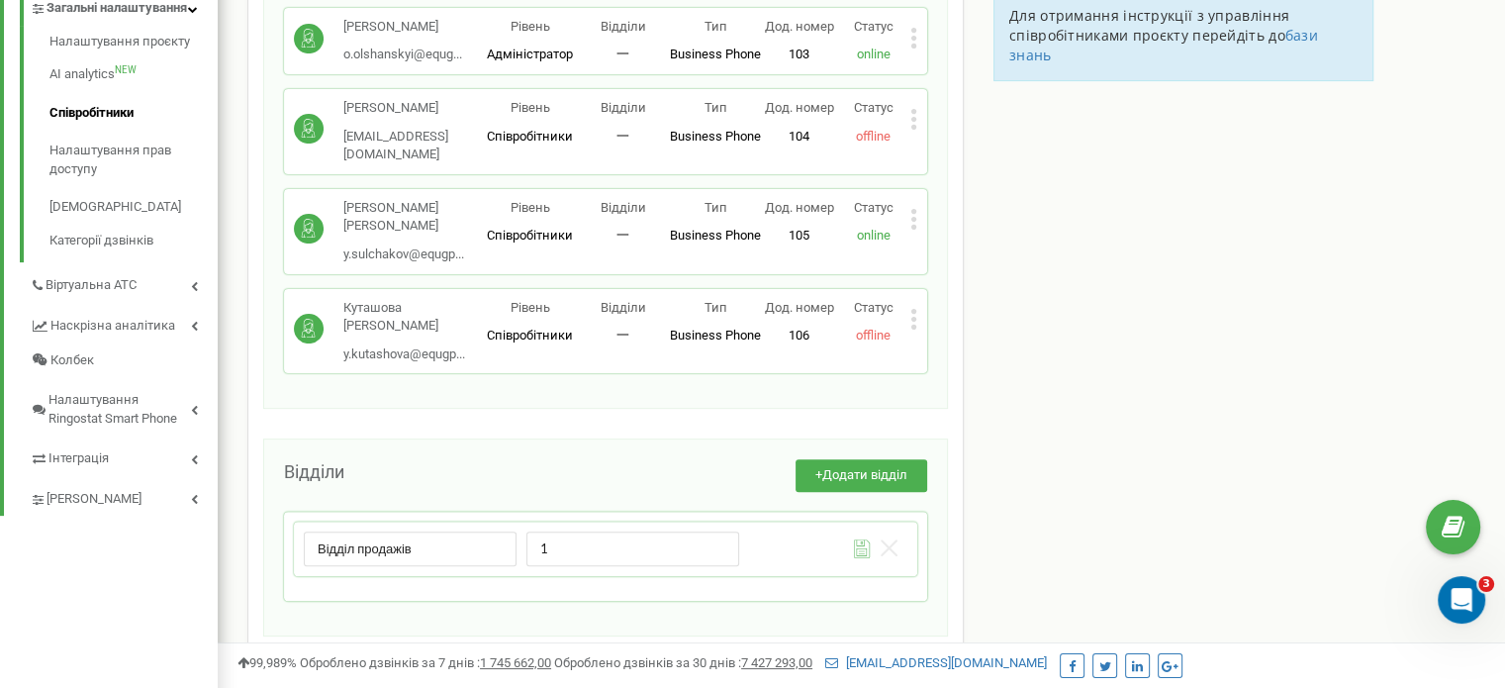
click at [822, 531] on div "Зберегти відділ Скасувати" at bounding box center [823, 546] width 148 height 30
click at [488, 438] on div "Відділи + Додати відділ Відділ продажів 1 Зберегти відділ Скасувати" at bounding box center [605, 537] width 685 height 198
click at [894, 539] on icon at bounding box center [888, 547] width 17 height 17
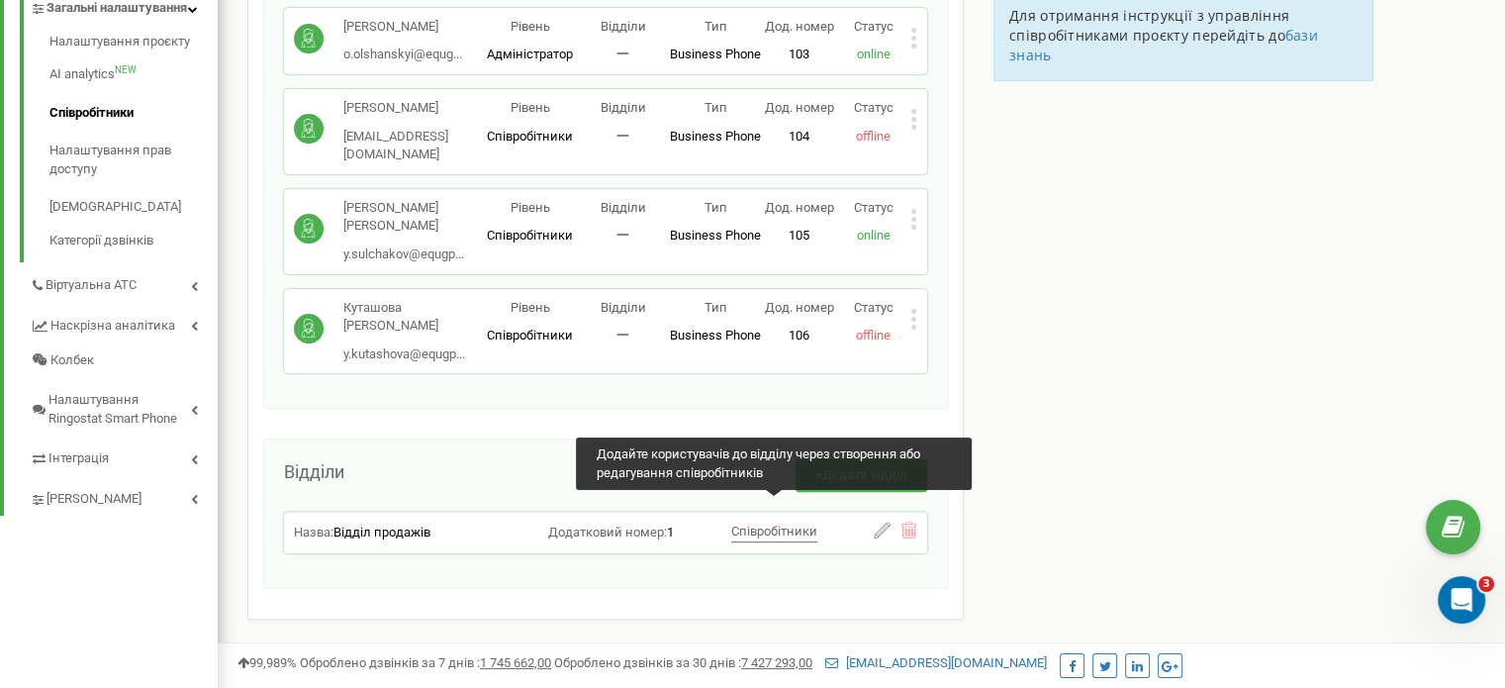
click at [779, 523] on span "Співробітники" at bounding box center [774, 530] width 86 height 15
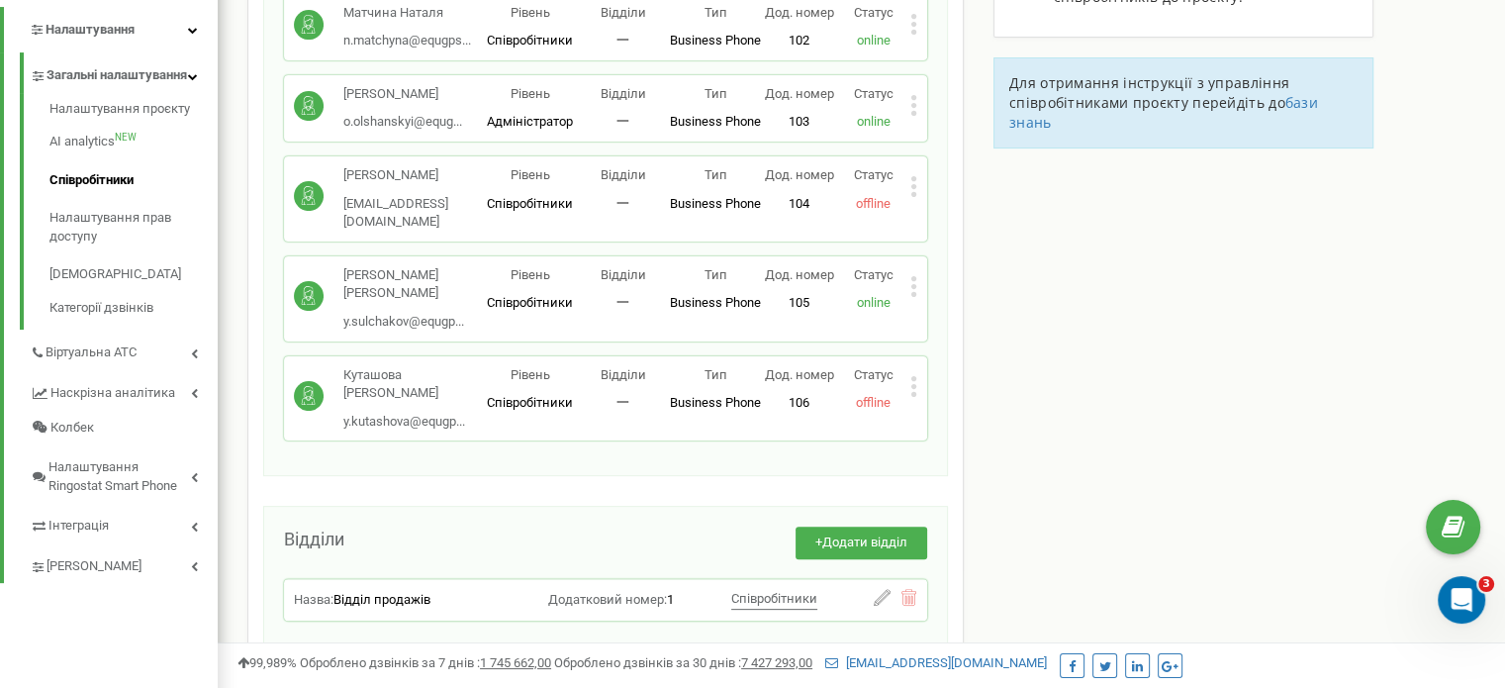
scroll to position [107, 0]
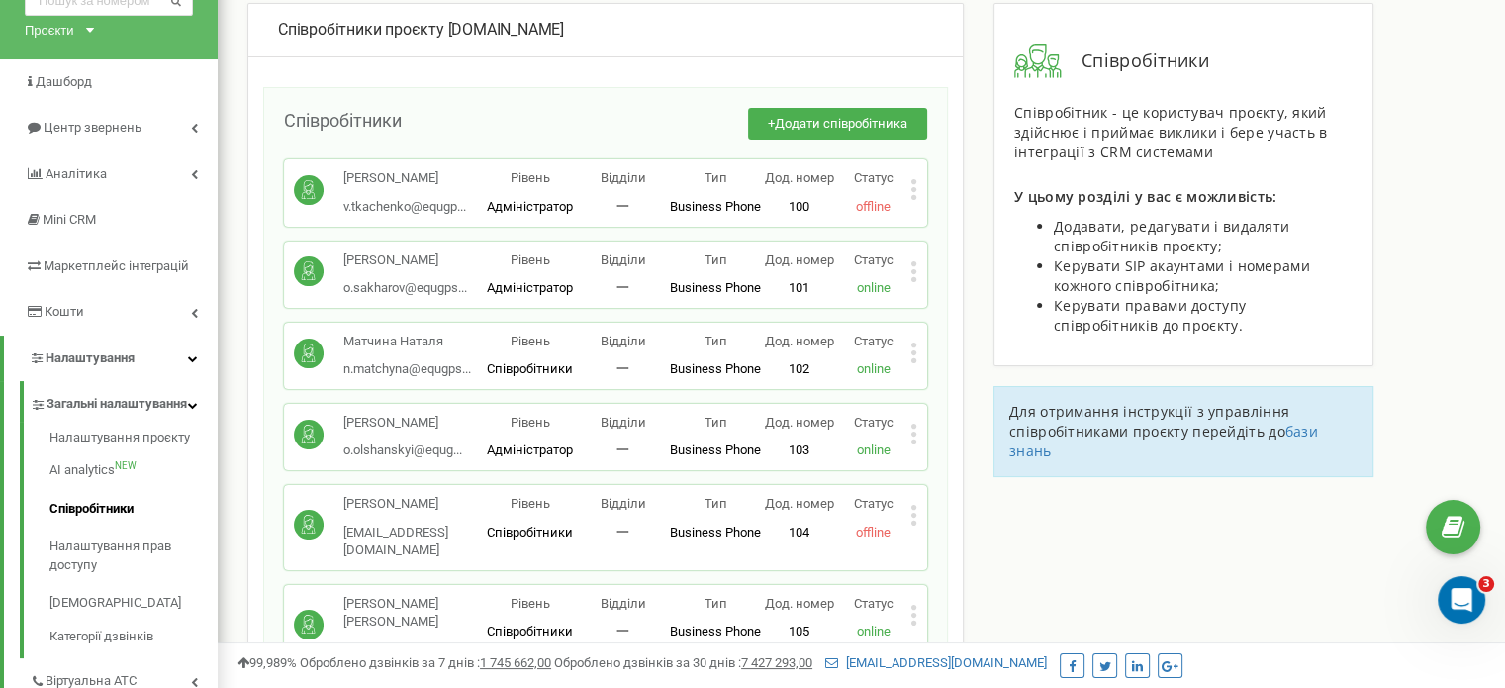
click at [914, 269] on icon at bounding box center [913, 270] width 5 height 5
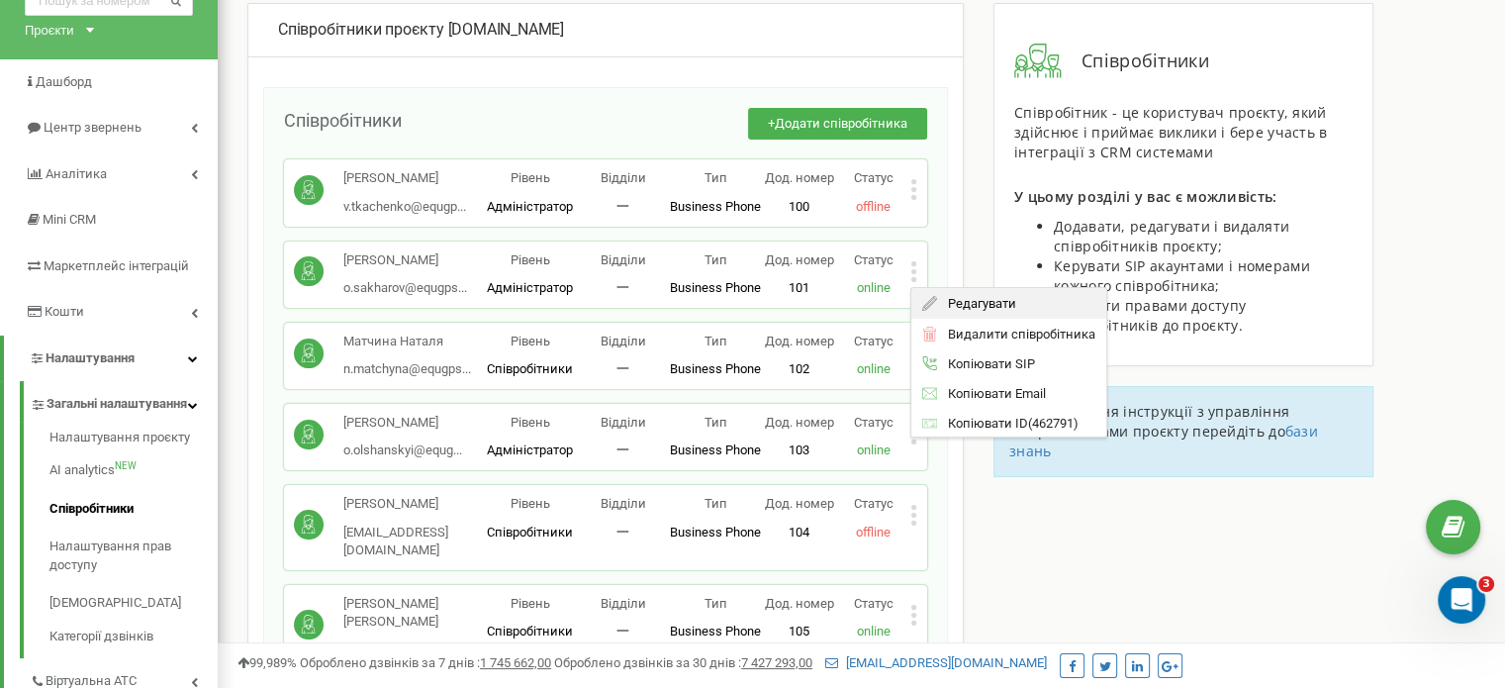
click at [955, 298] on span "Редагувати" at bounding box center [976, 303] width 78 height 13
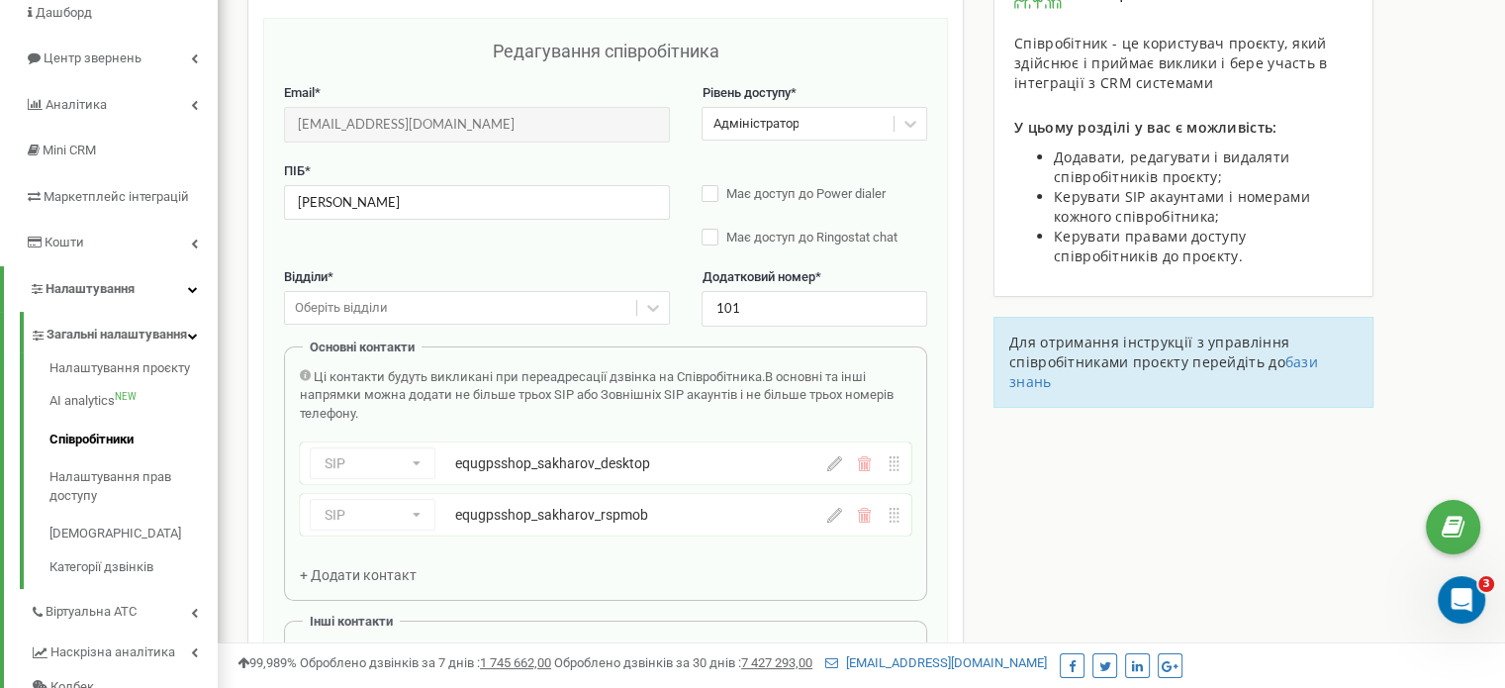
scroll to position [198, 0]
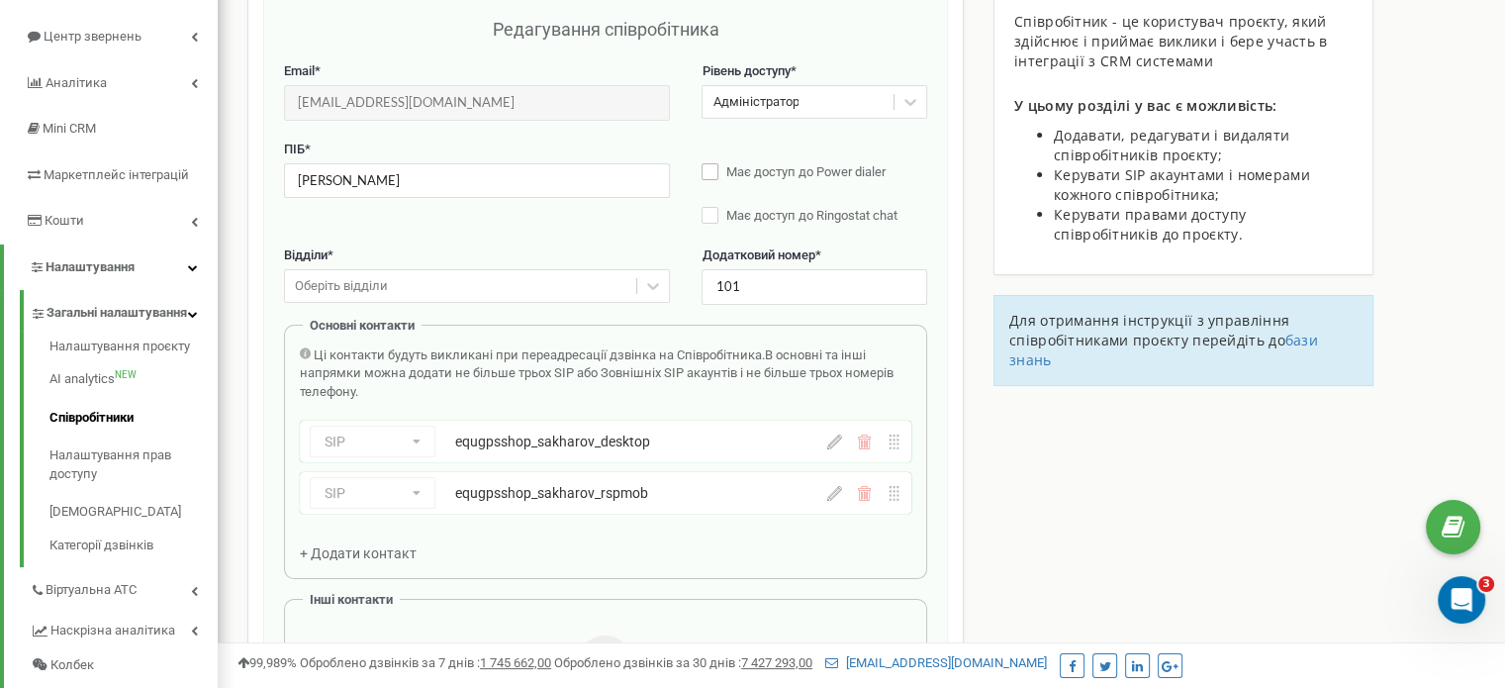
click at [711, 170] on label "Має доступ до Power dialer" at bounding box center [813, 173] width 225 height 20
click at [708, 217] on label "Має доступ до Ringostat chat" at bounding box center [813, 217] width 225 height 20
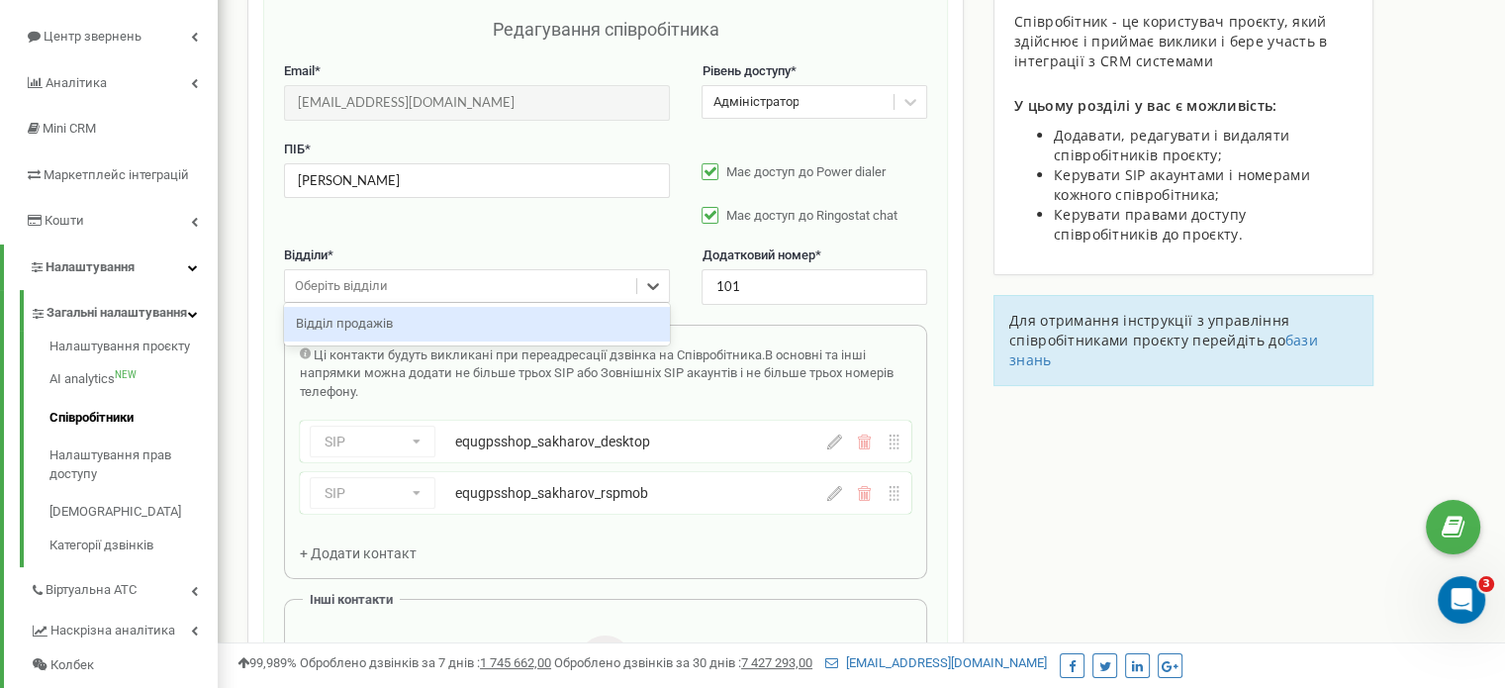
click at [491, 283] on div "Оберіть відділи" at bounding box center [460, 286] width 351 height 31
click at [360, 325] on div "Відділ продажів" at bounding box center [477, 324] width 386 height 35
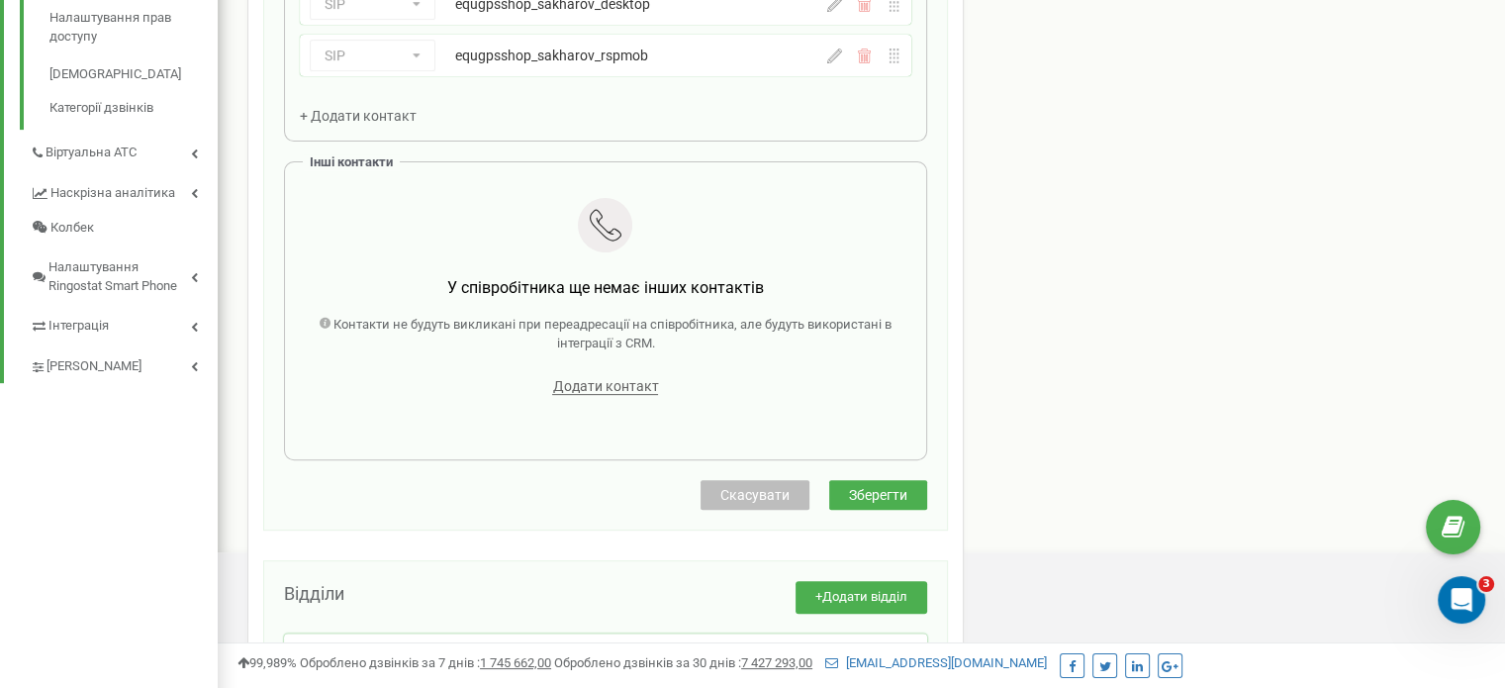
scroll to position [692, 0]
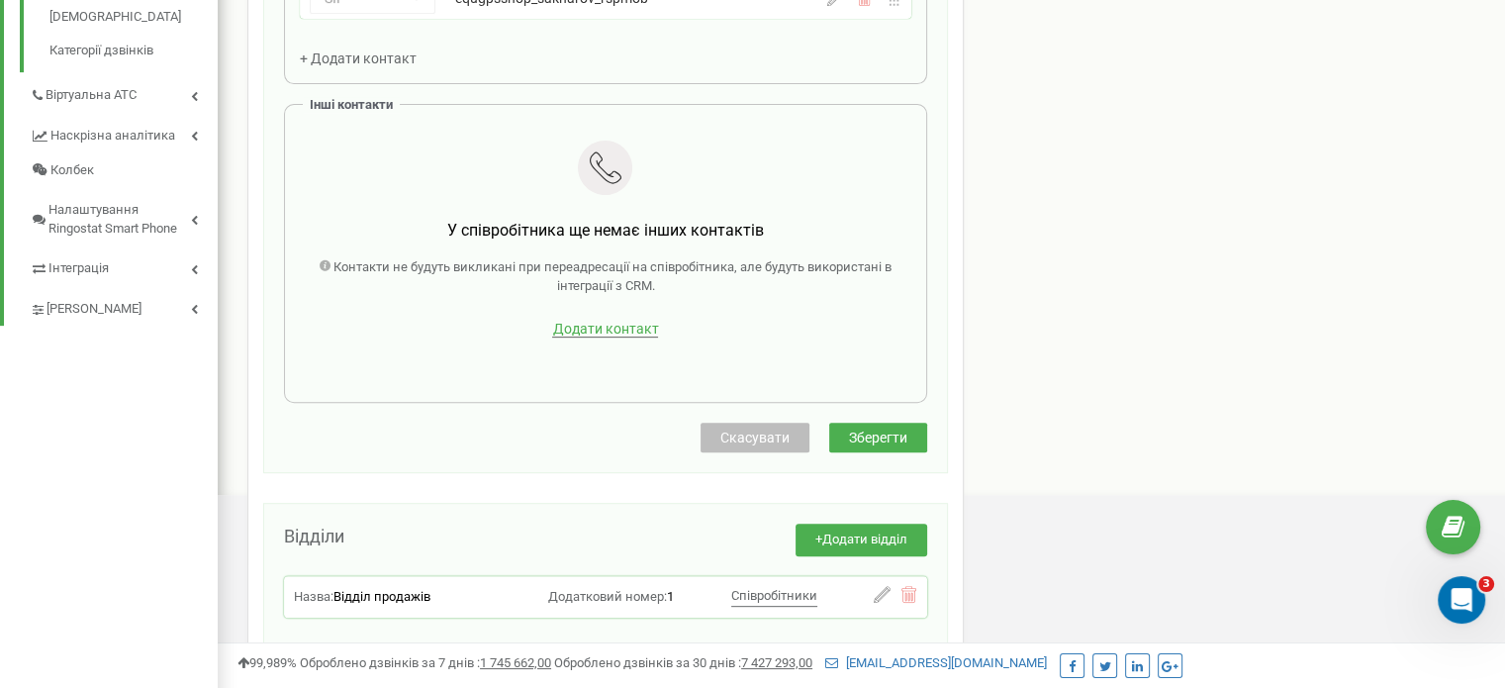
click at [605, 327] on span "Додати контакт" at bounding box center [605, 329] width 106 height 17
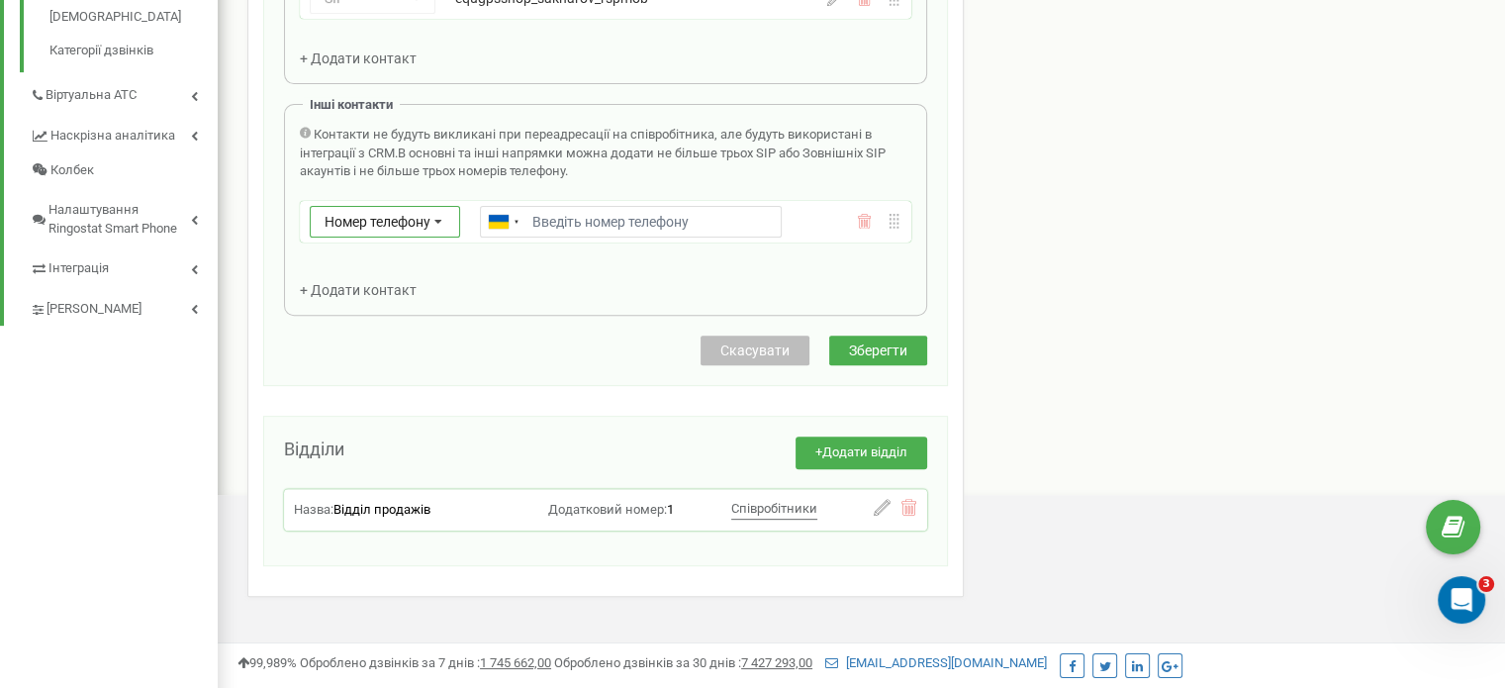
click at [417, 222] on span "Номер телефону" at bounding box center [377, 222] width 106 height 16
click at [388, 252] on span "Номер телефону" at bounding box center [369, 251] width 94 height 14
click at [571, 215] on input "Email *" at bounding box center [631, 222] width 302 height 32
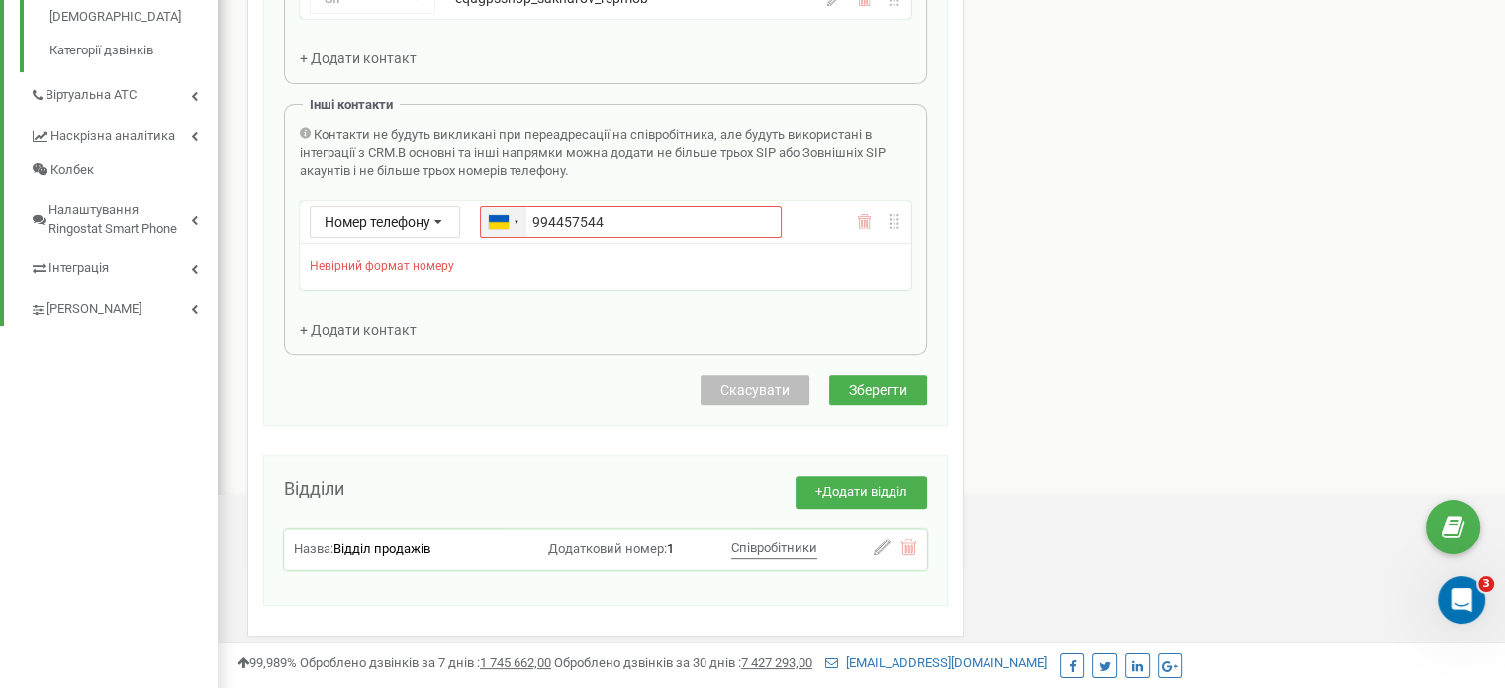
click at [517, 221] on div at bounding box center [516, 222] width 6 height 9
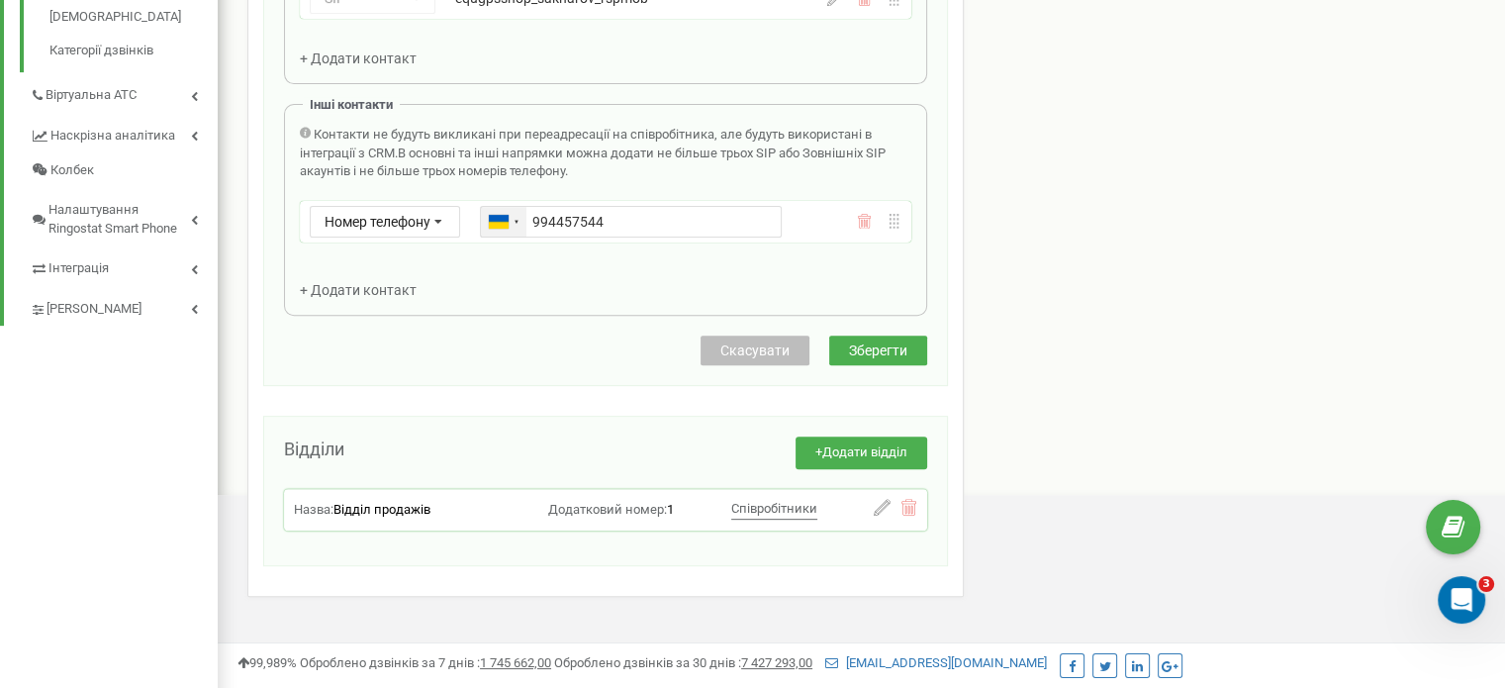
click at [517, 221] on div at bounding box center [516, 222] width 6 height 9
click at [518, 218] on div at bounding box center [516, 222] width 6 height 9
click at [496, 217] on div at bounding box center [499, 222] width 20 height 14
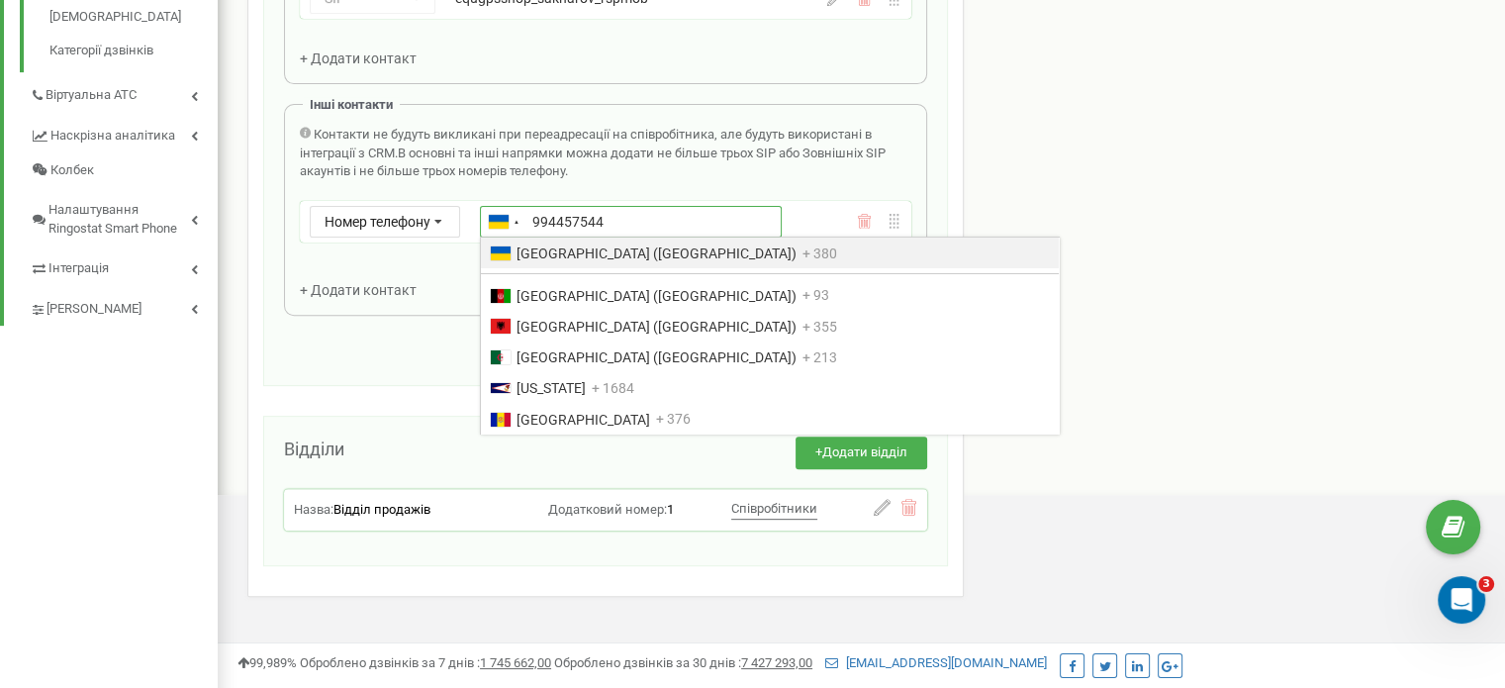
click at [575, 218] on input "994457544" at bounding box center [631, 222] width 302 height 32
click at [534, 213] on input "994457544" at bounding box center [631, 222] width 302 height 32
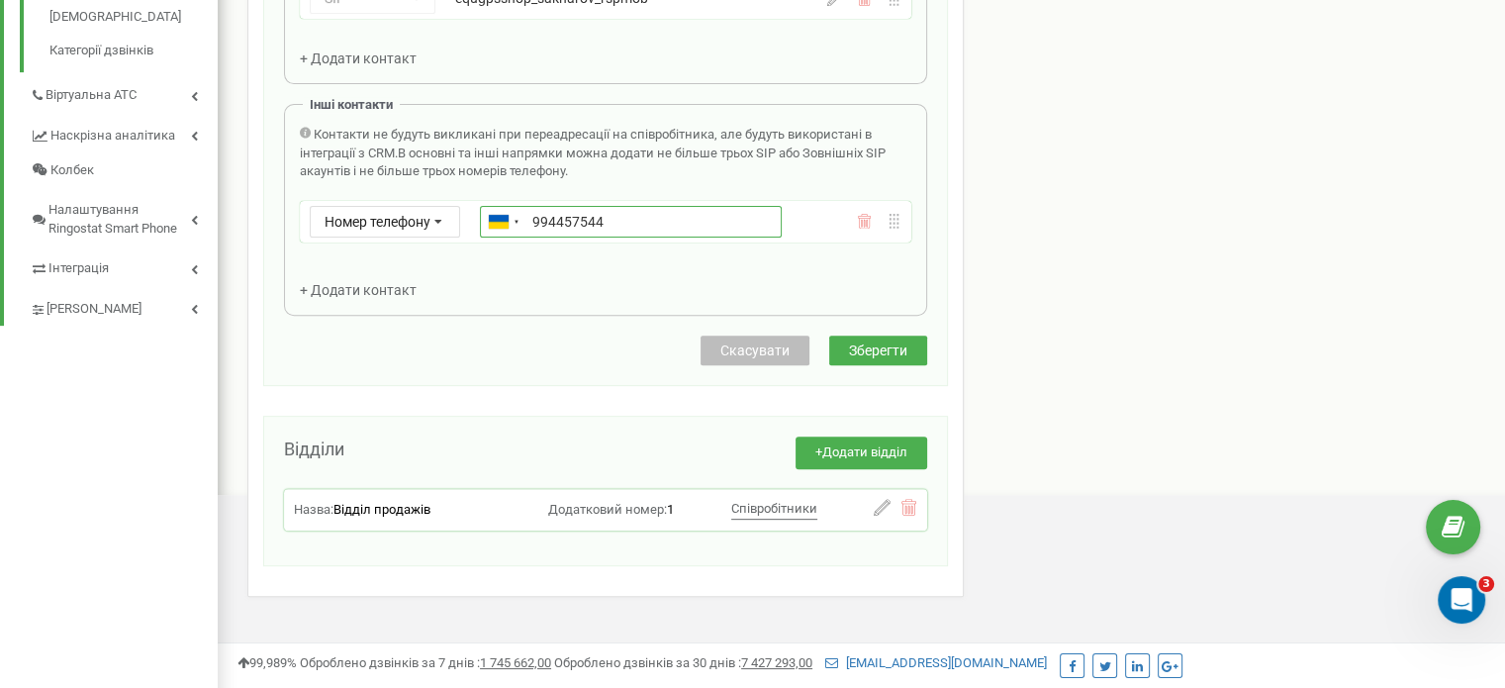
click at [535, 219] on input "994457544" at bounding box center [631, 222] width 302 height 32
click at [710, 281] on div "Контакти не будуть викликані при переадресації на співробітника, але будуть вик…" at bounding box center [605, 213] width 611 height 174
click at [538, 221] on input "0994457544" at bounding box center [631, 222] width 302 height 32
click at [529, 265] on div "Контакти не будуть викликані при переадресації на співробітника, але будуть вик…" at bounding box center [605, 213] width 611 height 174
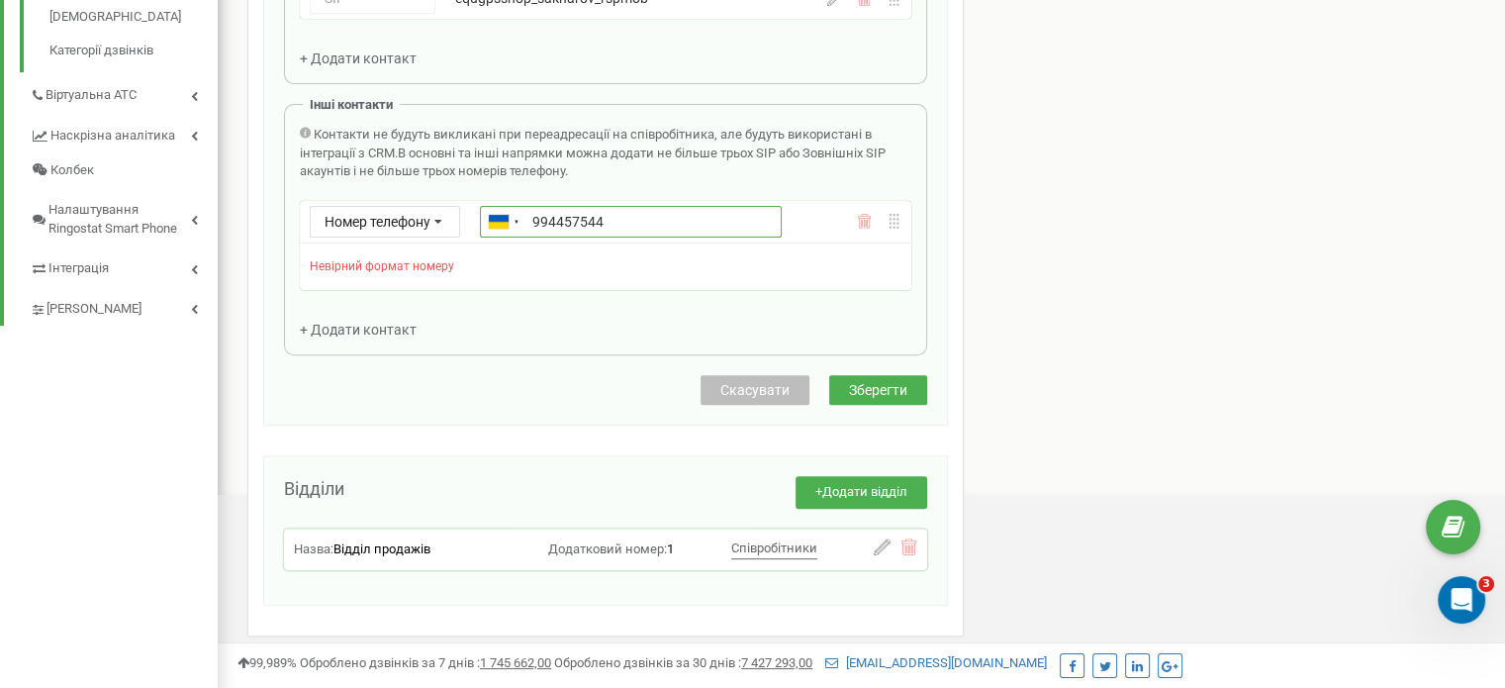
click at [530, 215] on input "994457544" at bounding box center [631, 222] width 302 height 32
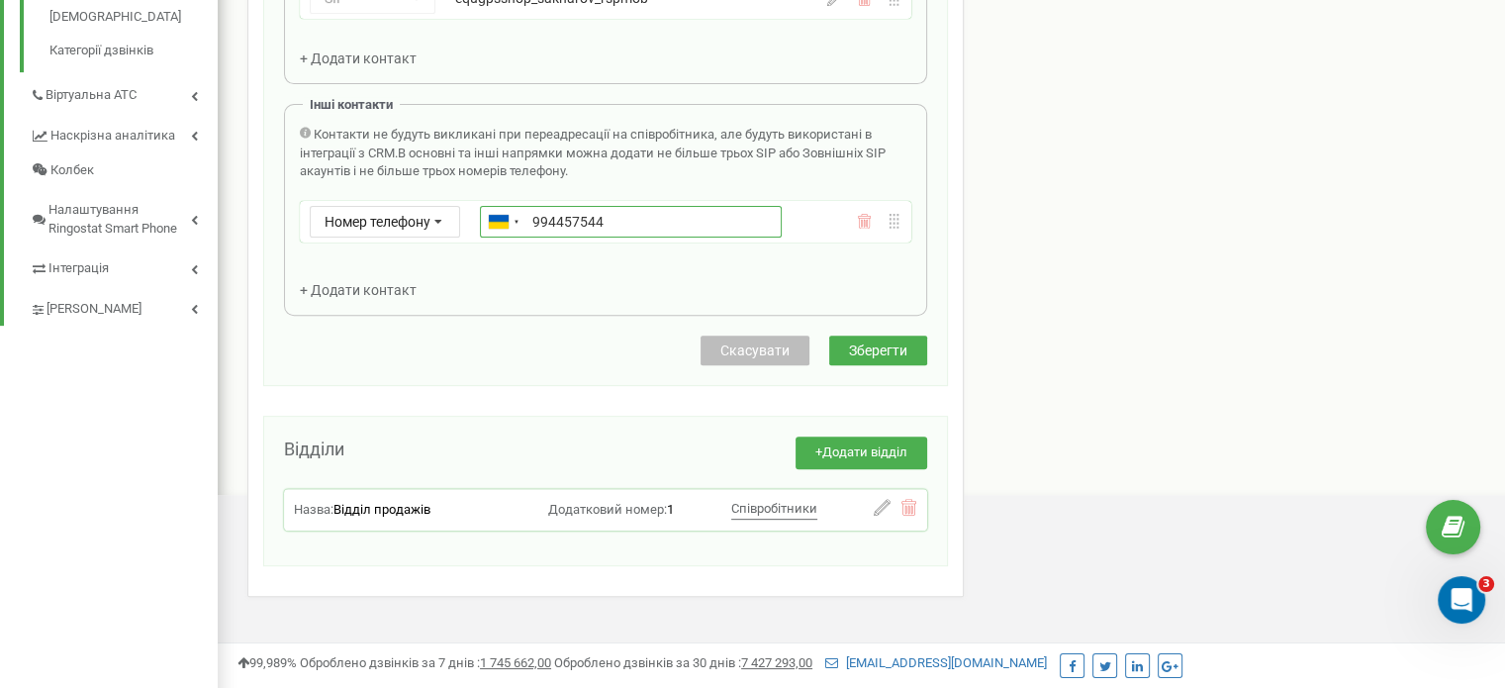
click at [582, 221] on input "994457544" at bounding box center [631, 222] width 302 height 32
drag, startPoint x: 639, startPoint y: 225, endPoint x: 443, endPoint y: 212, distance: 196.3
click at [443, 212] on div "Номер телефону Номер телефону SIP Зовнішній SIP [GEOGRAPHIC_DATA] ([GEOGRAPHIC_…" at bounding box center [561, 222] width 503 height 32
click at [502, 217] on div at bounding box center [499, 222] width 20 height 14
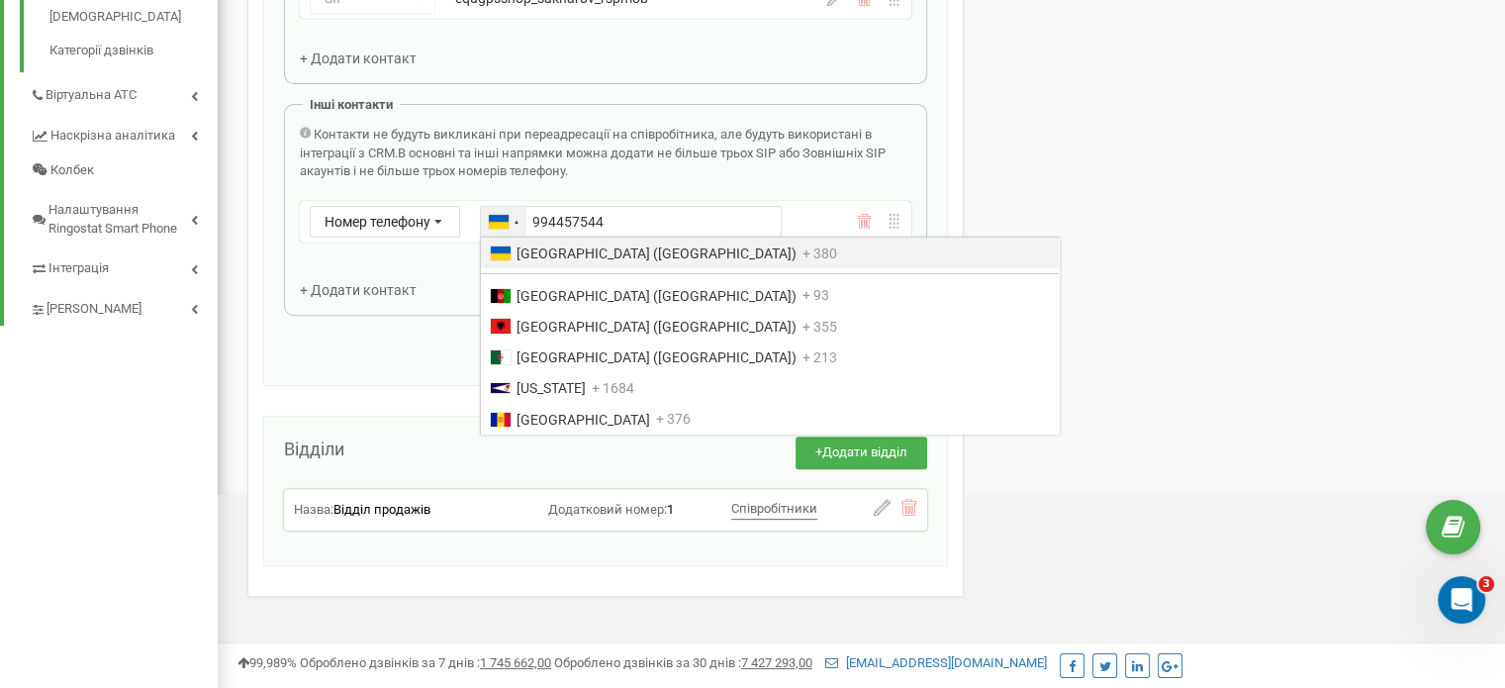
click at [589, 249] on span "[GEOGRAPHIC_DATA] ([GEOGRAPHIC_DATA])" at bounding box center [656, 253] width 280 height 16
type input "[PHONE_NUMBER]"
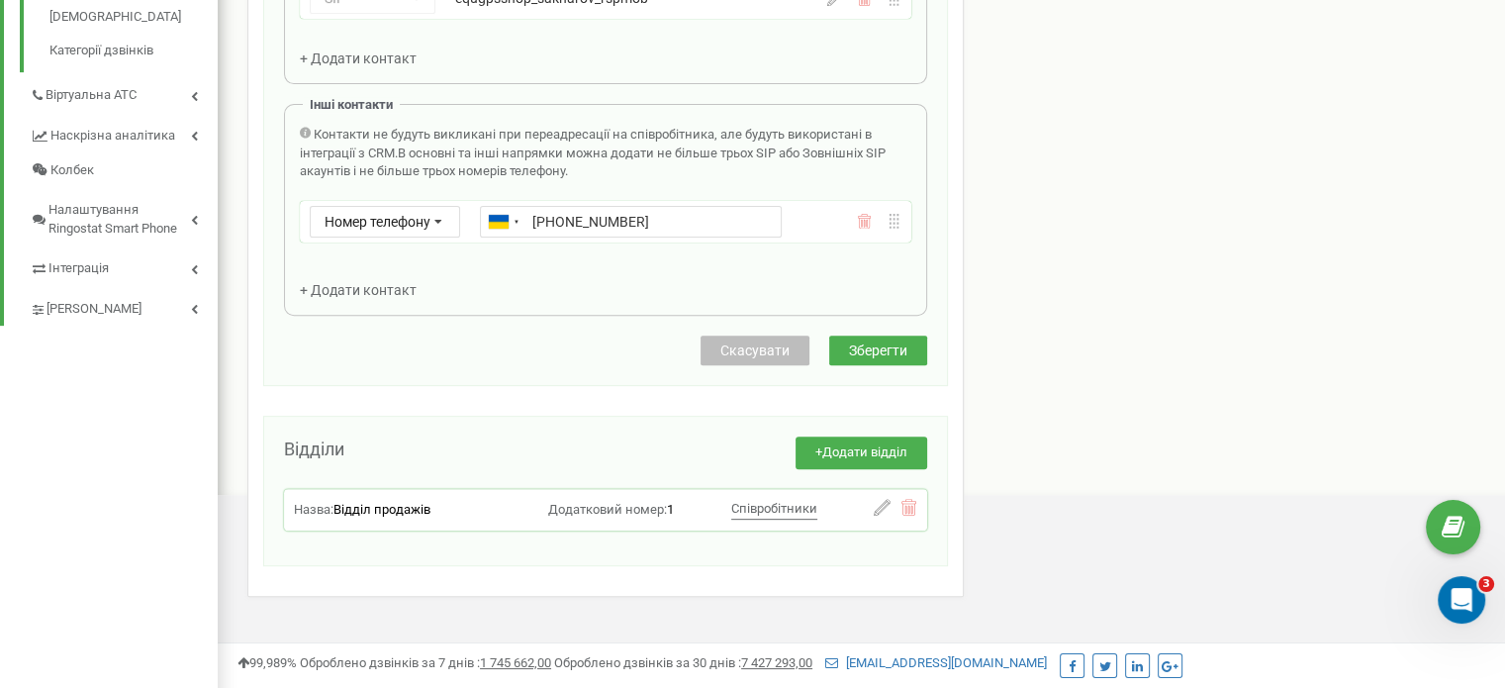
click at [875, 346] on span "Зберегти" at bounding box center [878, 350] width 58 height 16
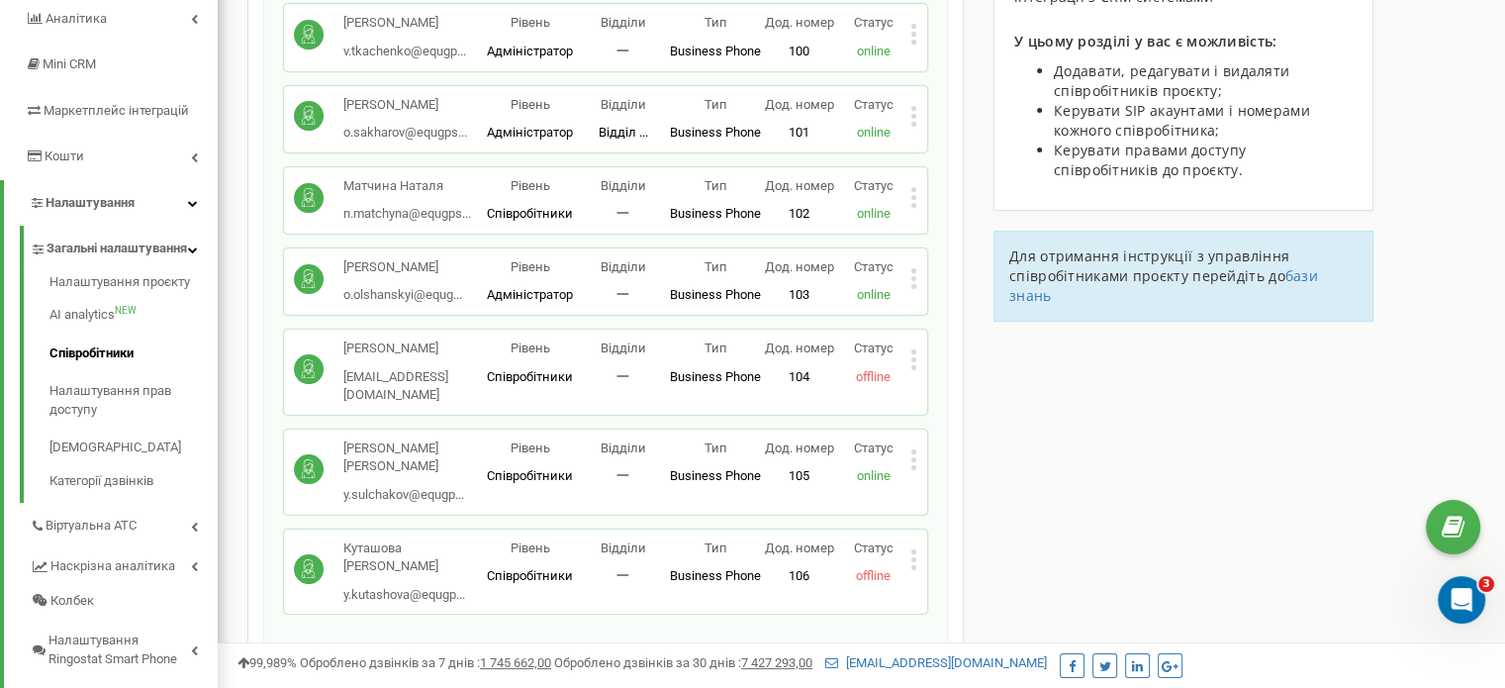
scroll to position [396, 0]
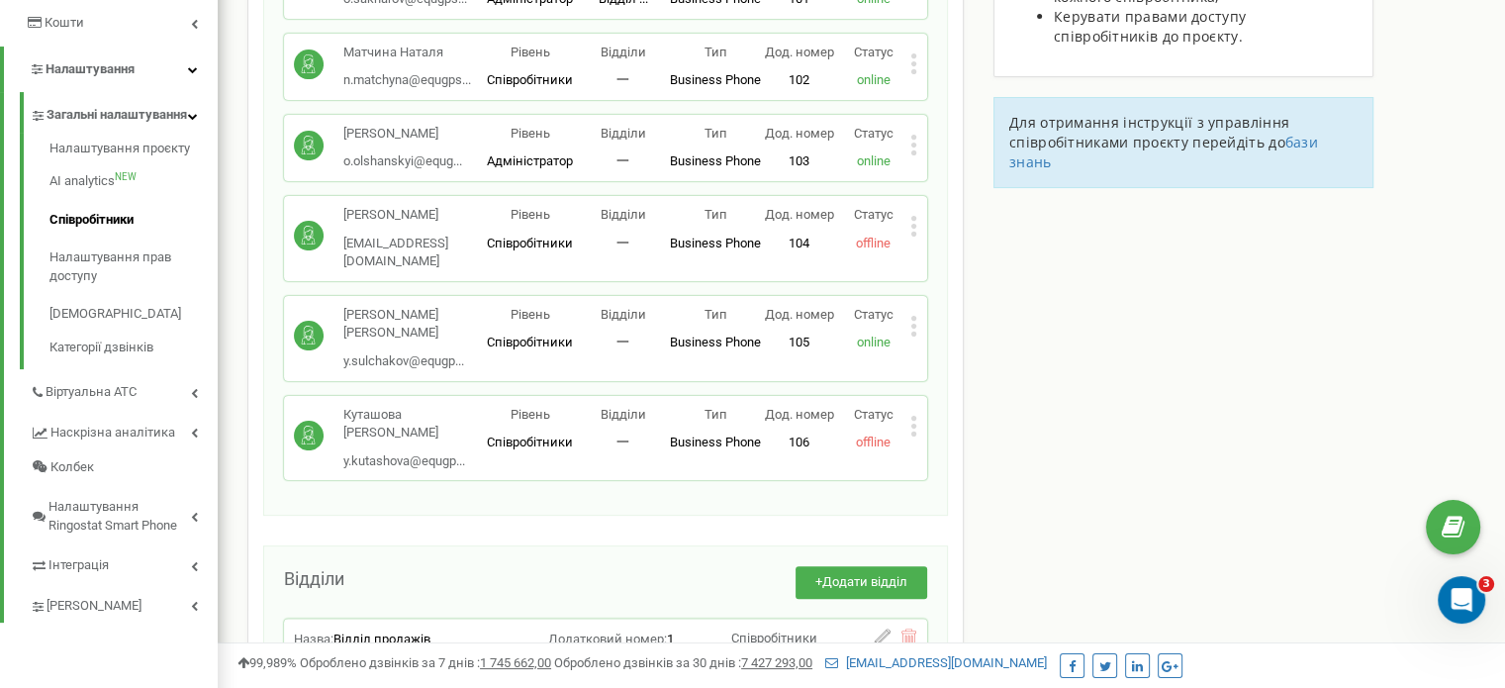
click at [914, 415] on icon at bounding box center [913, 417] width 5 height 5
click at [951, 451] on span "Редагувати" at bounding box center [976, 457] width 78 height 13
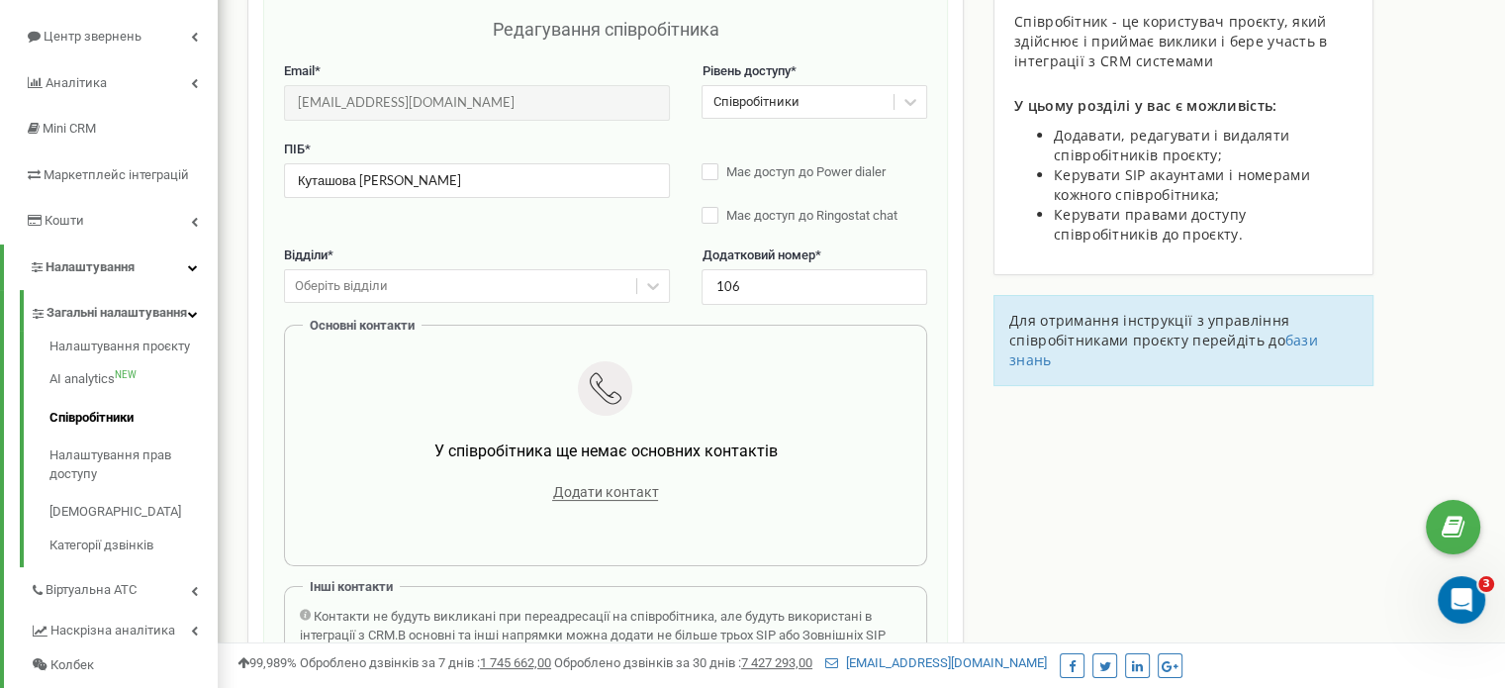
scroll to position [198, 0]
click at [475, 287] on div "Оберіть відділи" at bounding box center [460, 286] width 351 height 31
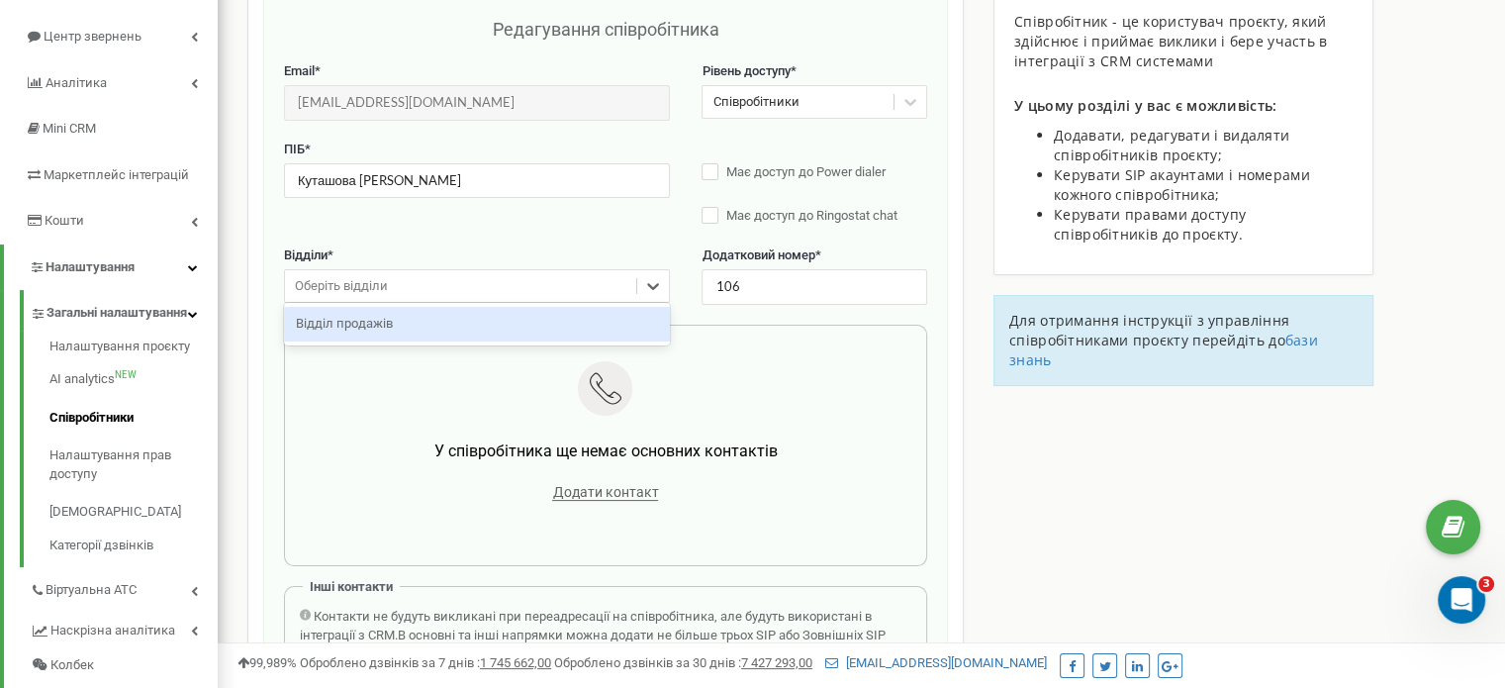
click at [356, 327] on div "Відділ продажів" at bounding box center [477, 324] width 386 height 35
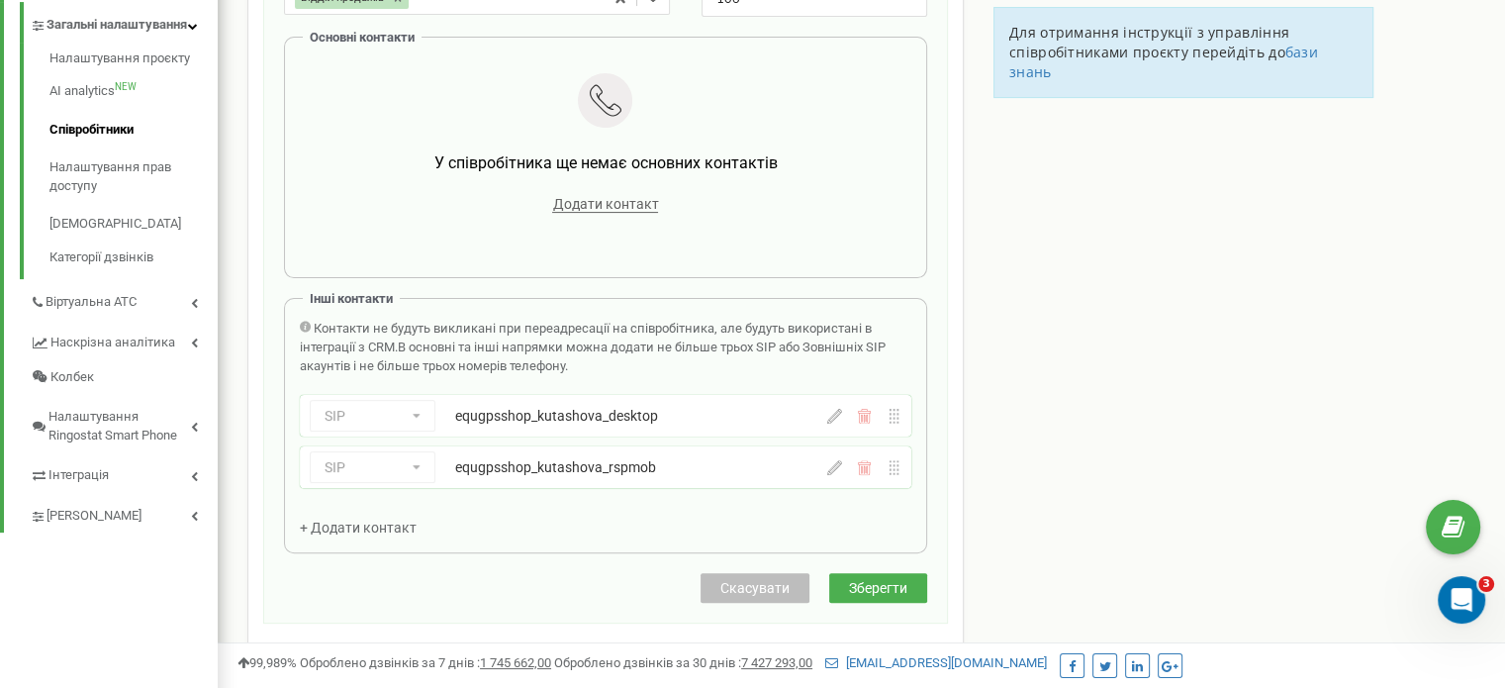
scroll to position [495, 0]
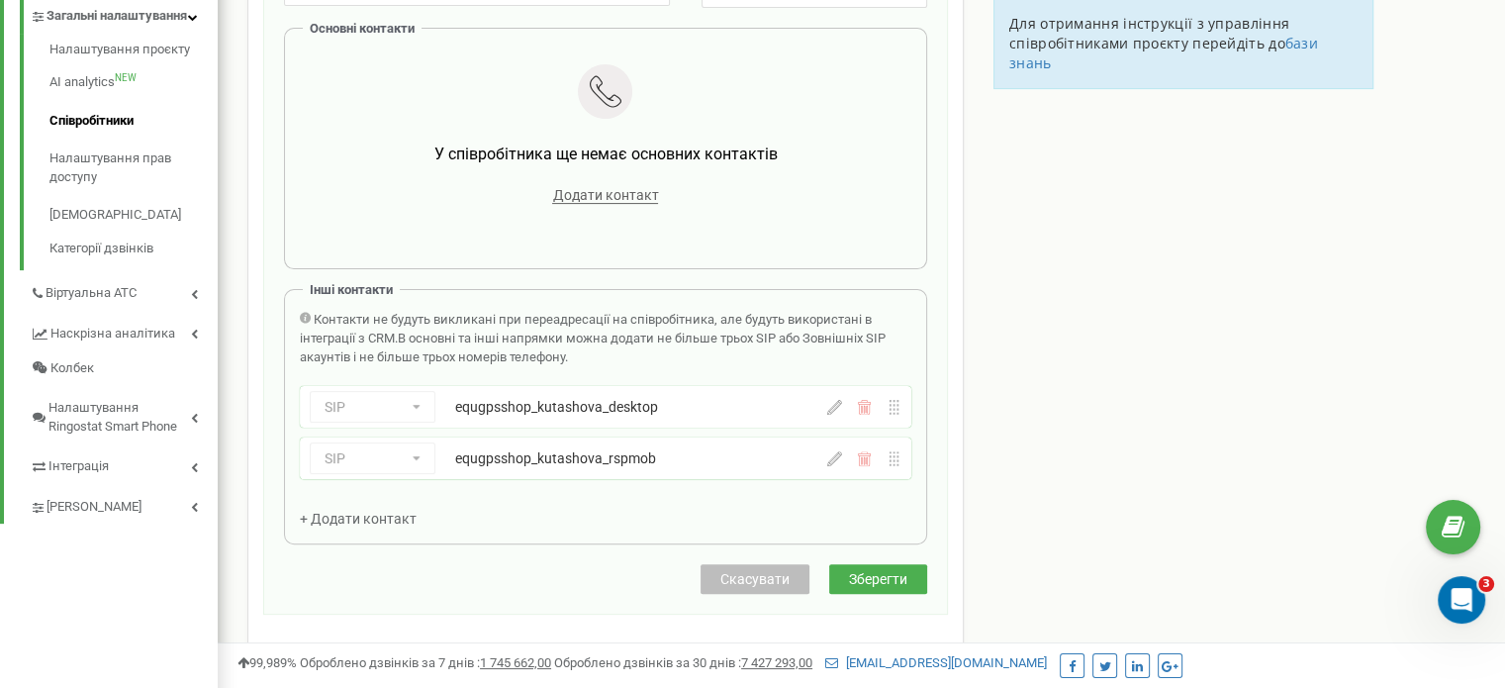
click at [608, 194] on span "Додати контакт" at bounding box center [605, 195] width 106 height 17
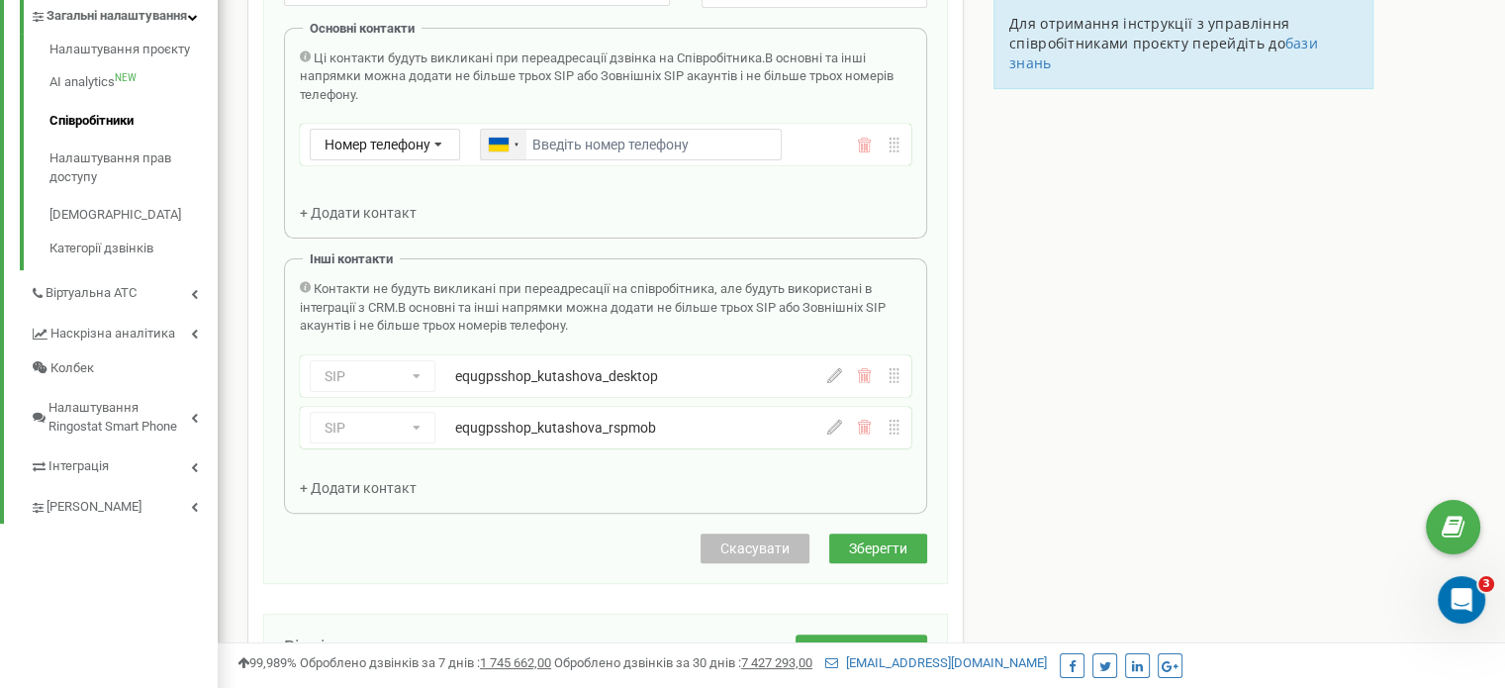
click at [496, 137] on div at bounding box center [504, 145] width 46 height 30
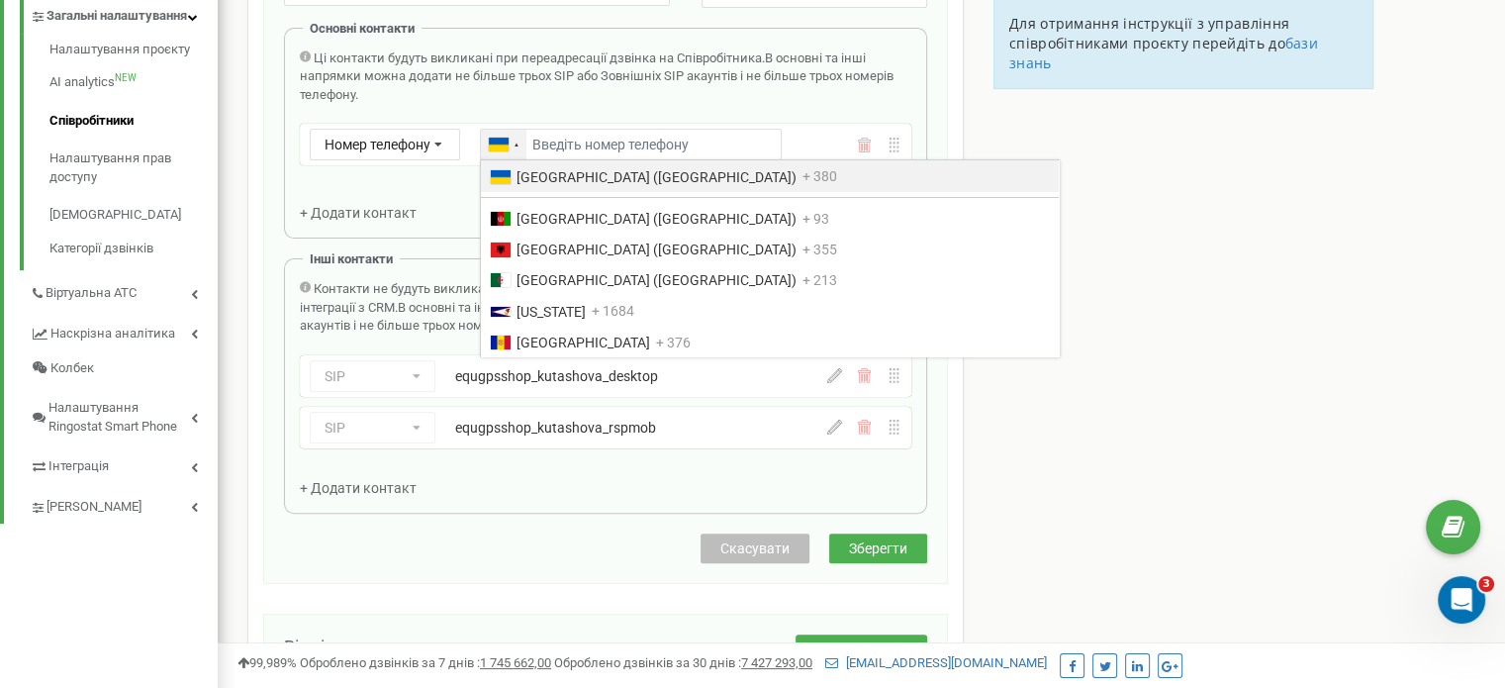
click at [588, 177] on span "[GEOGRAPHIC_DATA] ([GEOGRAPHIC_DATA])" at bounding box center [656, 177] width 280 height 16
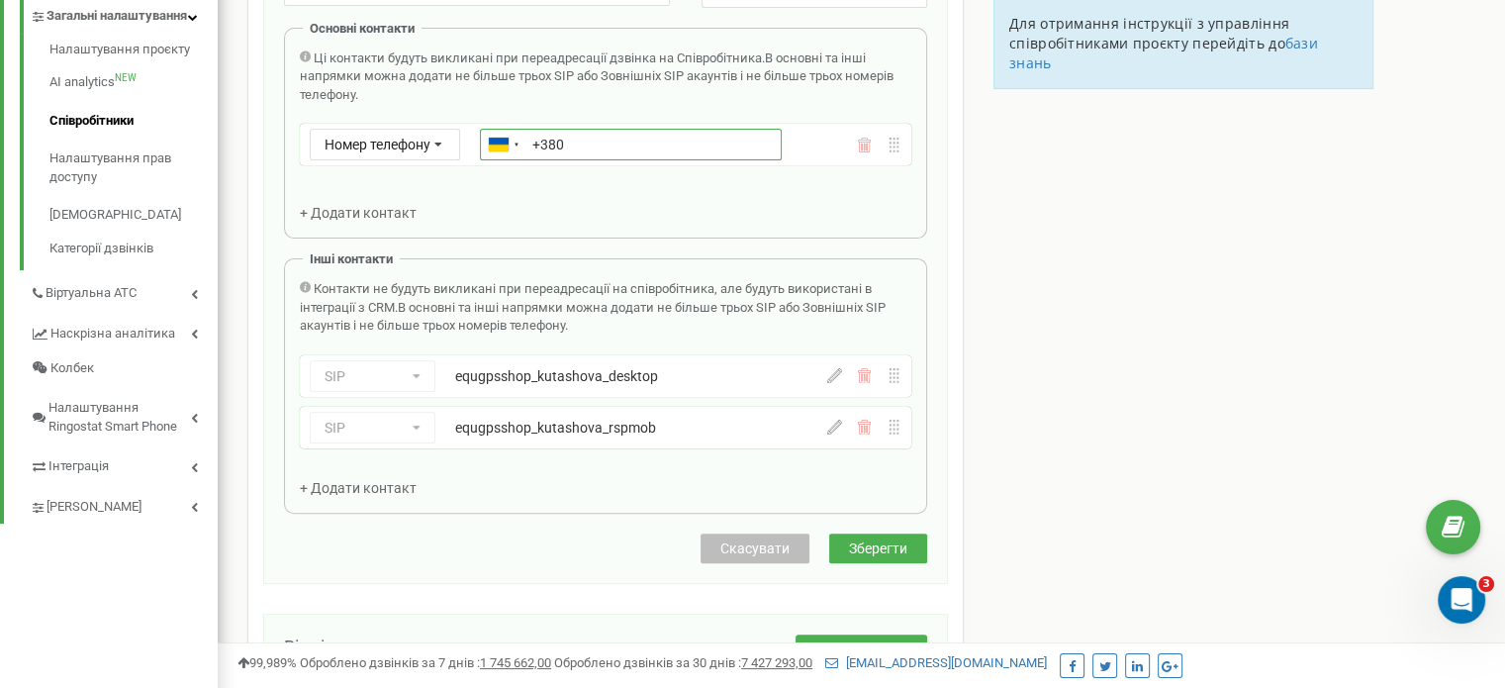
click at [588, 141] on input "+380" at bounding box center [631, 145] width 302 height 32
type input "[PHONE_NUMBER]"
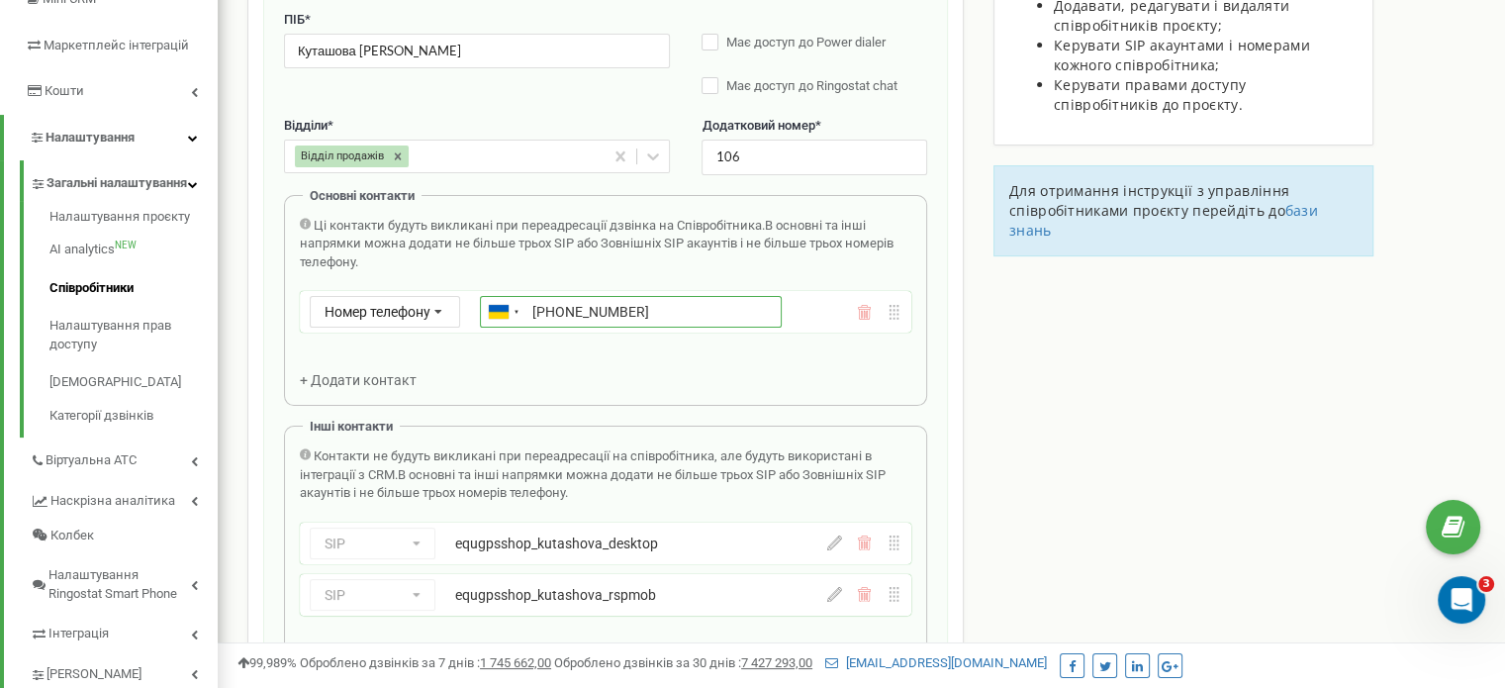
scroll to position [297, 0]
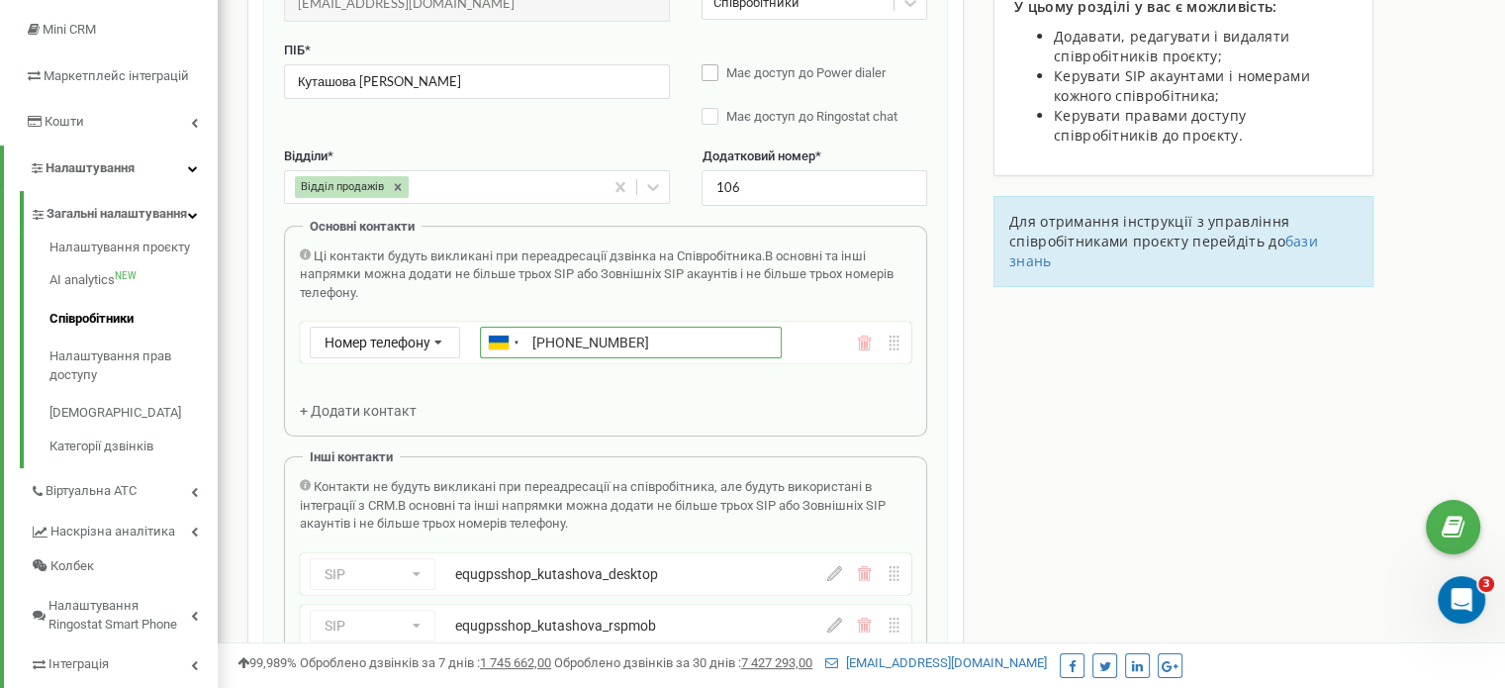
click at [712, 68] on label "Має доступ до Power dialer" at bounding box center [813, 74] width 225 height 20
click at [715, 115] on label "Має доступ до Ringostat chat" at bounding box center [813, 118] width 225 height 20
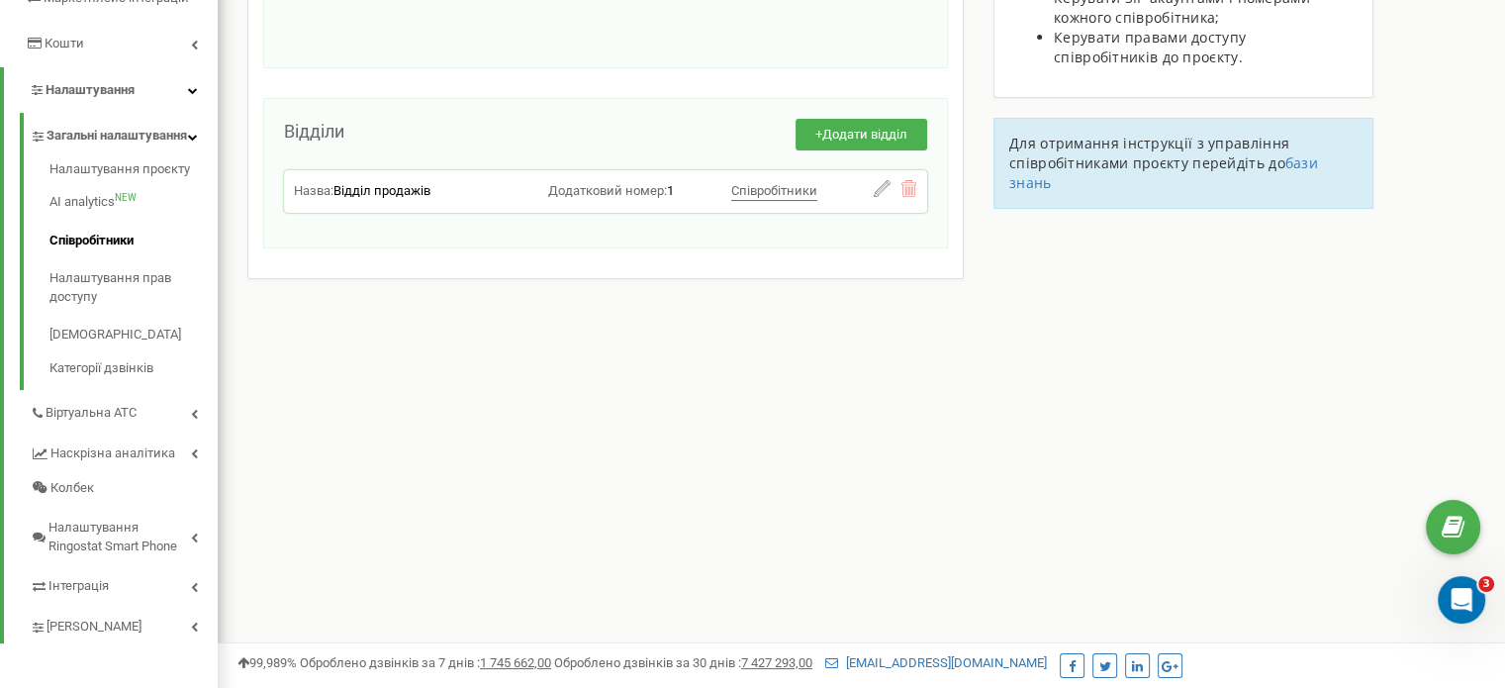
scroll to position [202, 0]
